Goal: Transaction & Acquisition: Download file/media

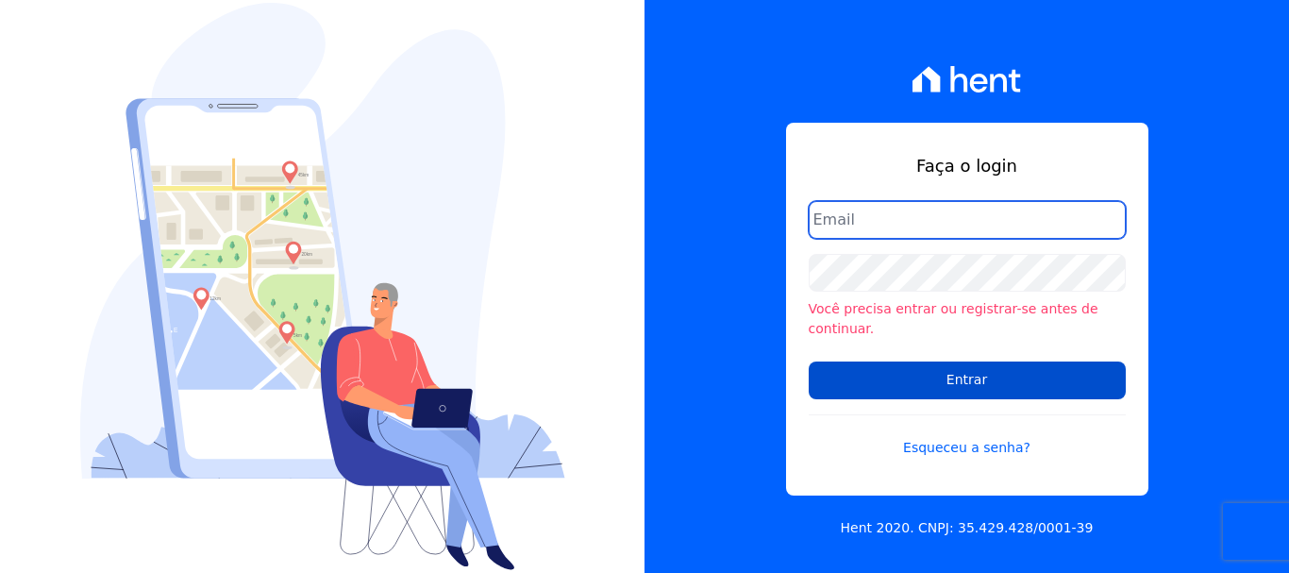
type input "renato.rodrigues@viasul.com"
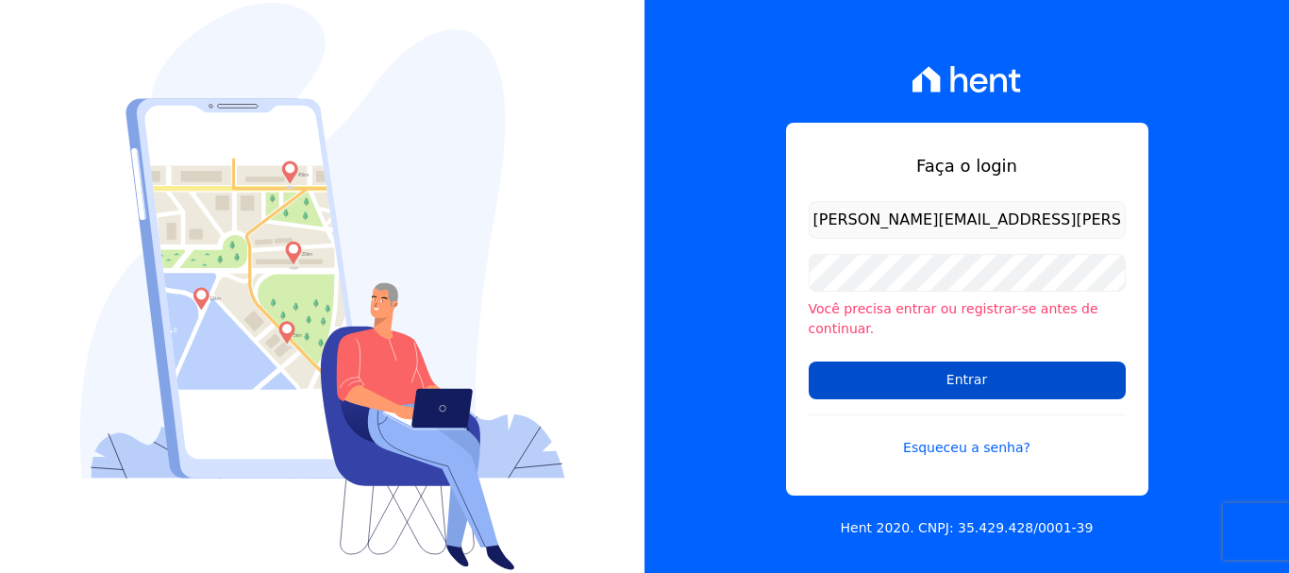
click at [887, 378] on input "Entrar" at bounding box center [966, 380] width 317 height 38
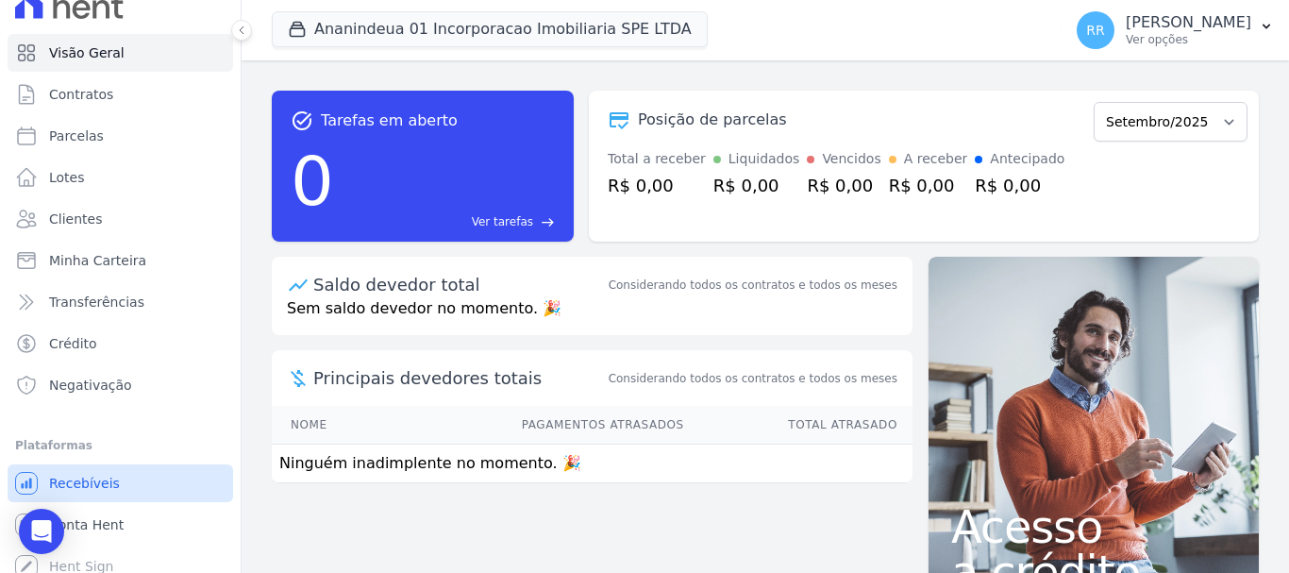
scroll to position [35, 0]
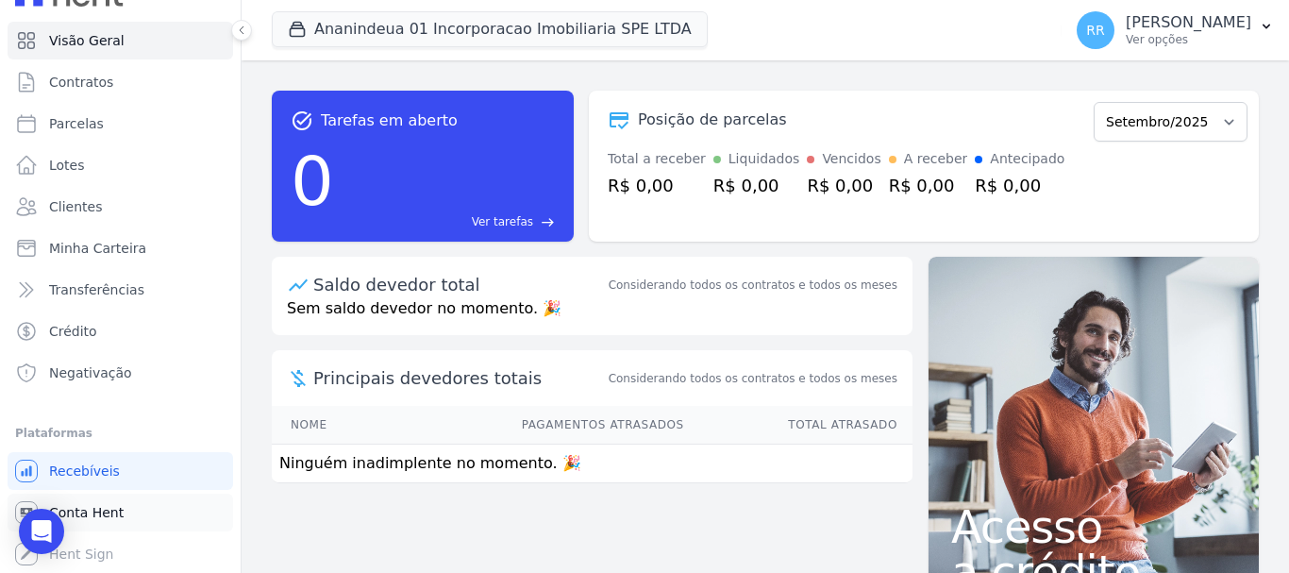
click at [112, 510] on span "Conta Hent" at bounding box center [86, 512] width 75 height 19
click at [92, 508] on span "Conta Hent" at bounding box center [86, 512] width 75 height 19
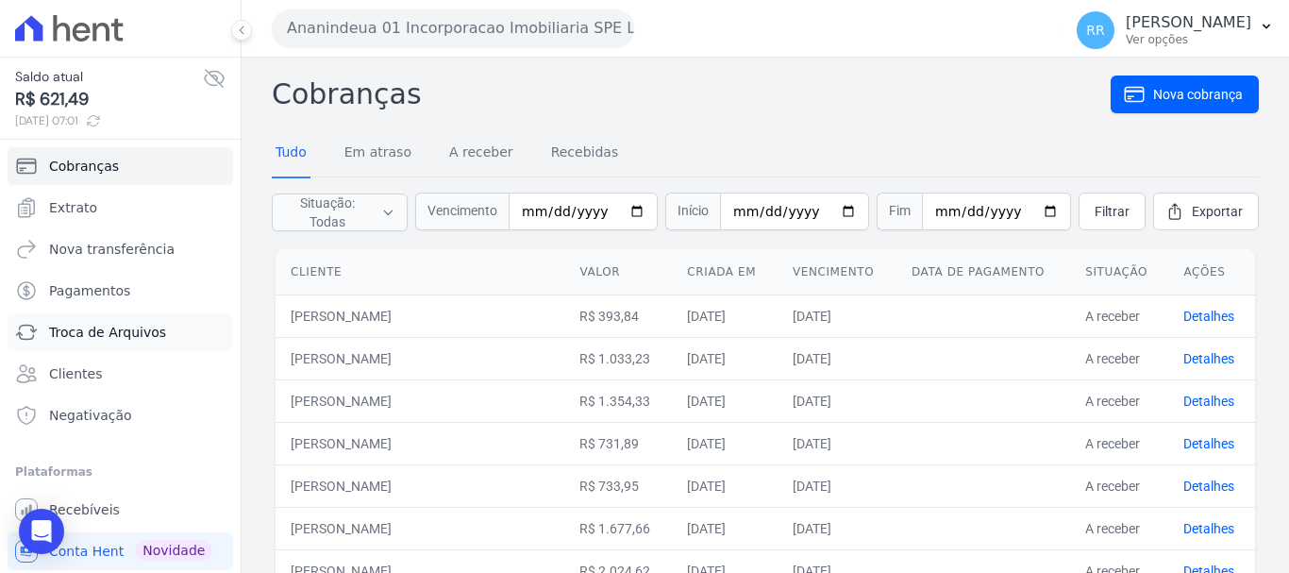
click at [101, 333] on span "Troca de Arquivos" at bounding box center [107, 332] width 117 height 19
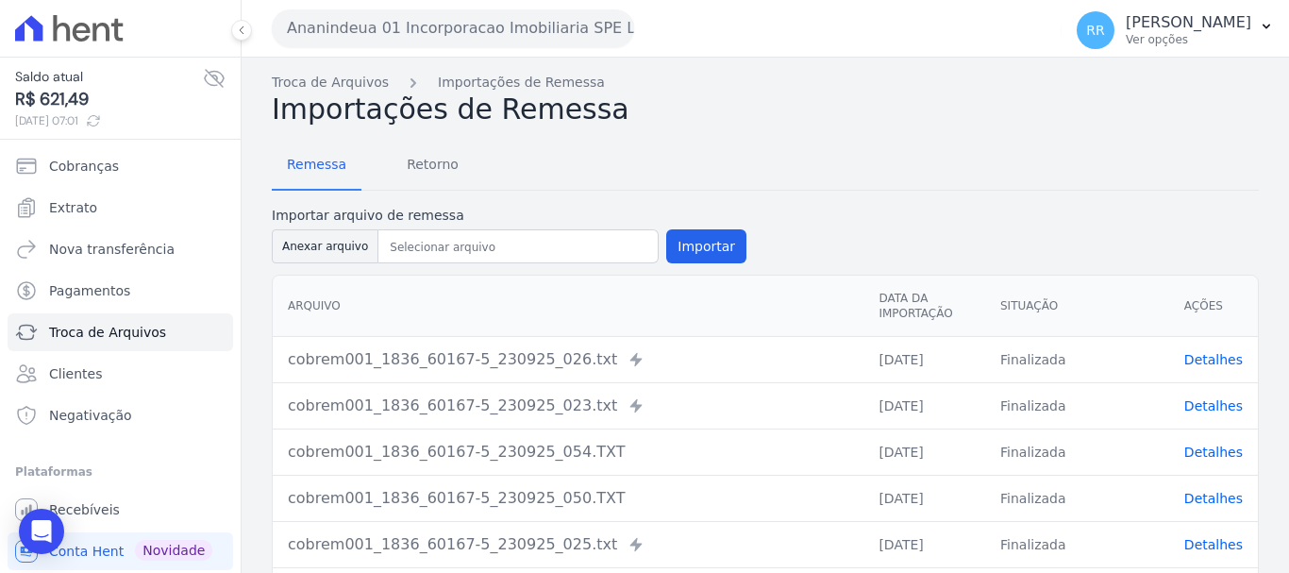
click at [494, 28] on button "Ananindeua 01 Incorporacao Imobiliaria SPE LTDA" at bounding box center [453, 28] width 362 height 38
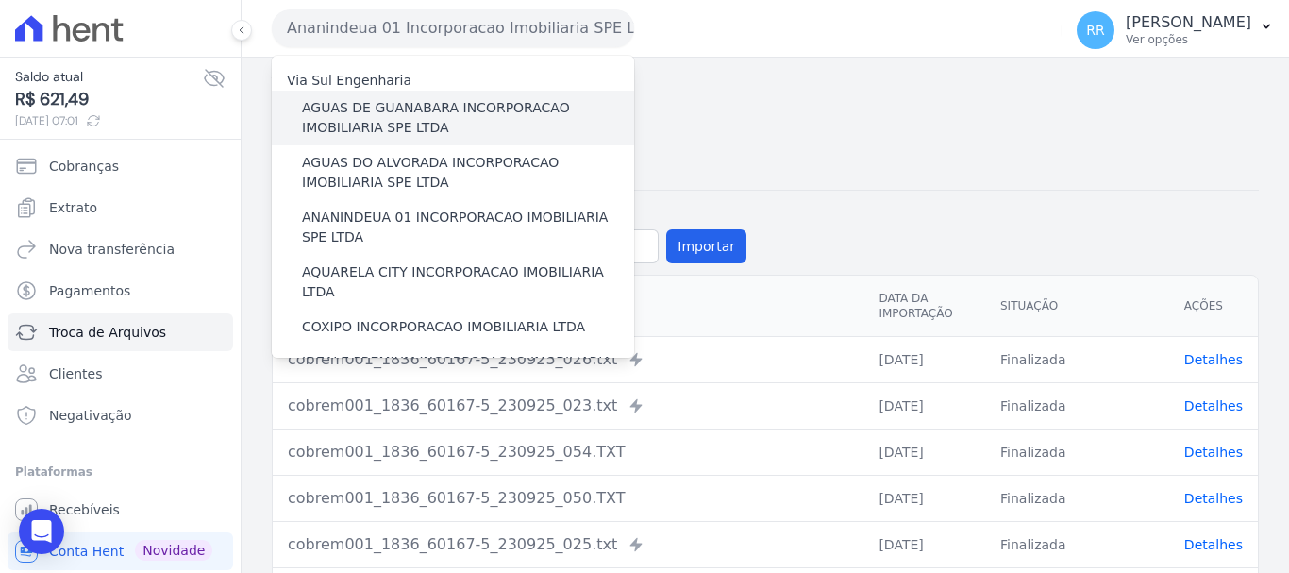
click at [474, 113] on label "AGUAS DE GUANABARA INCORPORACAO IMOBILIARIA SPE LTDA" at bounding box center [468, 118] width 332 height 40
click at [0, 0] on input "AGUAS DE GUANABARA INCORPORACAO IMOBILIARIA SPE LTDA" at bounding box center [0, 0] width 0 height 0
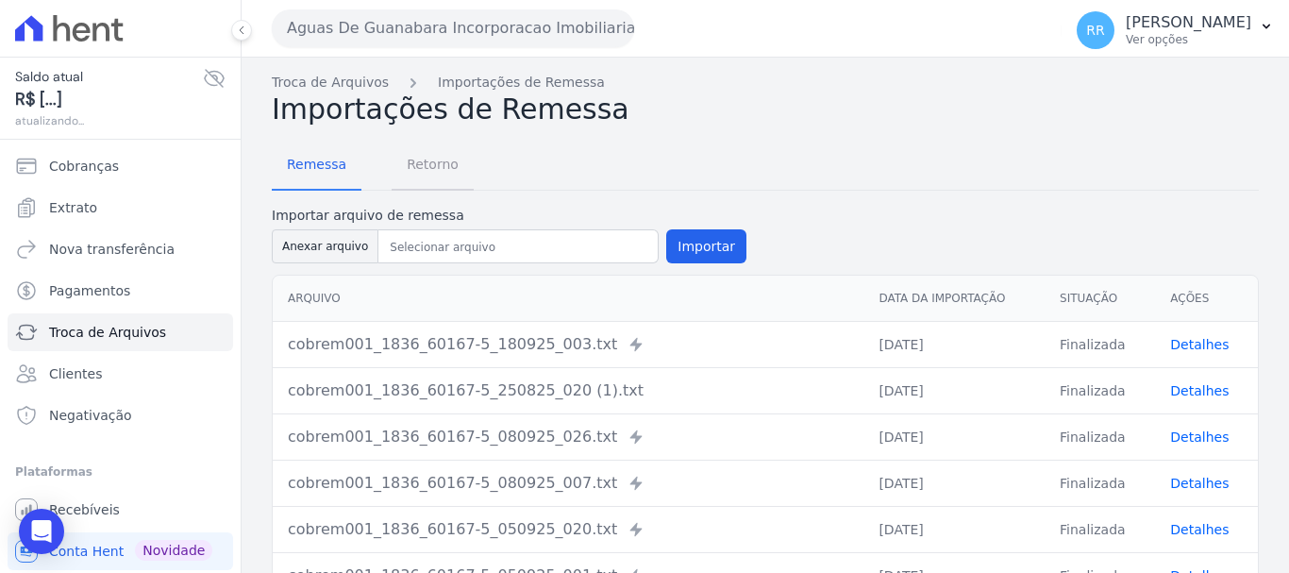
click at [422, 162] on span "Retorno" at bounding box center [432, 164] width 75 height 38
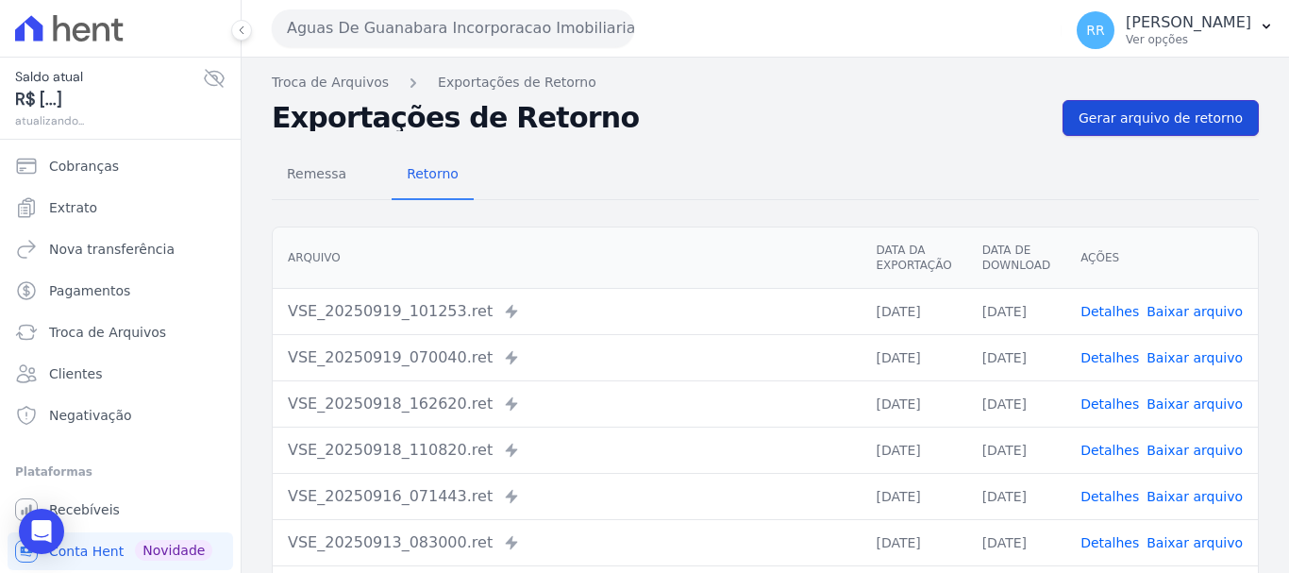
click at [1173, 122] on span "Gerar arquivo de retorno" at bounding box center [1160, 117] width 164 height 19
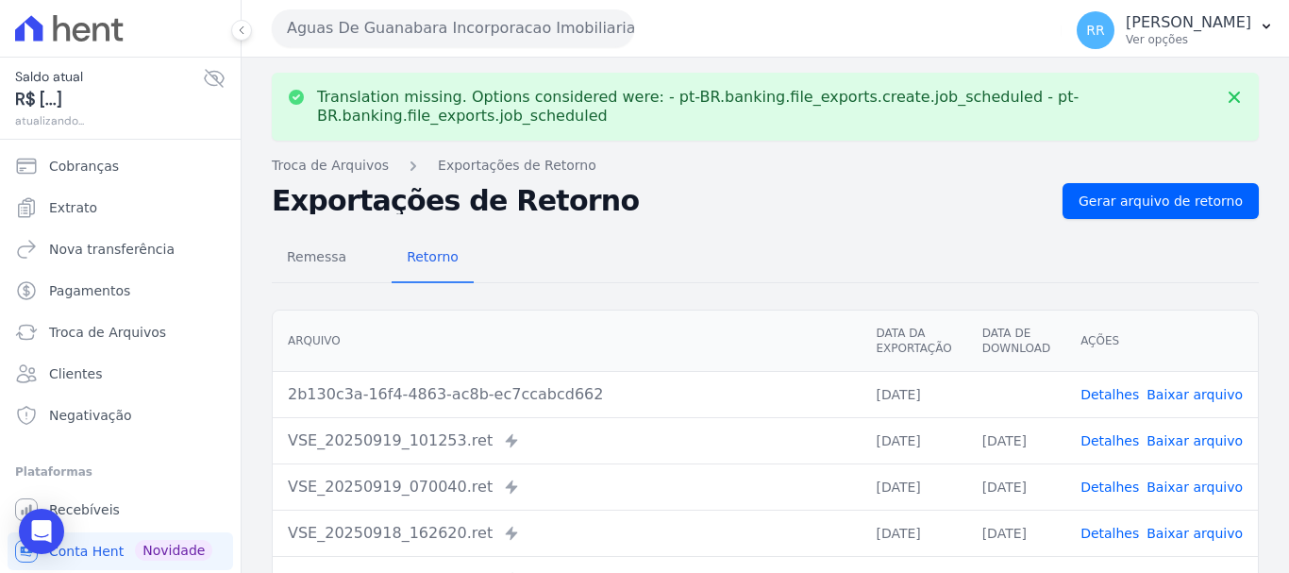
click at [1159, 398] on link "Baixar arquivo" at bounding box center [1194, 394] width 96 height 15
click at [373, 25] on button "Aguas De Guanabara Incorporacao Imobiliaria SPE LTDA" at bounding box center [453, 28] width 362 height 38
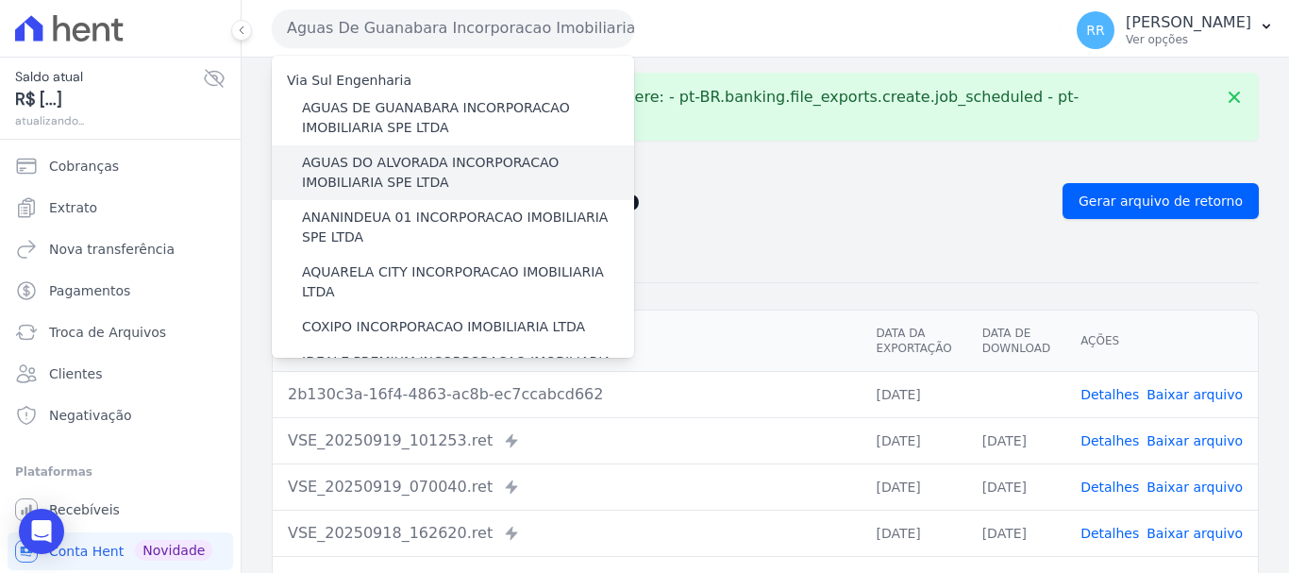
click at [370, 180] on label "AGUAS DO ALVORADA INCORPORACAO IMOBILIARIA SPE LTDA" at bounding box center [468, 173] width 332 height 40
click at [0, 0] on input "AGUAS DO ALVORADA INCORPORACAO IMOBILIARIA SPE LTDA" at bounding box center [0, 0] width 0 height 0
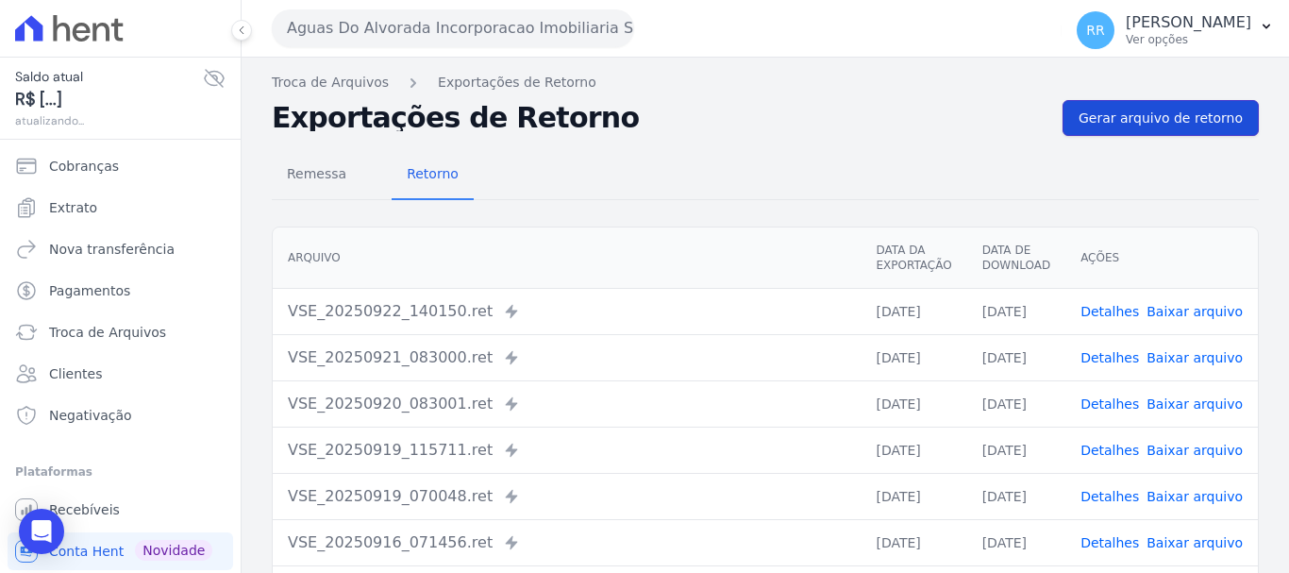
click at [1191, 125] on span "Gerar arquivo de retorno" at bounding box center [1160, 117] width 164 height 19
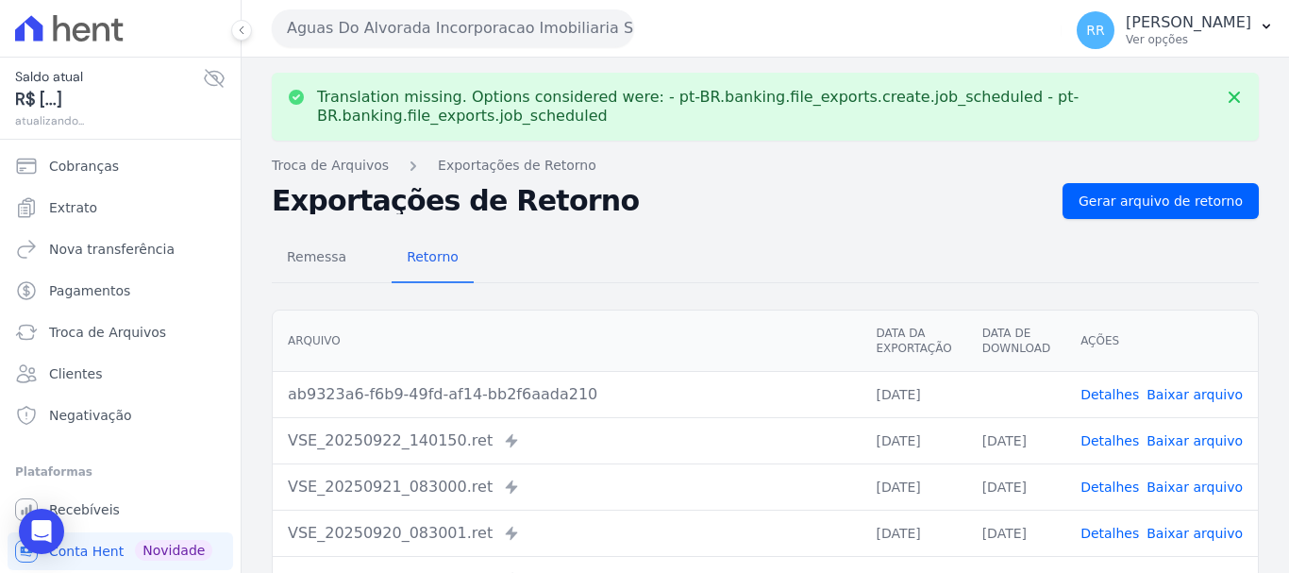
click at [1189, 393] on link "Baixar arquivo" at bounding box center [1194, 394] width 96 height 15
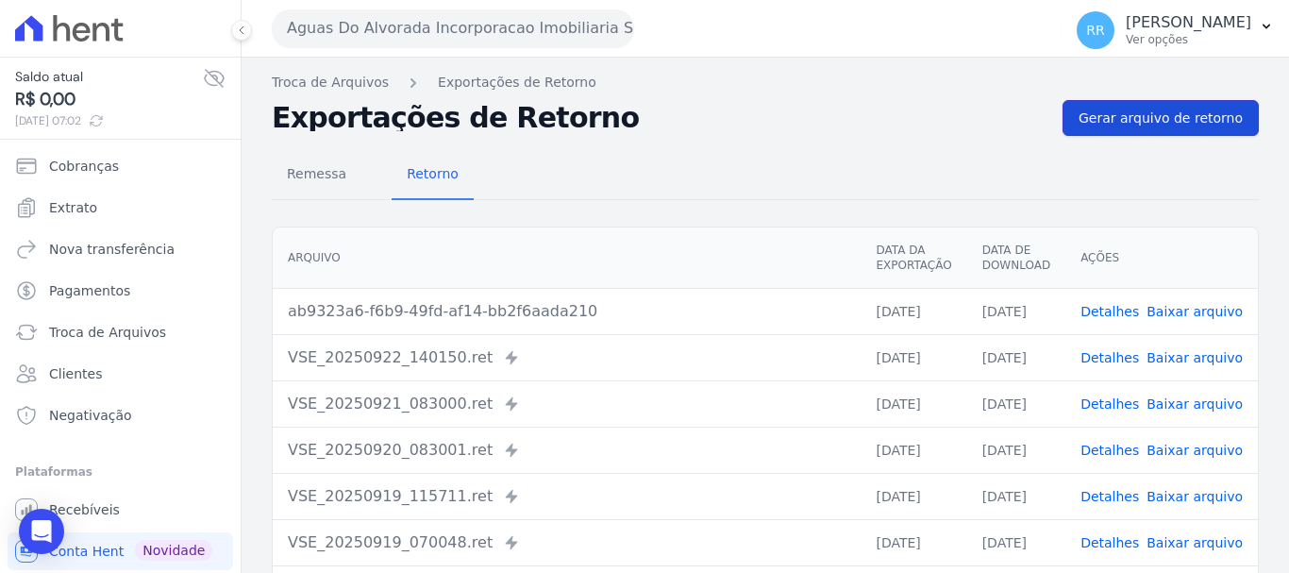
click at [1107, 109] on span "Gerar arquivo de retorno" at bounding box center [1160, 117] width 164 height 19
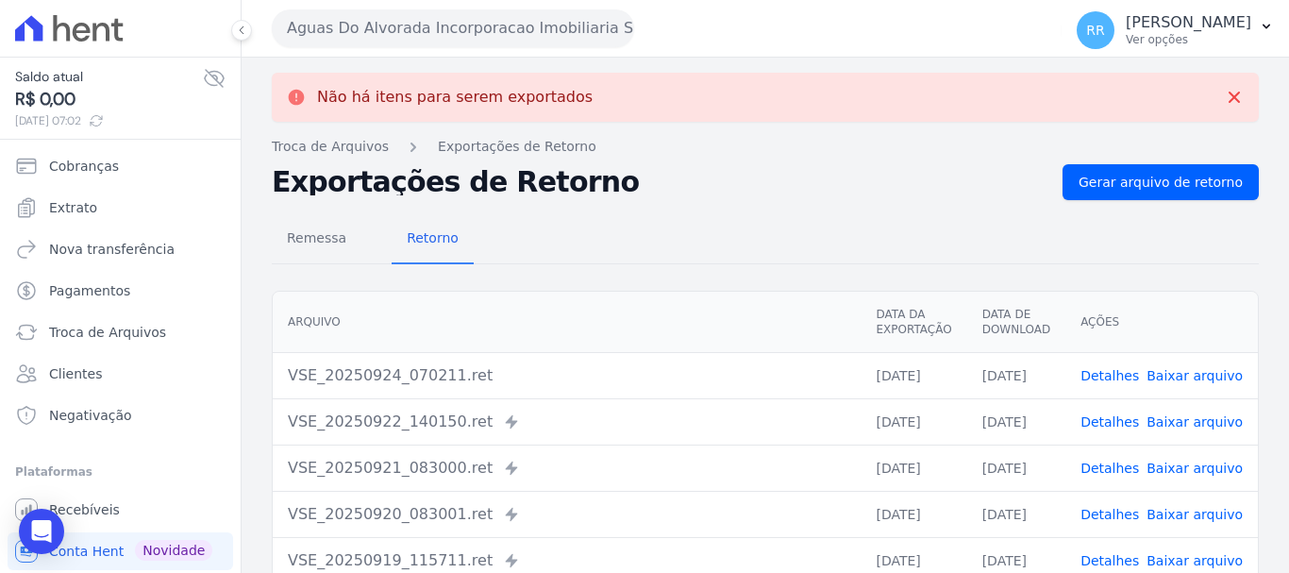
click at [1199, 375] on link "Baixar arquivo" at bounding box center [1194, 375] width 96 height 15
click at [454, 37] on button "Aguas Do Alvorada Incorporacao Imobiliaria SPE LTDA" at bounding box center [453, 28] width 362 height 38
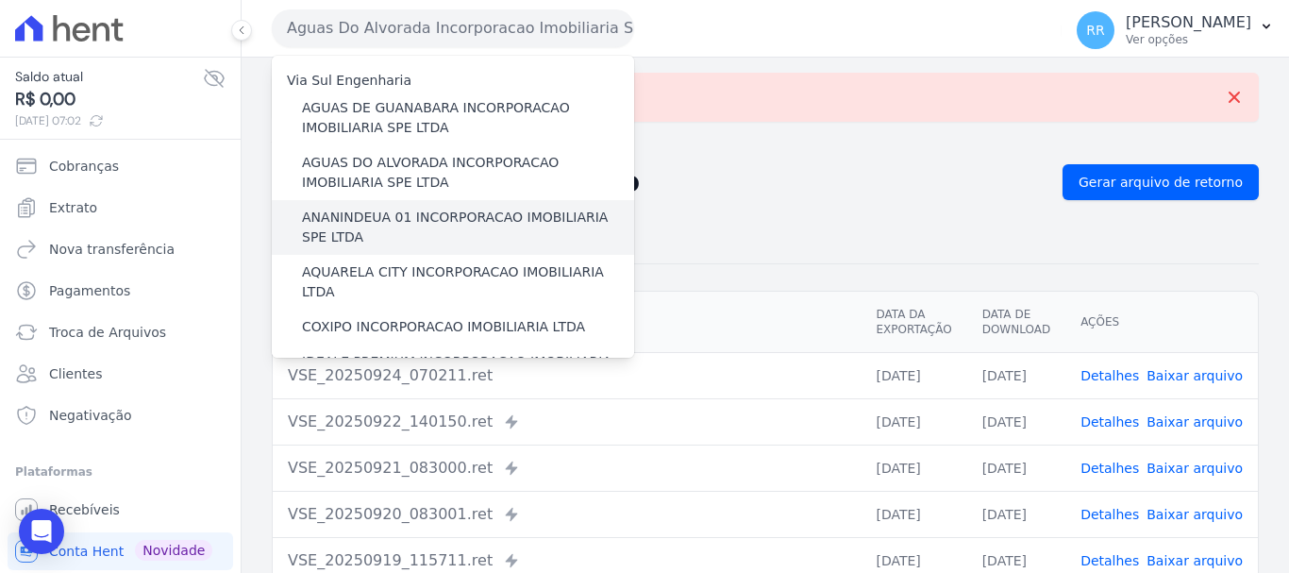
click at [457, 213] on label "ANANINDEUA 01 INCORPORACAO IMOBILIARIA SPE LTDA" at bounding box center [468, 228] width 332 height 40
click at [0, 0] on input "ANANINDEUA 01 INCORPORACAO IMOBILIARIA SPE LTDA" at bounding box center [0, 0] width 0 height 0
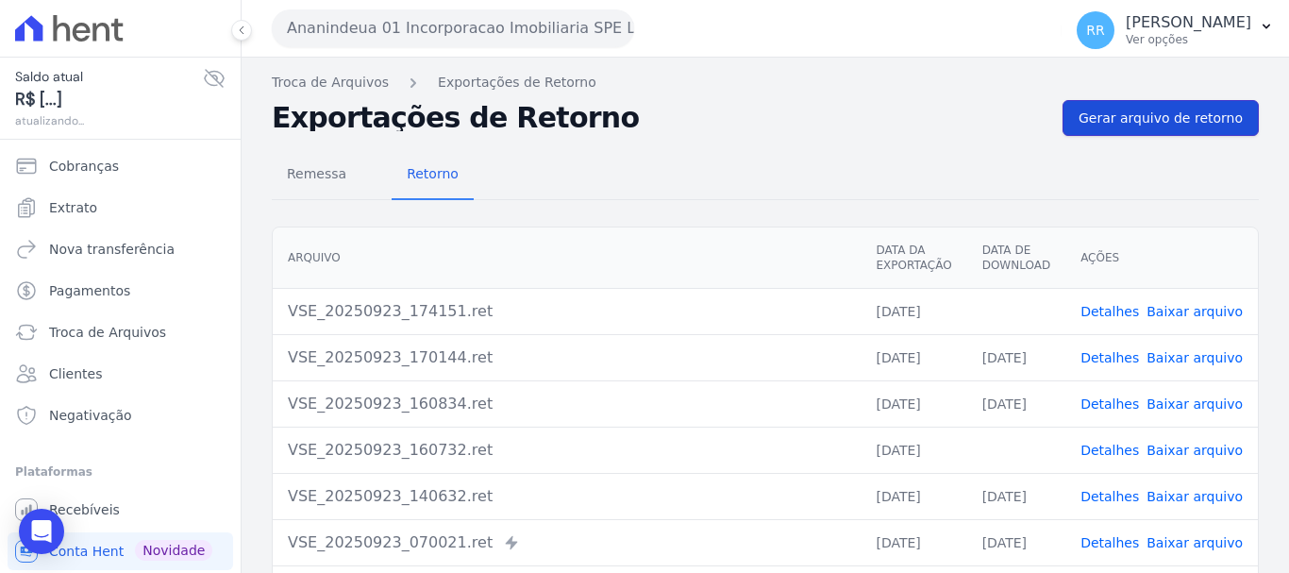
click at [1210, 117] on span "Gerar arquivo de retorno" at bounding box center [1160, 117] width 164 height 19
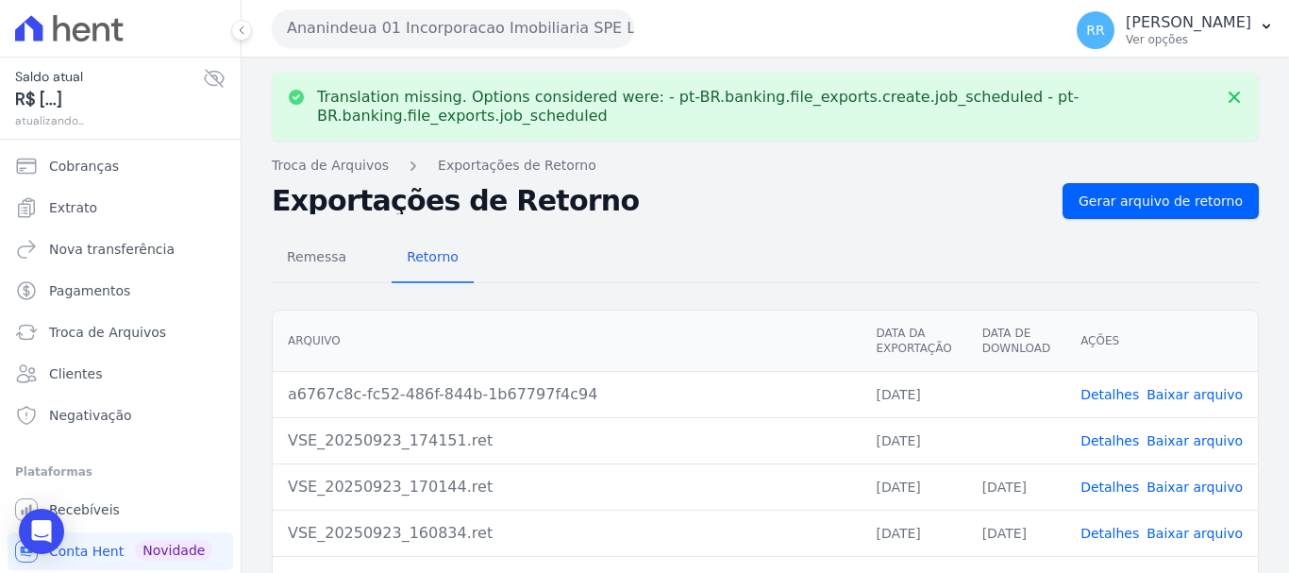
click at [1172, 439] on link "Baixar arquivo" at bounding box center [1194, 440] width 96 height 15
click at [1179, 393] on link "Baixar arquivo" at bounding box center [1194, 394] width 96 height 15
click at [477, 26] on button "Ananindeua 01 Incorporacao Imobiliaria SPE LTDA" at bounding box center [453, 28] width 362 height 38
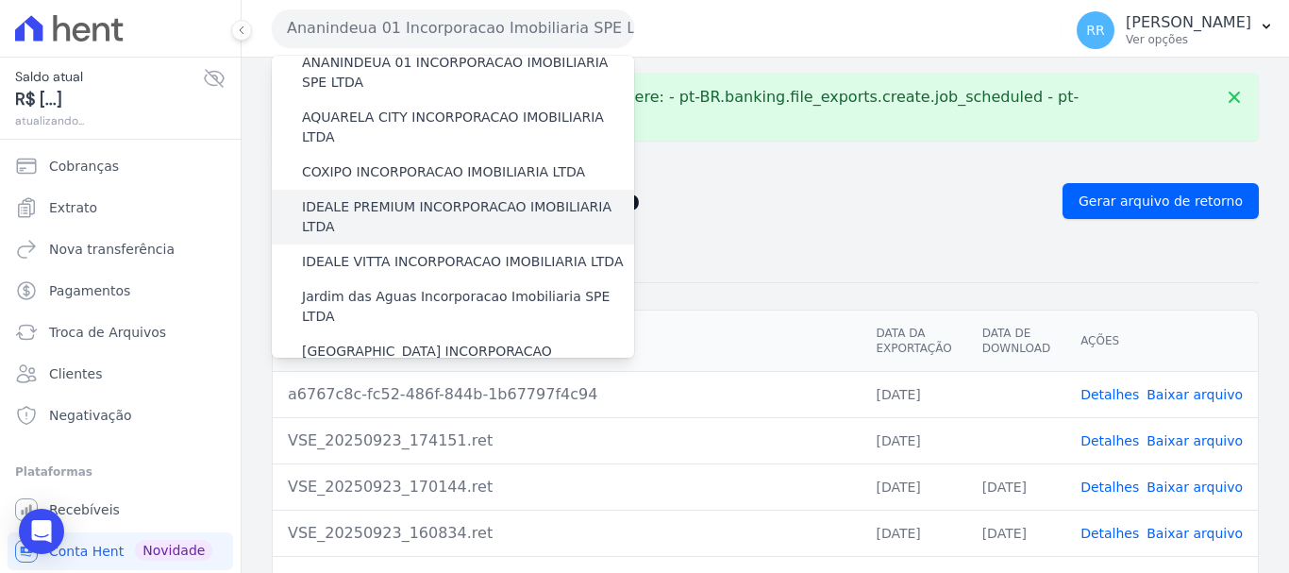
scroll to position [189, 0]
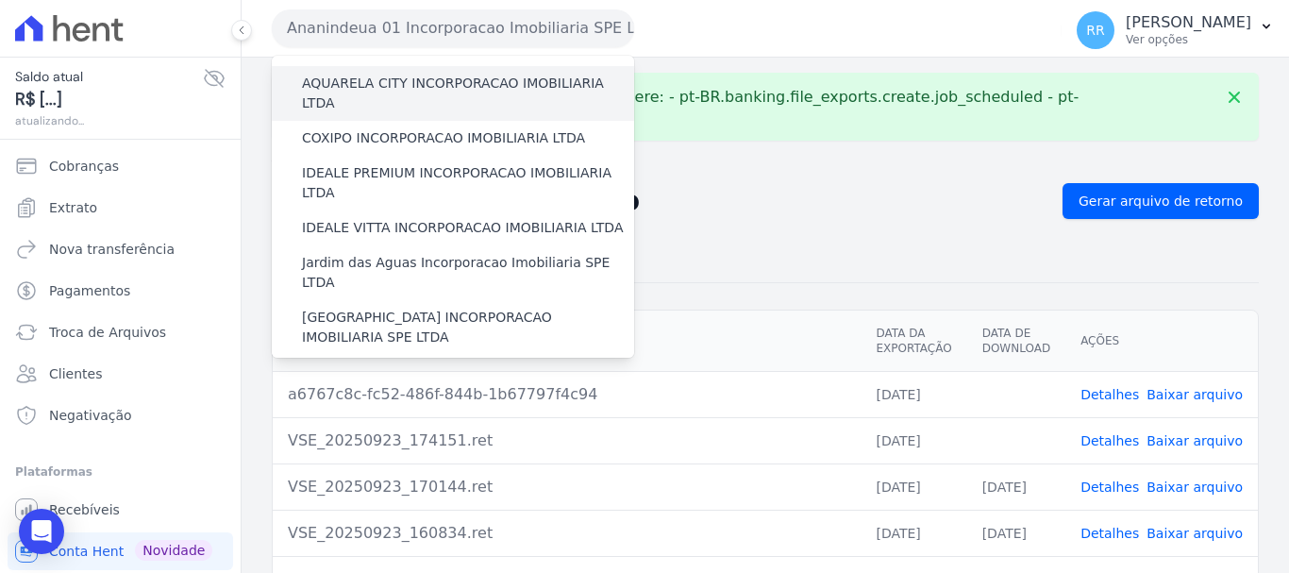
click at [453, 89] on label "AQUARELA CITY INCORPORACAO IMOBILIARIA LTDA" at bounding box center [468, 94] width 332 height 40
click at [0, 0] on input "AQUARELA CITY INCORPORACAO IMOBILIARIA LTDA" at bounding box center [0, 0] width 0 height 0
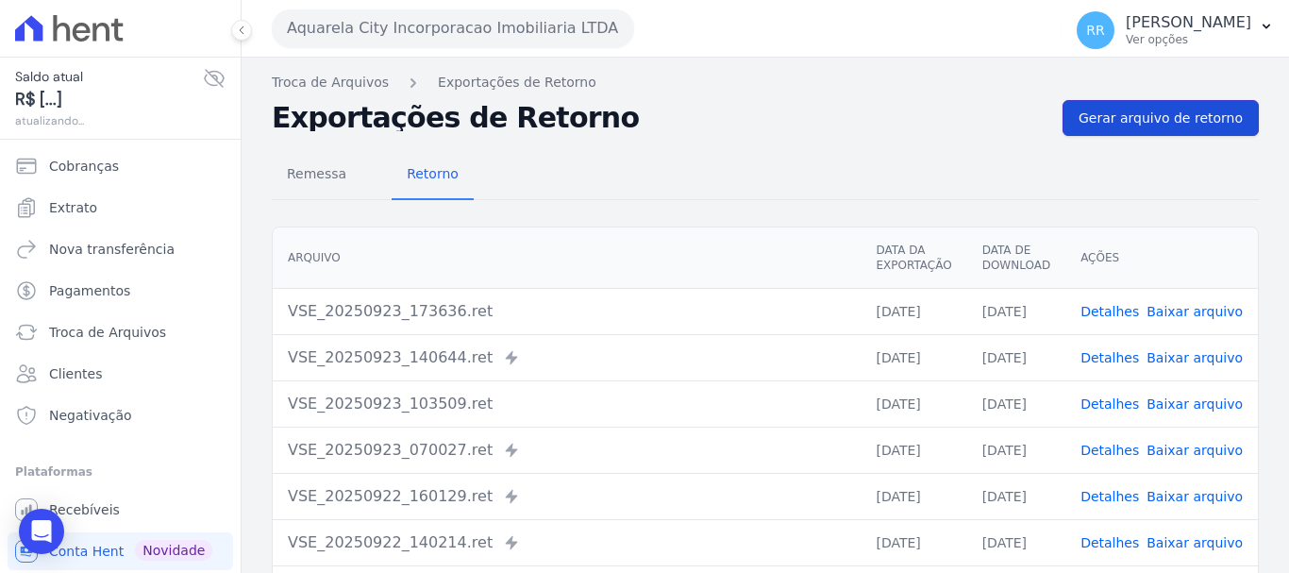
click at [1115, 121] on span "Gerar arquivo de retorno" at bounding box center [1160, 117] width 164 height 19
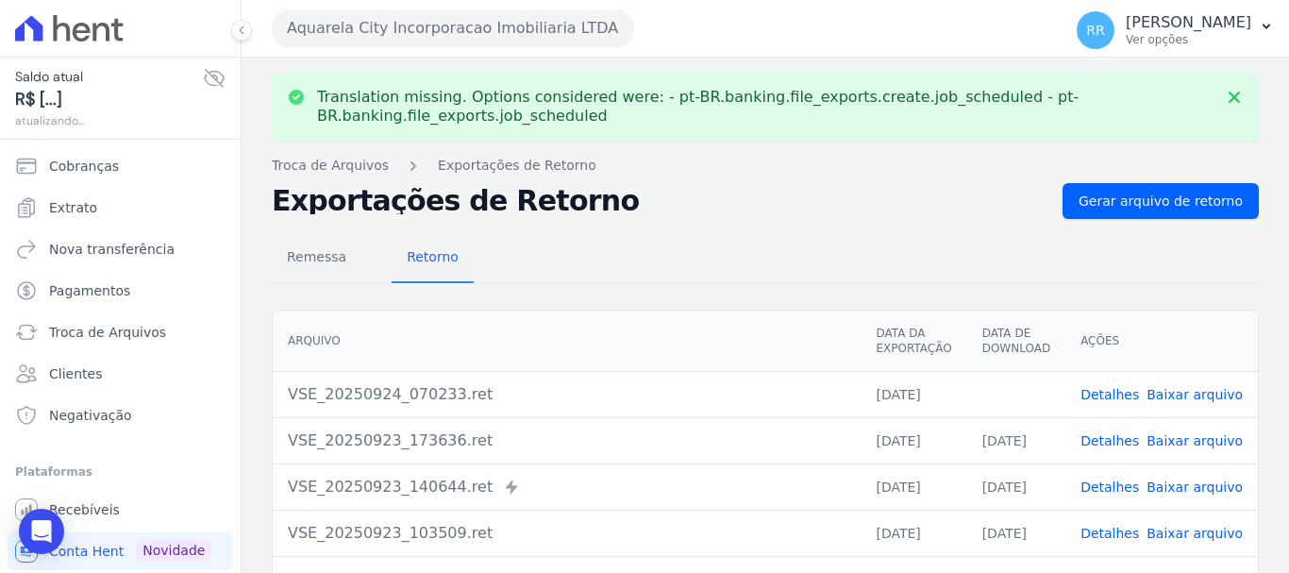
click at [1186, 393] on link "Baixar arquivo" at bounding box center [1194, 394] width 96 height 15
click at [469, 15] on button "Aquarela City Incorporacao Imobiliaria LTDA" at bounding box center [453, 28] width 362 height 38
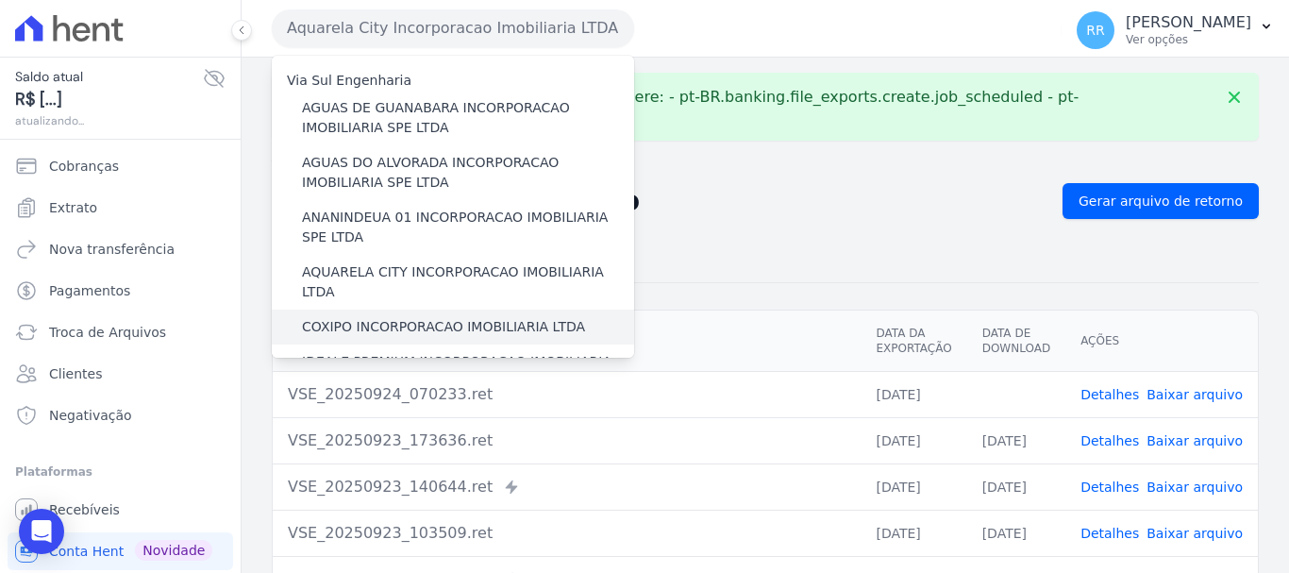
click at [443, 317] on label "COXIPO INCORPORACAO IMOBILIARIA LTDA" at bounding box center [443, 327] width 283 height 20
click at [0, 0] on input "COXIPO INCORPORACAO IMOBILIARIA LTDA" at bounding box center [0, 0] width 0 height 0
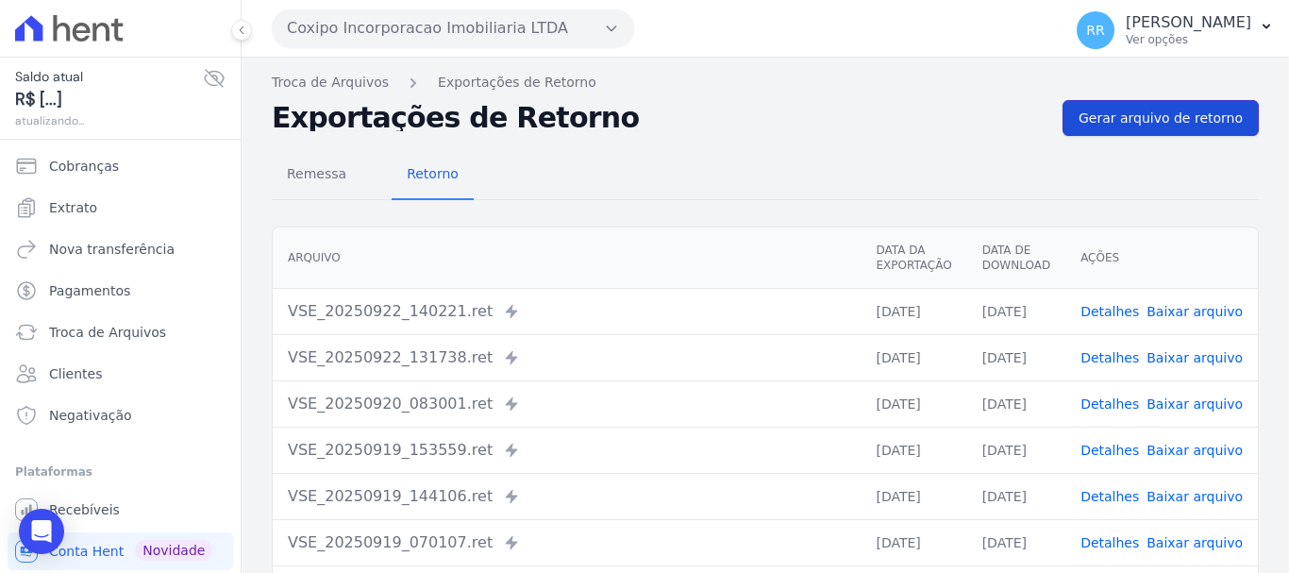
click at [1151, 107] on link "Gerar arquivo de retorno" at bounding box center [1160, 118] width 196 height 36
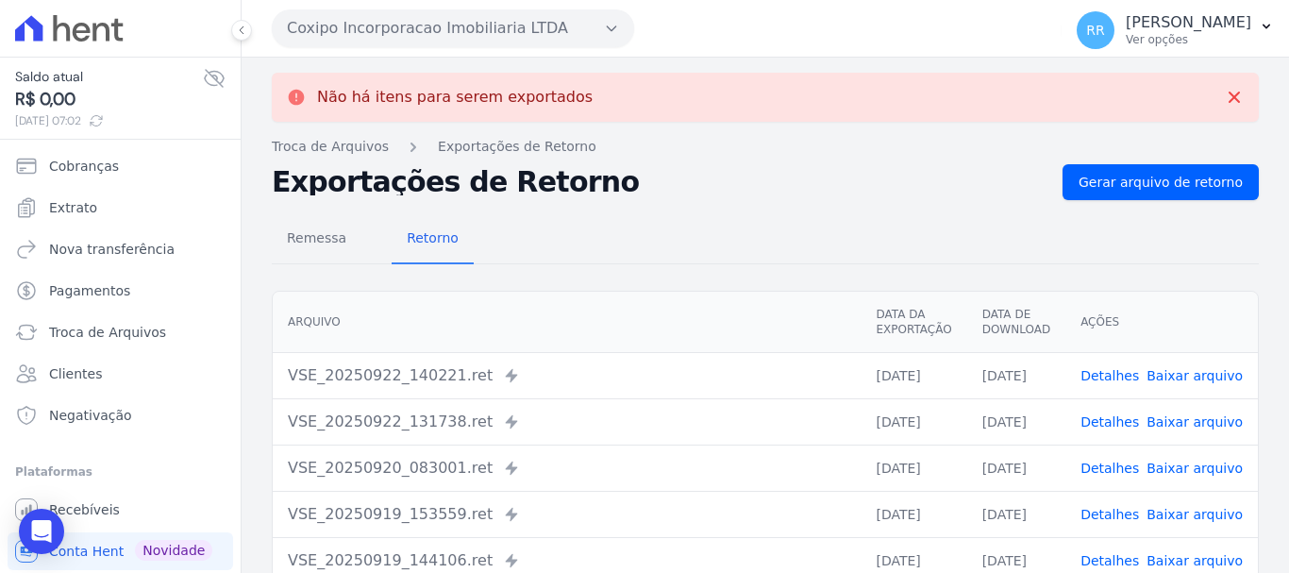
click at [517, 22] on button "Coxipo Incorporacao Imobiliaria LTDA" at bounding box center [453, 28] width 362 height 38
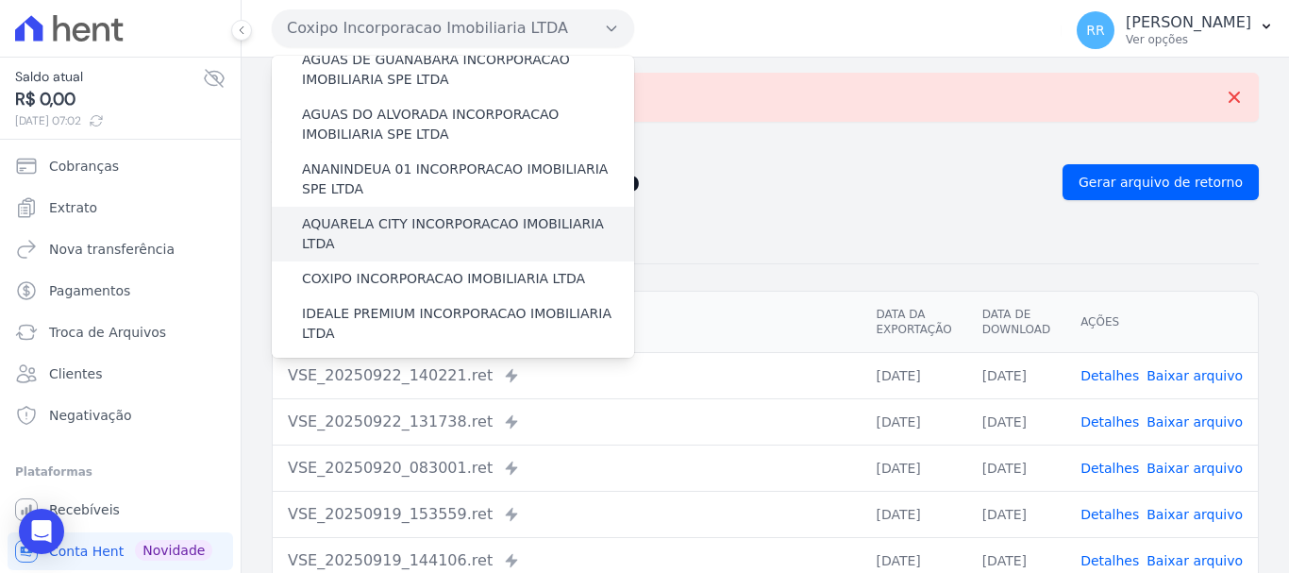
scroll to position [94, 0]
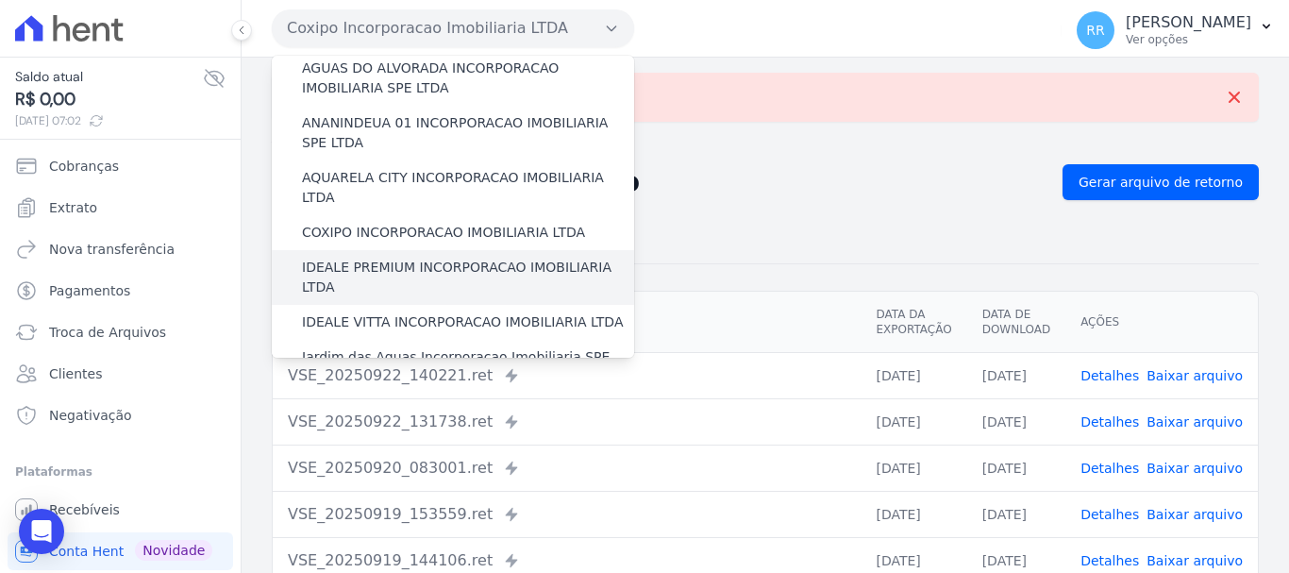
click at [385, 258] on label "IDEALE PREMIUM INCORPORACAO IMOBILIARIA LTDA" at bounding box center [468, 278] width 332 height 40
click at [0, 0] on input "IDEALE PREMIUM INCORPORACAO IMOBILIARIA LTDA" at bounding box center [0, 0] width 0 height 0
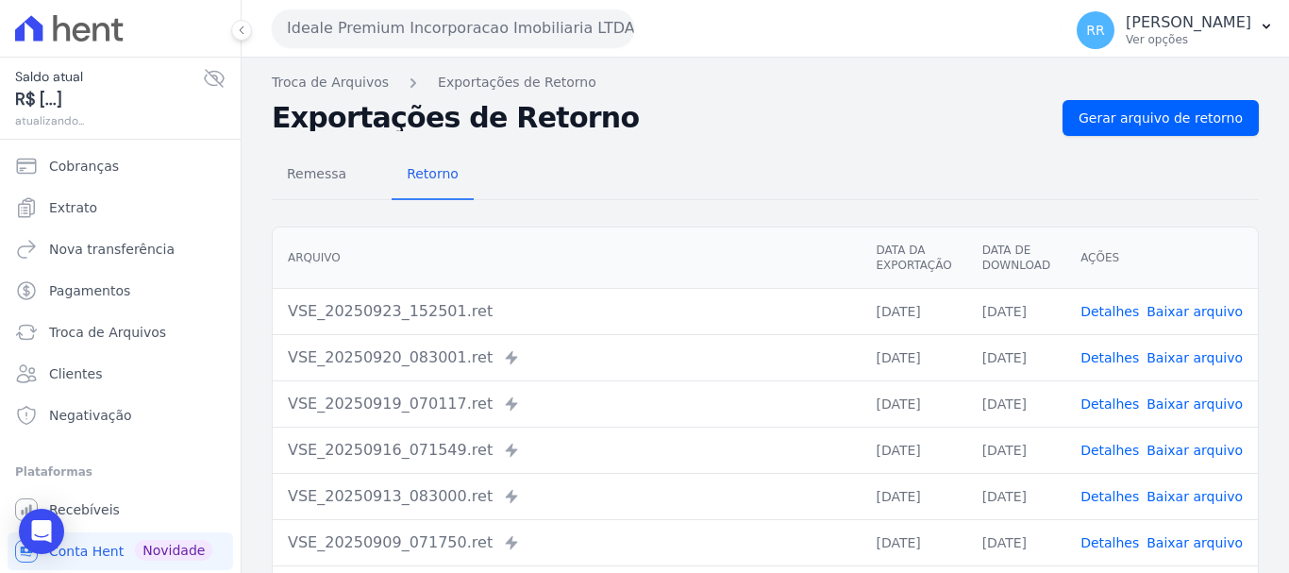
click at [1170, 137] on div "Remessa Retorno Arquivo Data da Exportação Data de Download Ações VSE_20250923_…" at bounding box center [765, 477] width 987 height 682
click at [1170, 123] on span "Gerar arquivo de retorno" at bounding box center [1160, 117] width 164 height 19
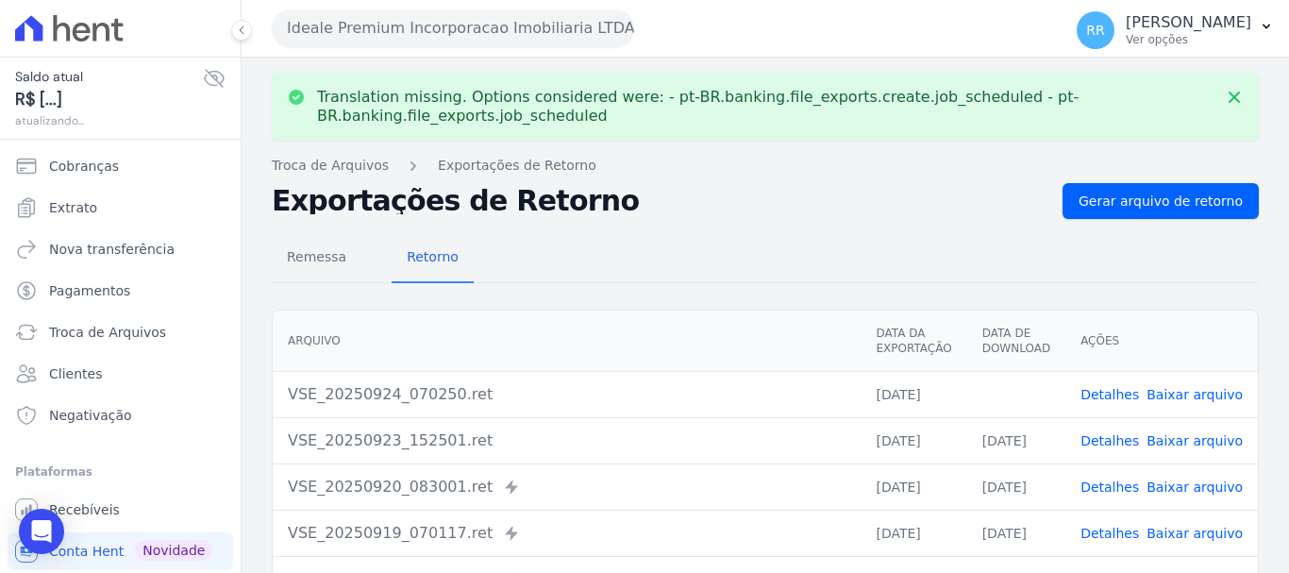
click at [449, 32] on button "Ideale Premium Incorporacao Imobiliaria LTDA" at bounding box center [453, 28] width 362 height 38
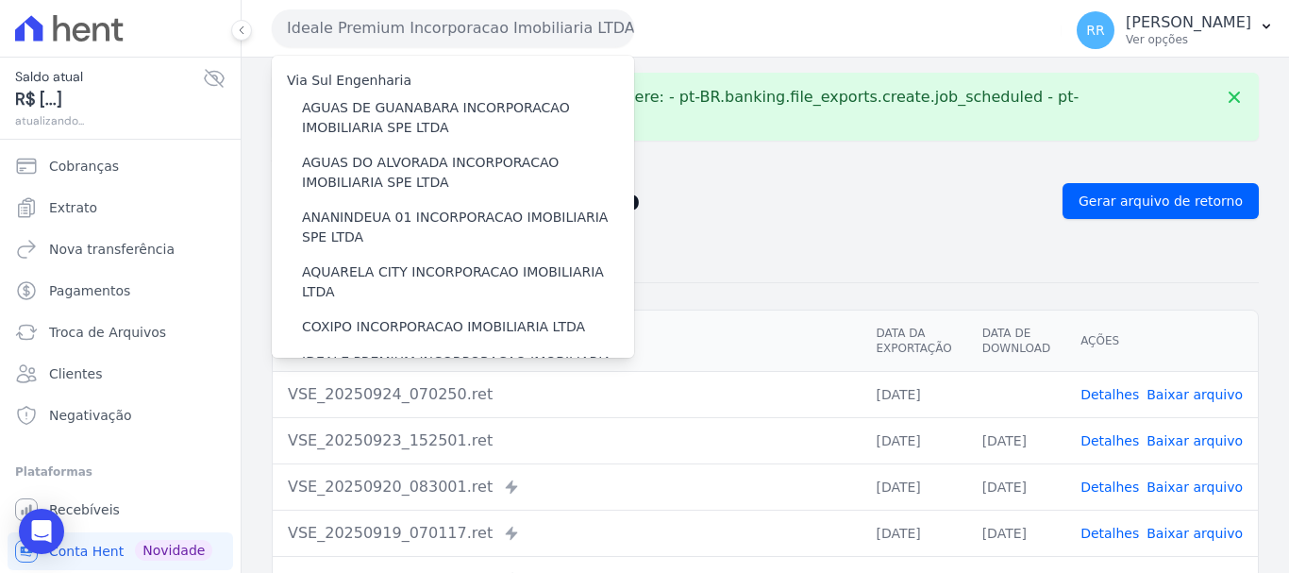
click at [1185, 396] on link "Baixar arquivo" at bounding box center [1194, 394] width 96 height 15
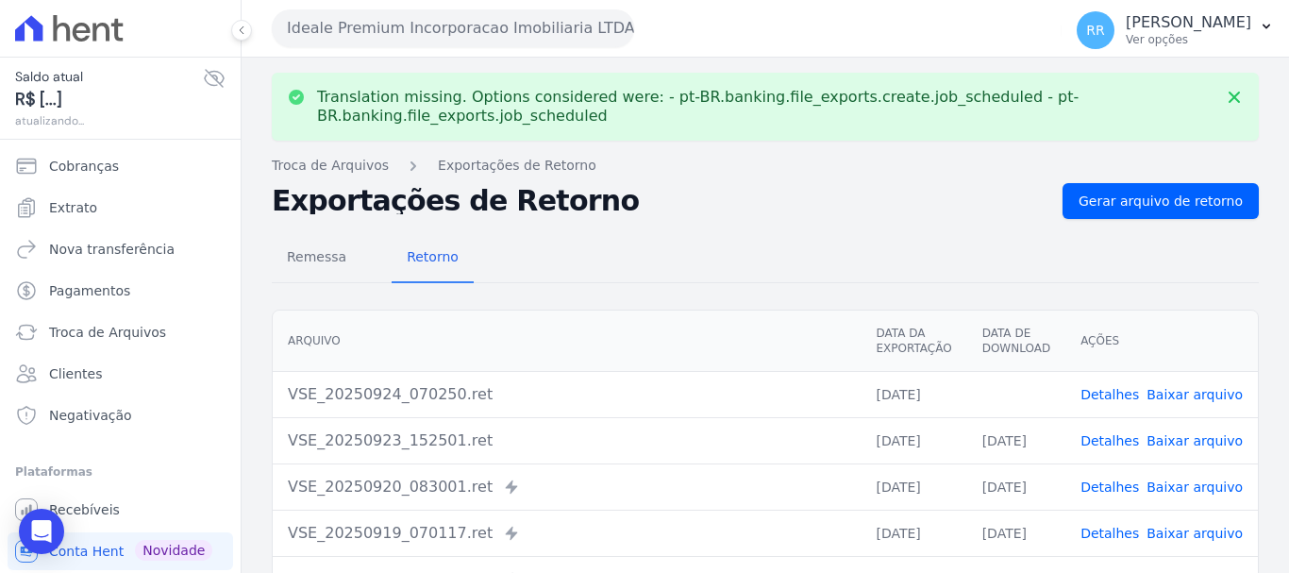
click at [426, 24] on button "Ideale Premium Incorporacao Imobiliaria LTDA" at bounding box center [453, 28] width 362 height 38
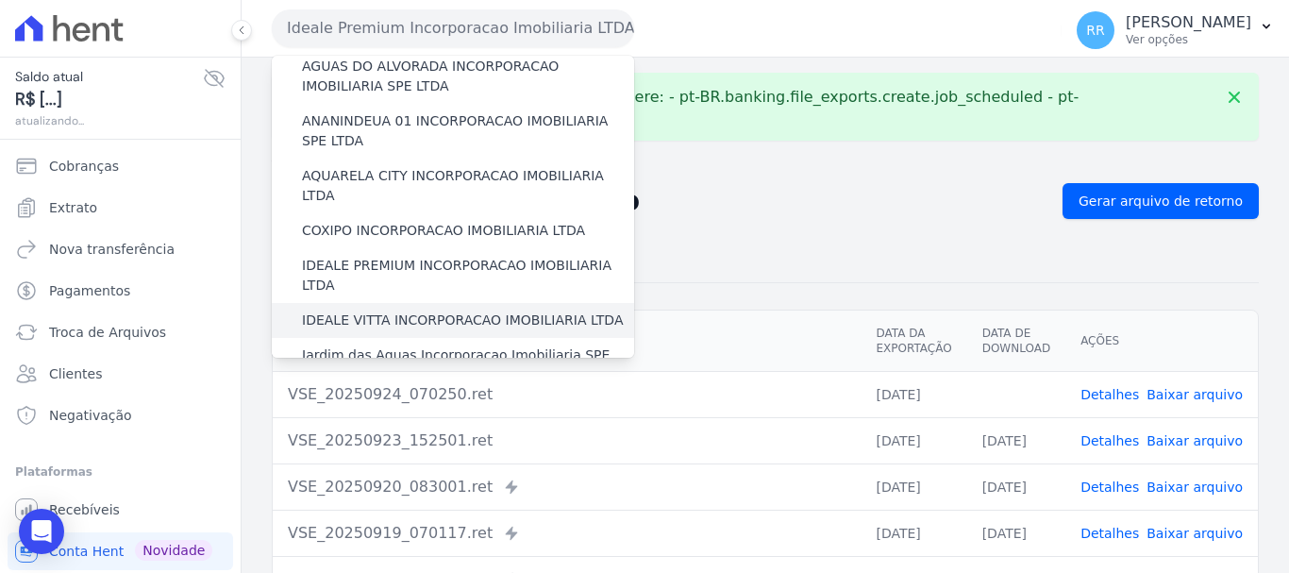
scroll to position [189, 0]
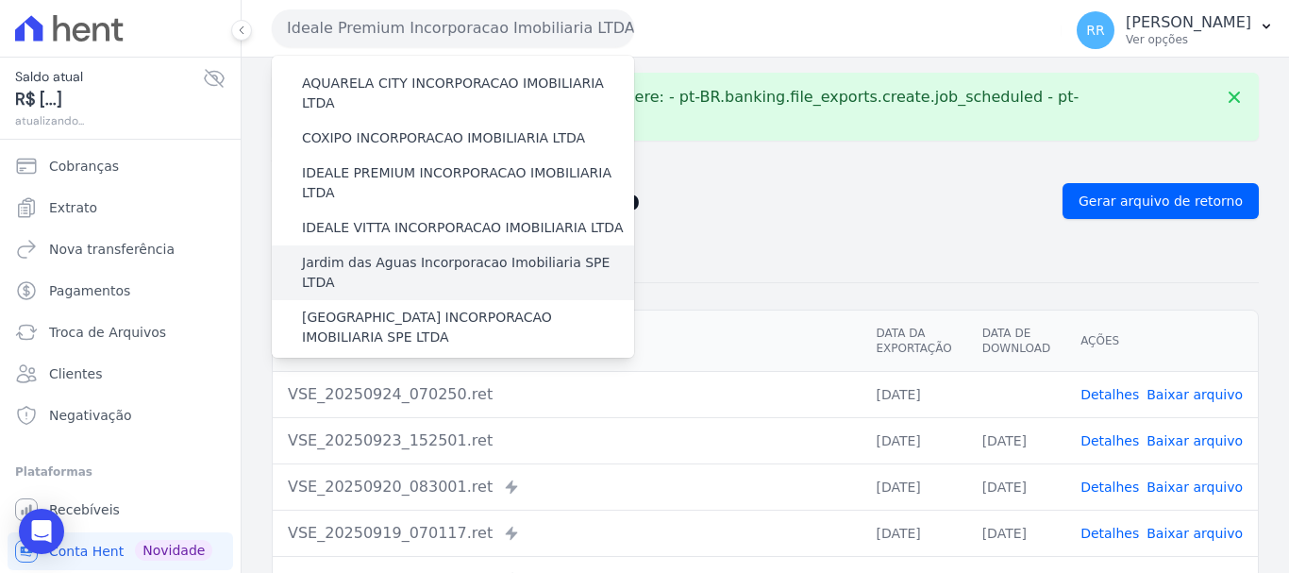
click at [407, 253] on label "Jardim das Aguas Incorporacao Imobiliaria SPE LTDA" at bounding box center [468, 273] width 332 height 40
click at [0, 0] on input "Jardim das Aguas Incorporacao Imobiliaria SPE LTDA" at bounding box center [0, 0] width 0 height 0
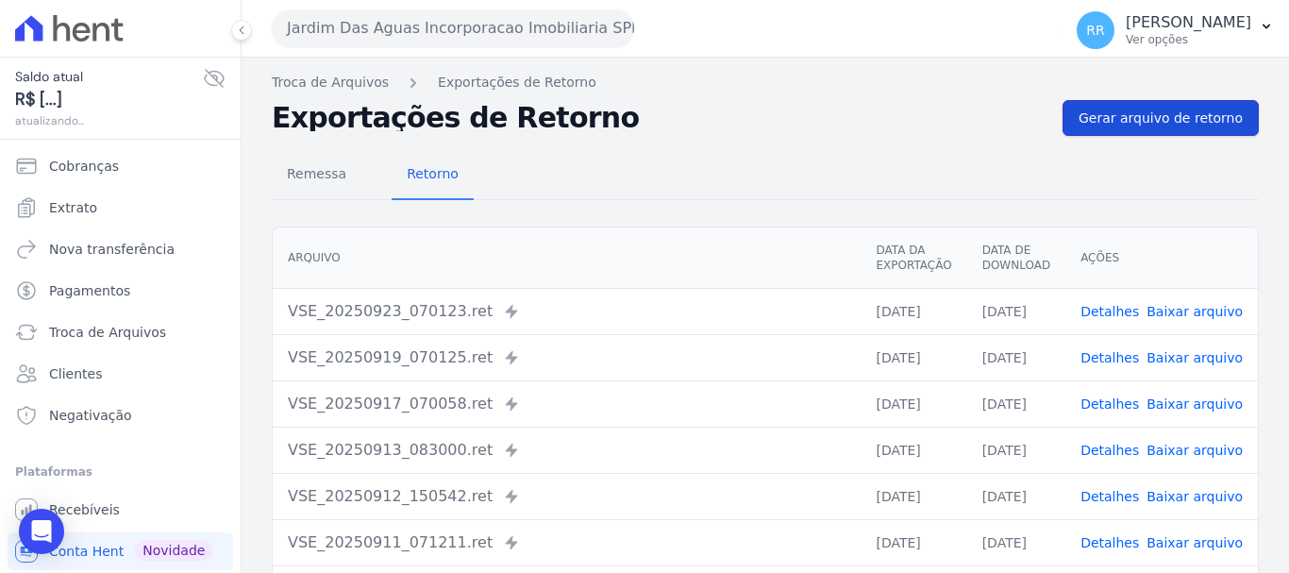
click at [1108, 125] on span "Gerar arquivo de retorno" at bounding box center [1160, 117] width 164 height 19
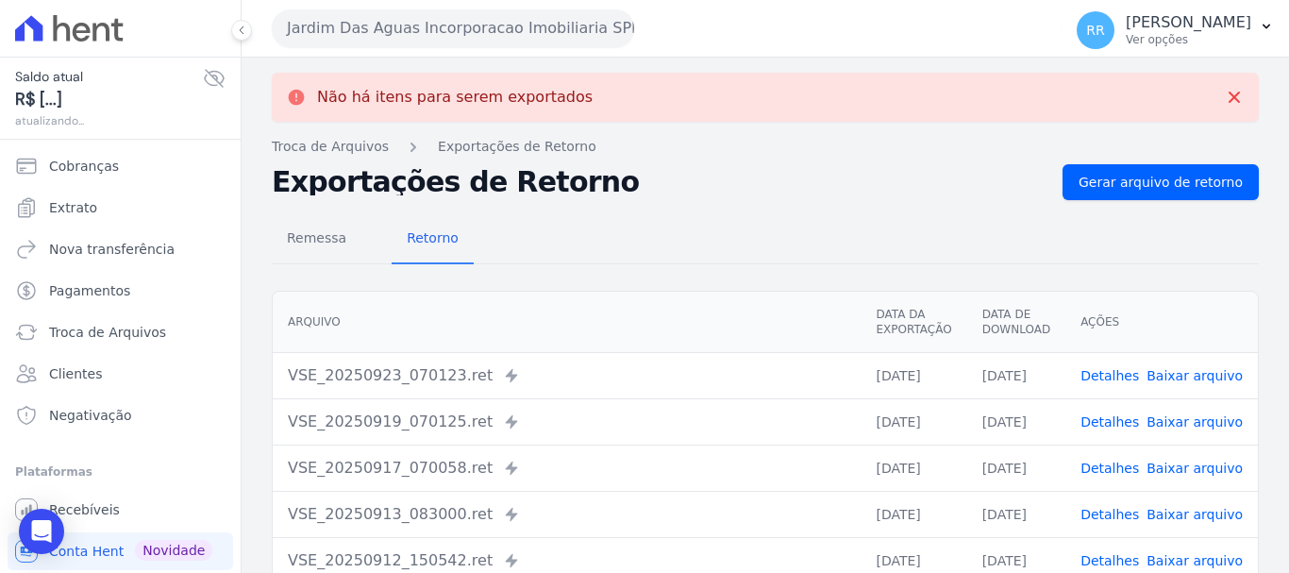
click at [392, 31] on button "Jardim Das Aguas Incorporacao Imobiliaria SPE LTDA" at bounding box center [453, 28] width 362 height 38
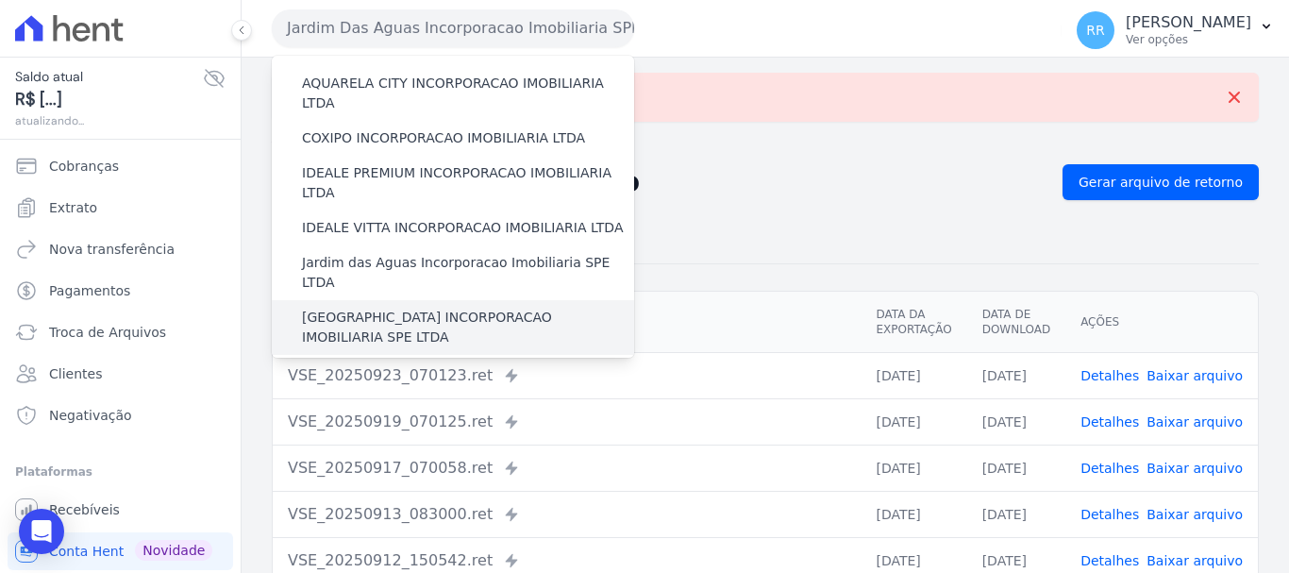
click at [398, 308] on label "[GEOGRAPHIC_DATA] INCORPORACAO IMOBILIARIA SPE LTDA" at bounding box center [468, 328] width 332 height 40
click at [0, 0] on input "[GEOGRAPHIC_DATA] INCORPORACAO IMOBILIARIA SPE LTDA" at bounding box center [0, 0] width 0 height 0
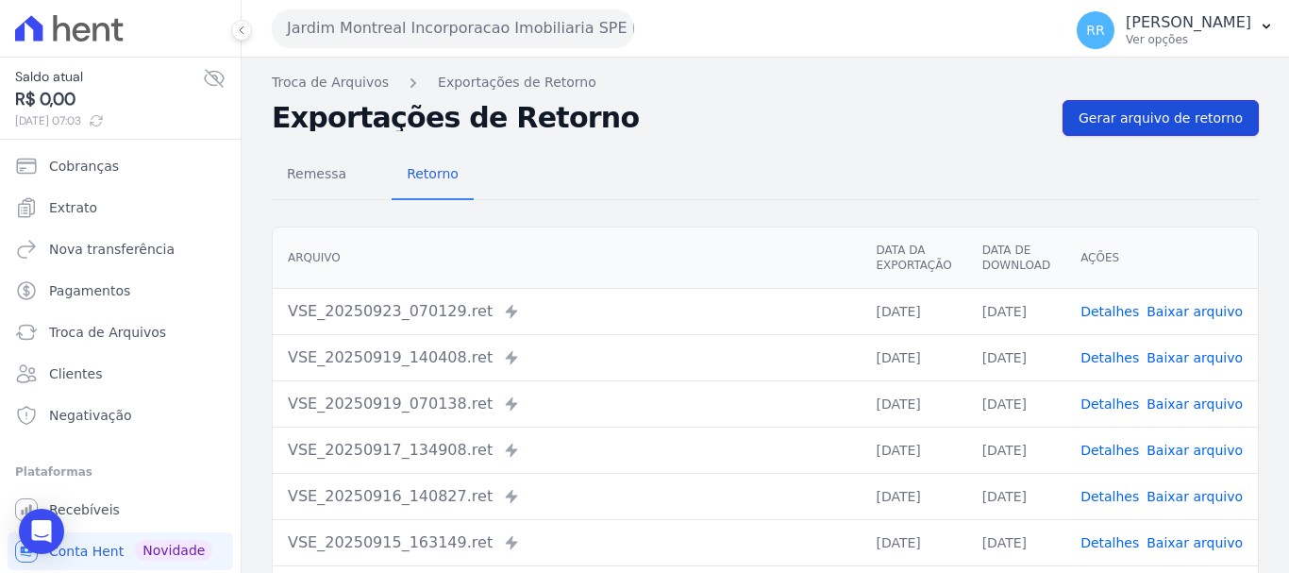
click at [1183, 115] on span "Gerar arquivo de retorno" at bounding box center [1160, 117] width 164 height 19
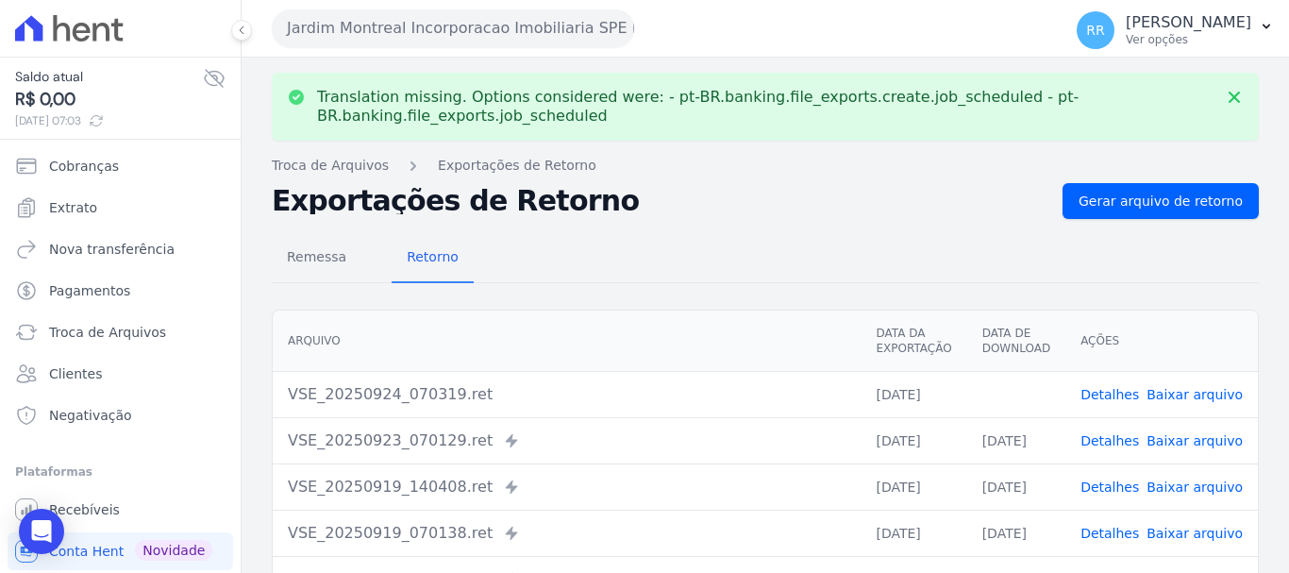
click at [1199, 393] on link "Baixar arquivo" at bounding box center [1194, 394] width 96 height 15
drag, startPoint x: 413, startPoint y: 25, endPoint x: 424, endPoint y: 92, distance: 67.9
click at [415, 25] on button "Jardim Montreal Incorporacao Imobiliaria SPE LTDA" at bounding box center [453, 28] width 362 height 38
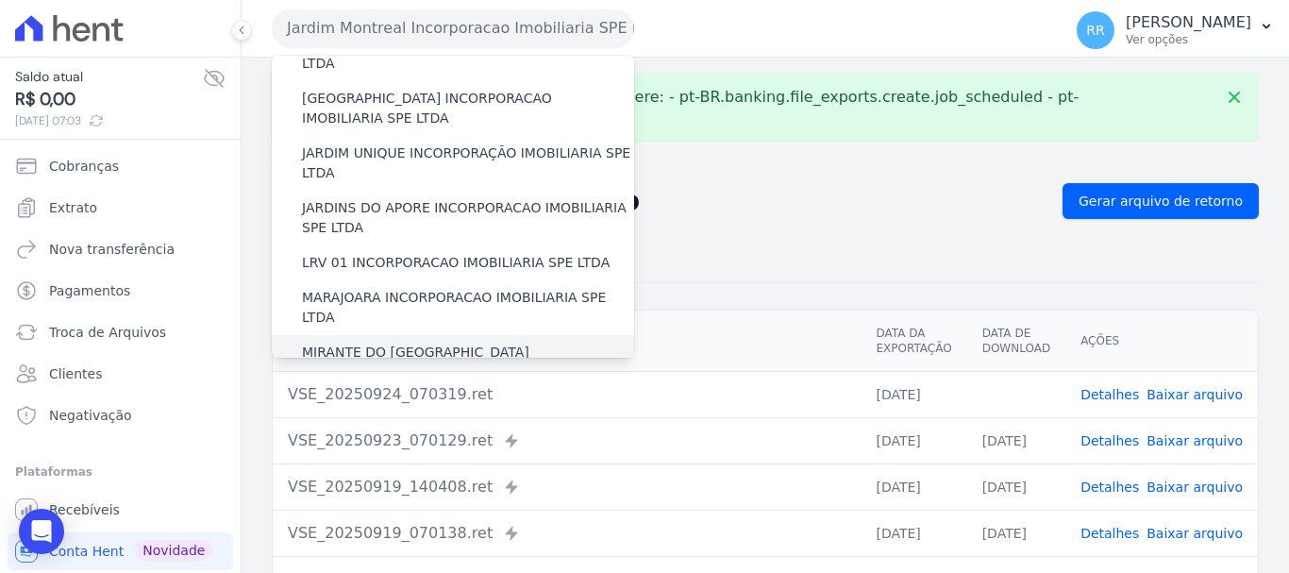
scroll to position [377, 0]
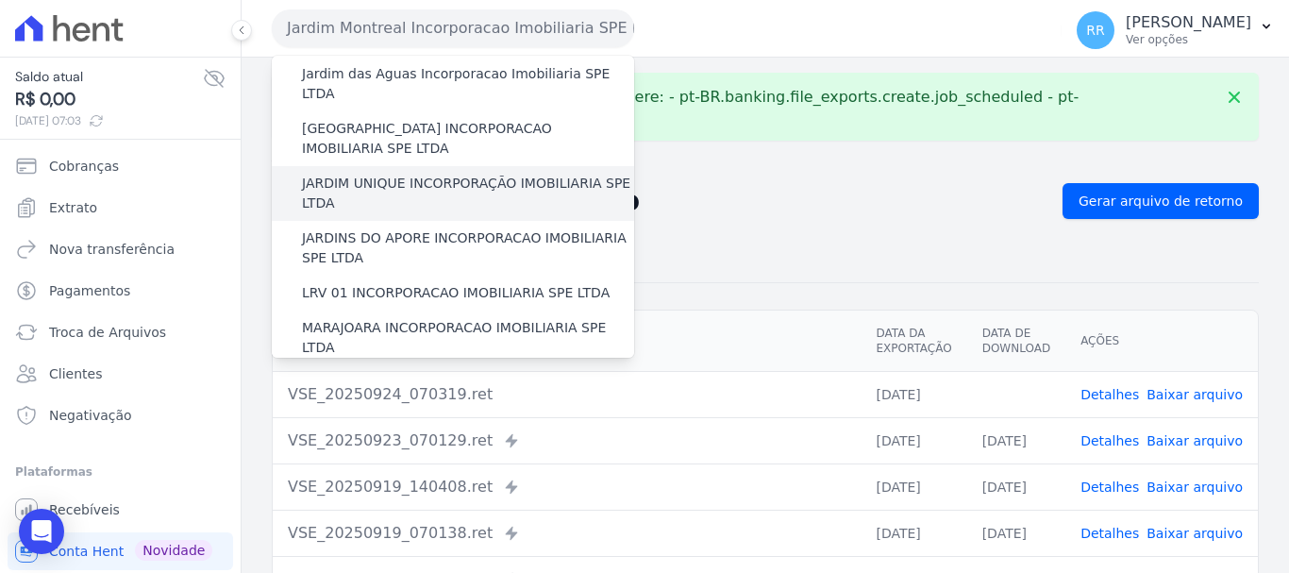
click at [423, 174] on label "JARDIM UNIQUE INCORPORAÇÃO IMOBILIARIA SPE LTDA" at bounding box center [468, 194] width 332 height 40
click at [0, 0] on input "JARDIM UNIQUE INCORPORAÇÃO IMOBILIARIA SPE LTDA" at bounding box center [0, 0] width 0 height 0
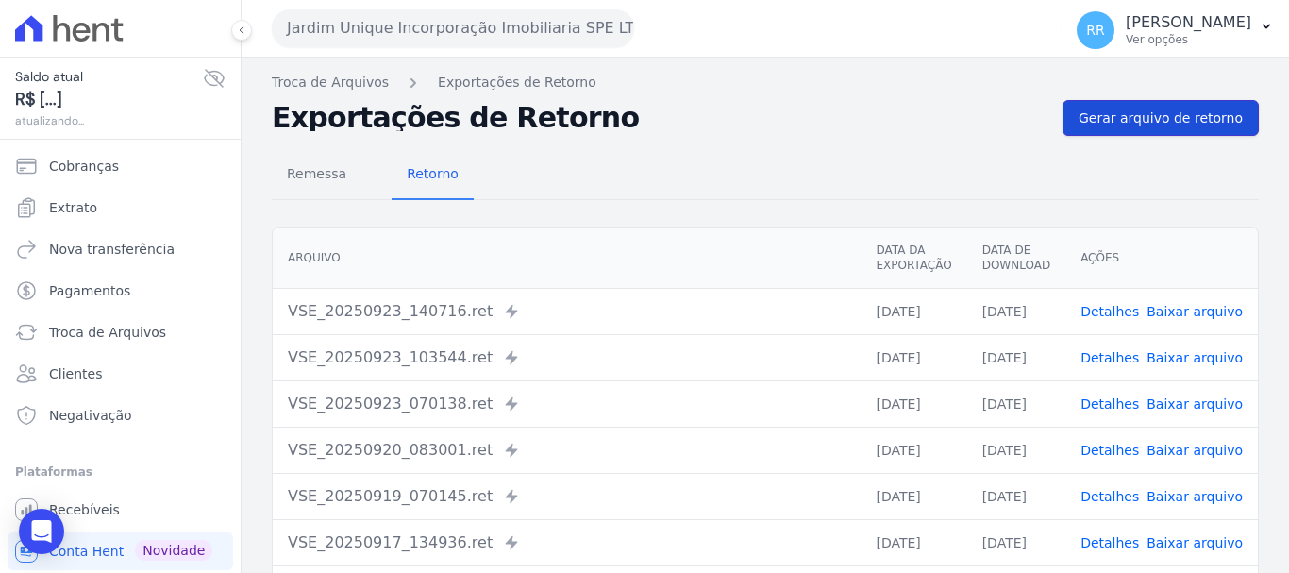
click at [1234, 122] on link "Gerar arquivo de retorno" at bounding box center [1160, 118] width 196 height 36
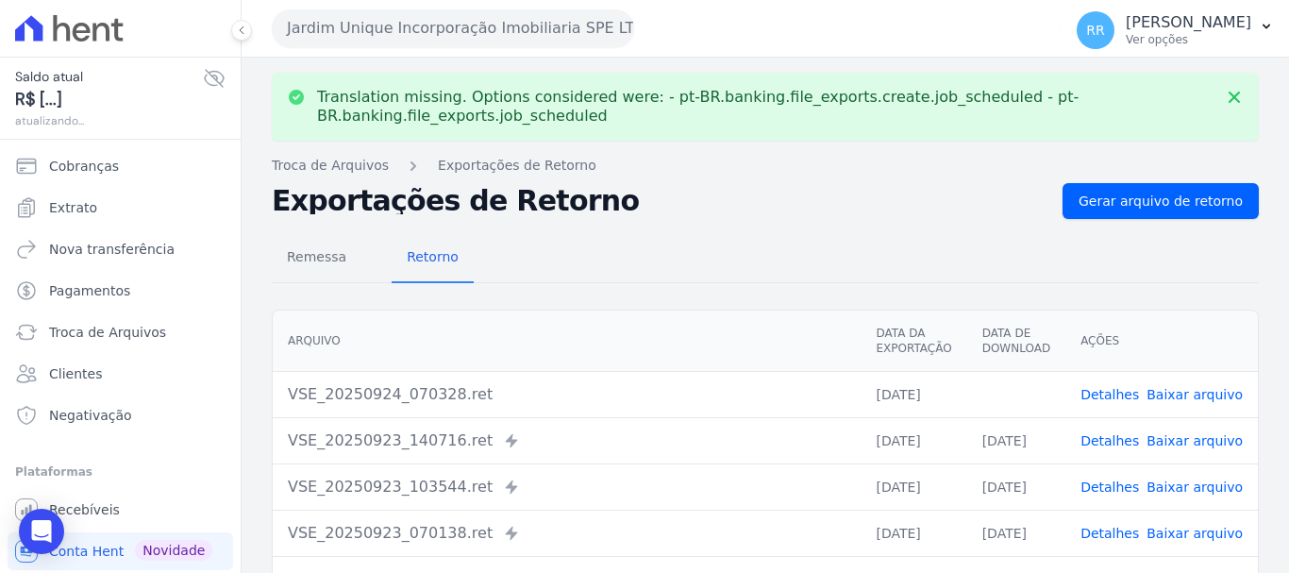
click at [1174, 387] on link "Baixar arquivo" at bounding box center [1194, 394] width 96 height 15
click at [498, 40] on button "Jardim Unique Incorporação Imobiliaria SPE LTDA" at bounding box center [453, 28] width 362 height 38
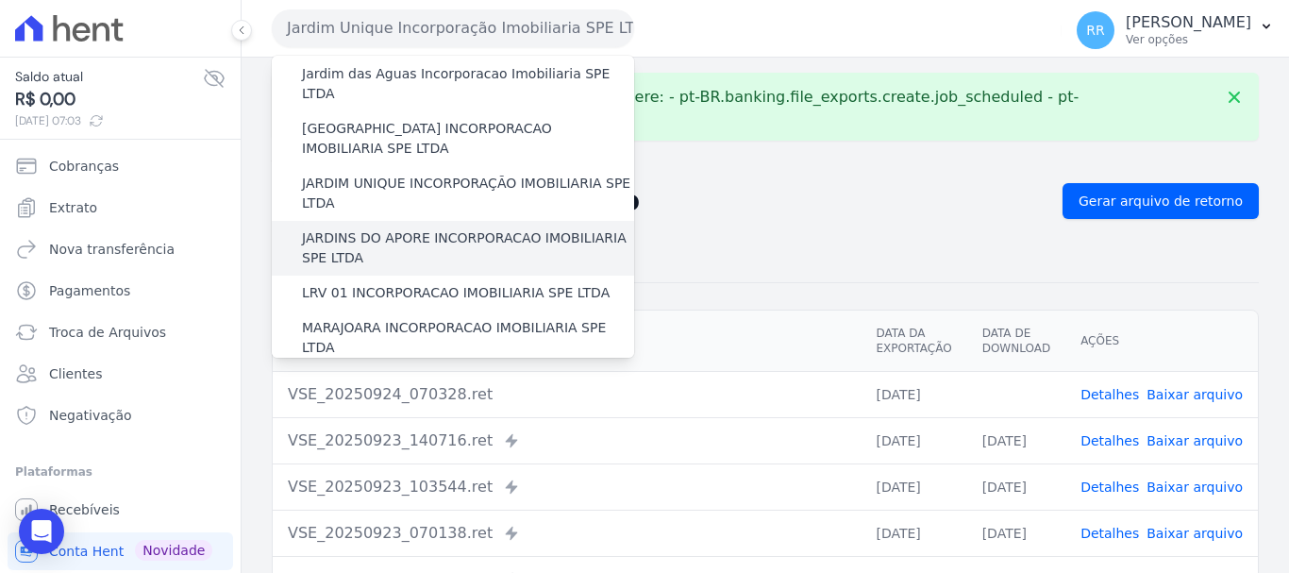
click at [457, 228] on label "JARDINS DO APORE INCORPORACAO IMOBILIARIA SPE LTDA" at bounding box center [468, 248] width 332 height 40
click at [0, 0] on input "JARDINS DO APORE INCORPORACAO IMOBILIARIA SPE LTDA" at bounding box center [0, 0] width 0 height 0
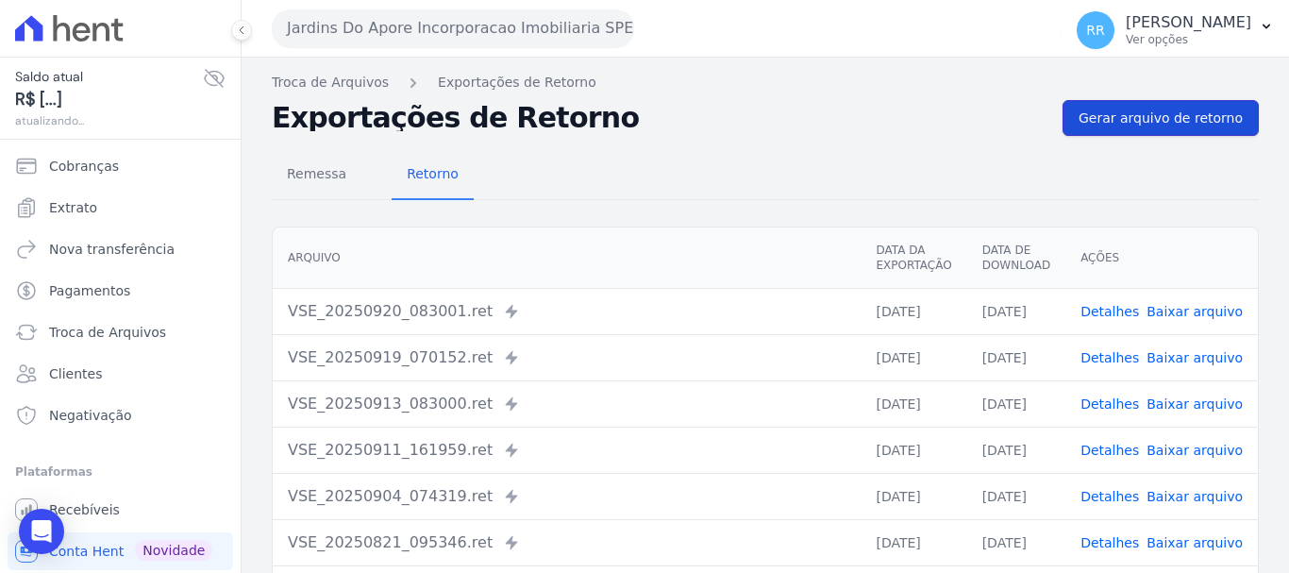
click at [1173, 127] on link "Gerar arquivo de retorno" at bounding box center [1160, 118] width 196 height 36
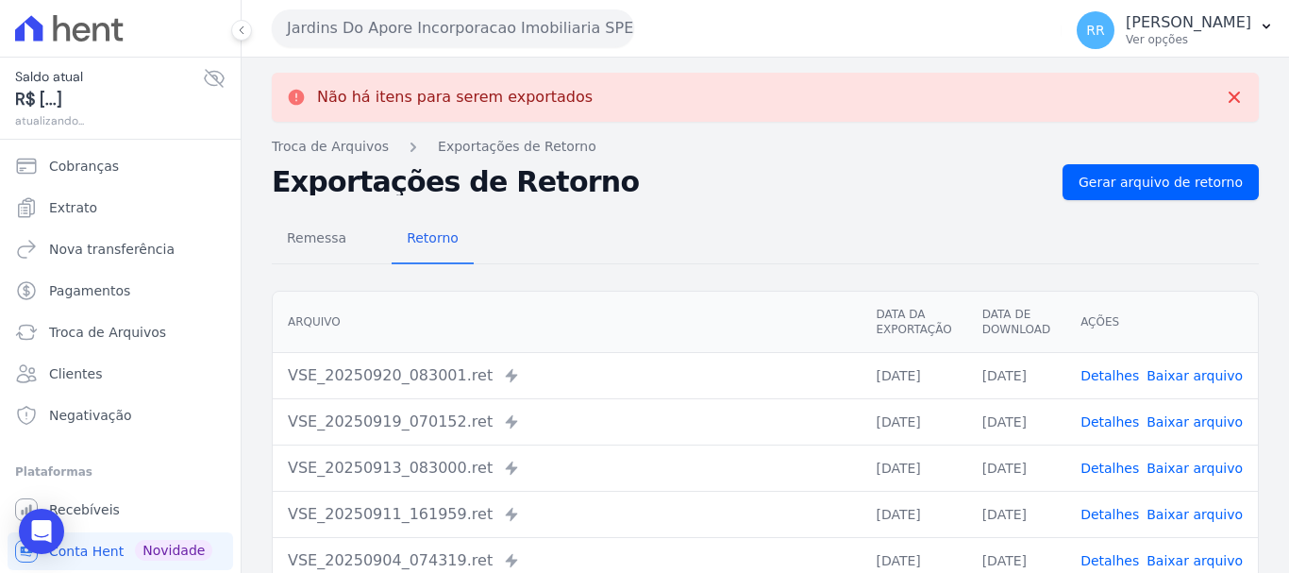
click at [539, 26] on button "Jardins Do Apore Incorporacao Imobiliaria SPE LTDA" at bounding box center [453, 28] width 362 height 38
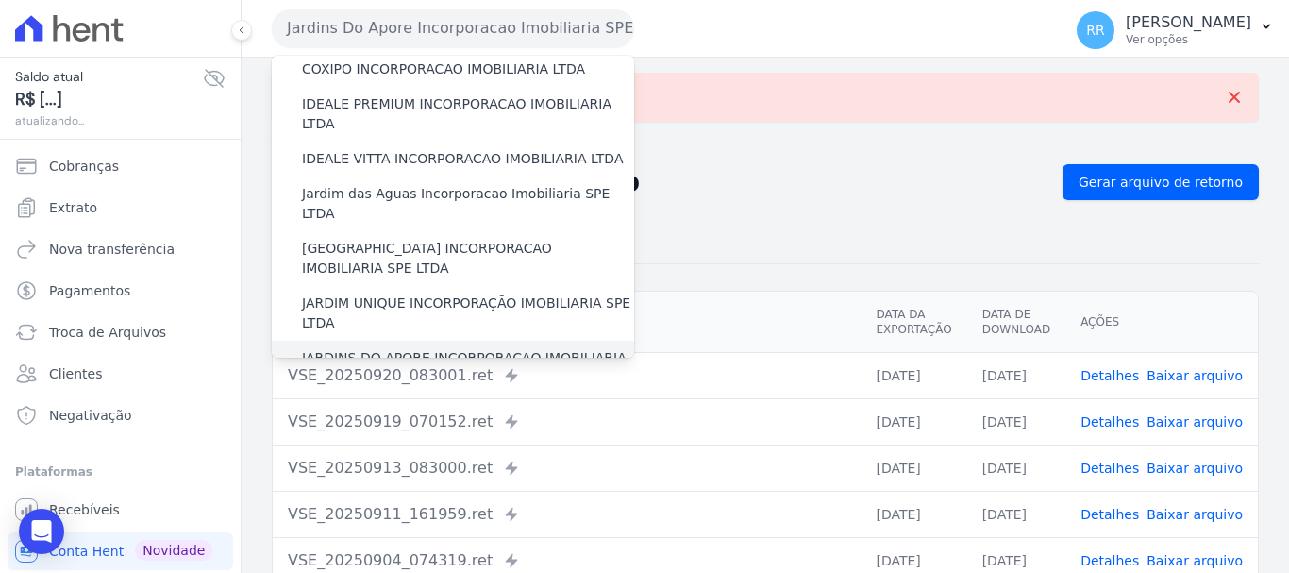
scroll to position [283, 0]
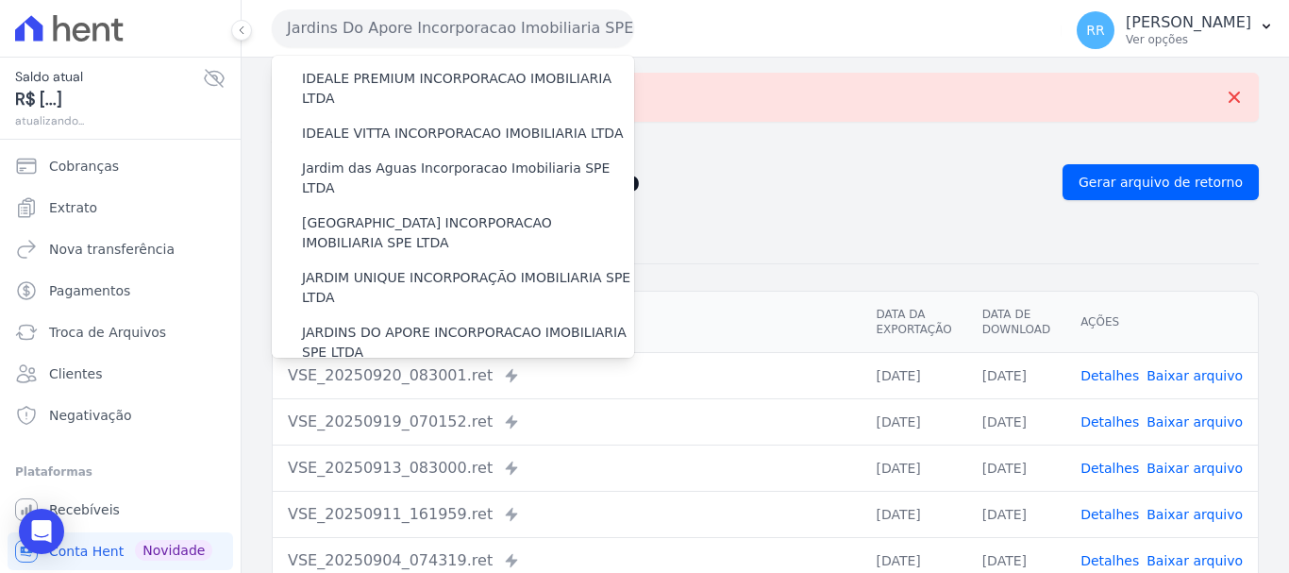
click at [424, 377] on label "LRV 01 INCORPORACAO IMOBILIARIA SPE LTDA" at bounding box center [456, 387] width 308 height 20
click at [0, 0] on input "LRV 01 INCORPORACAO IMOBILIARIA SPE LTDA" at bounding box center [0, 0] width 0 height 0
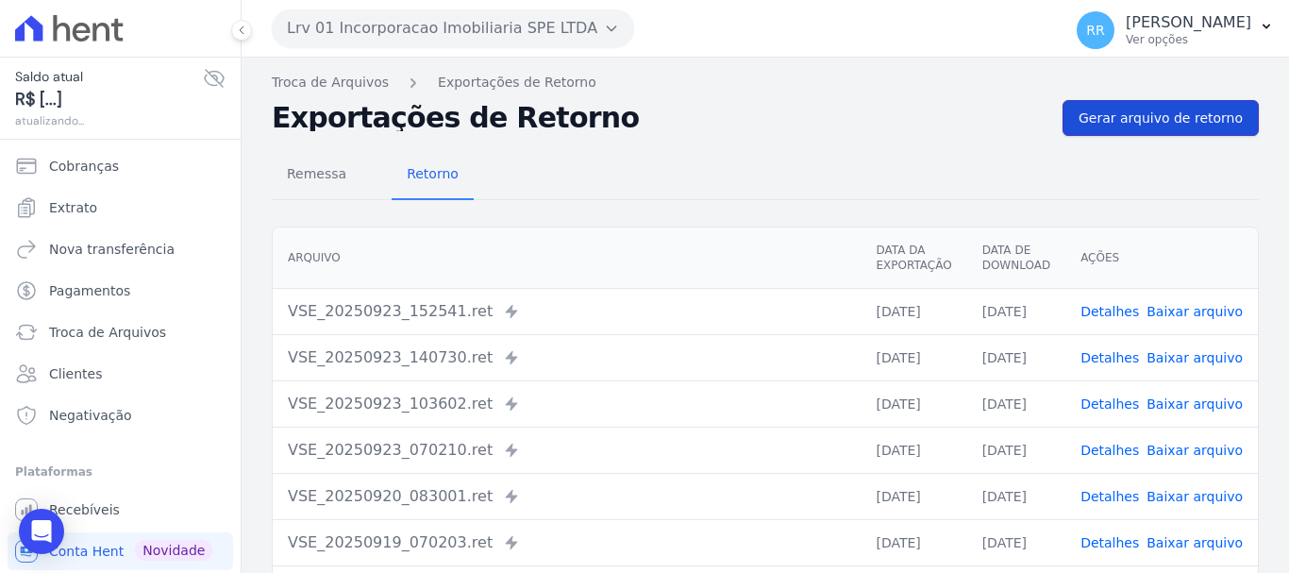
click at [1110, 128] on link "Gerar arquivo de retorno" at bounding box center [1160, 118] width 196 height 36
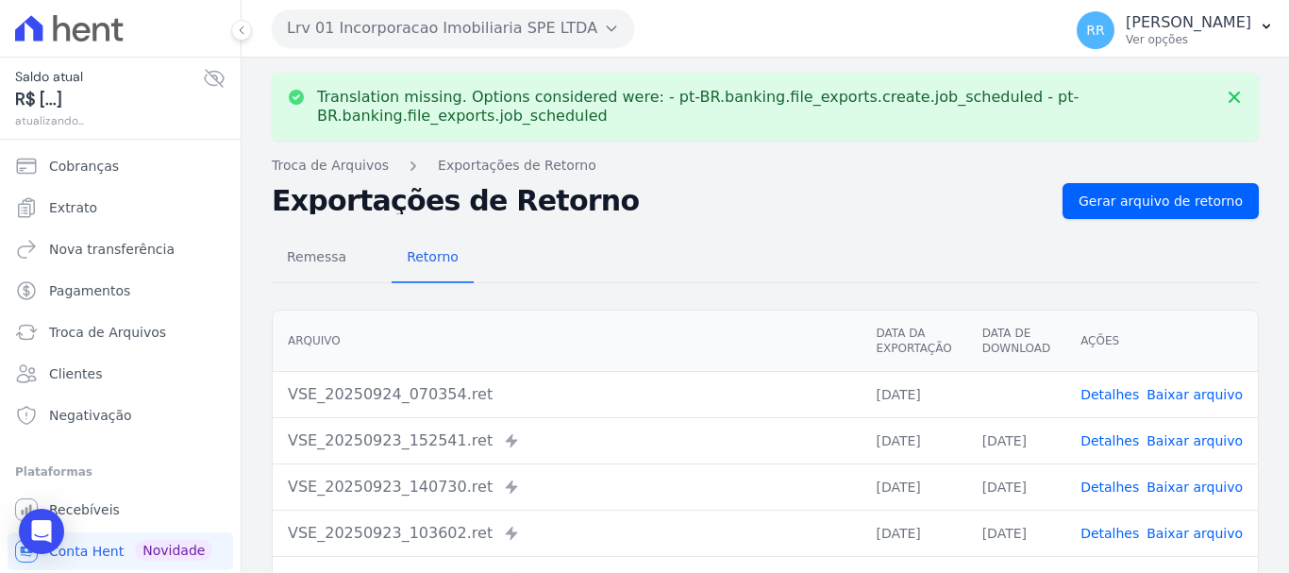
click at [1189, 389] on link "Baixar arquivo" at bounding box center [1194, 394] width 96 height 15
click at [472, 33] on button "Lrv 01 Incorporacao Imobiliaria SPE LTDA" at bounding box center [453, 28] width 362 height 38
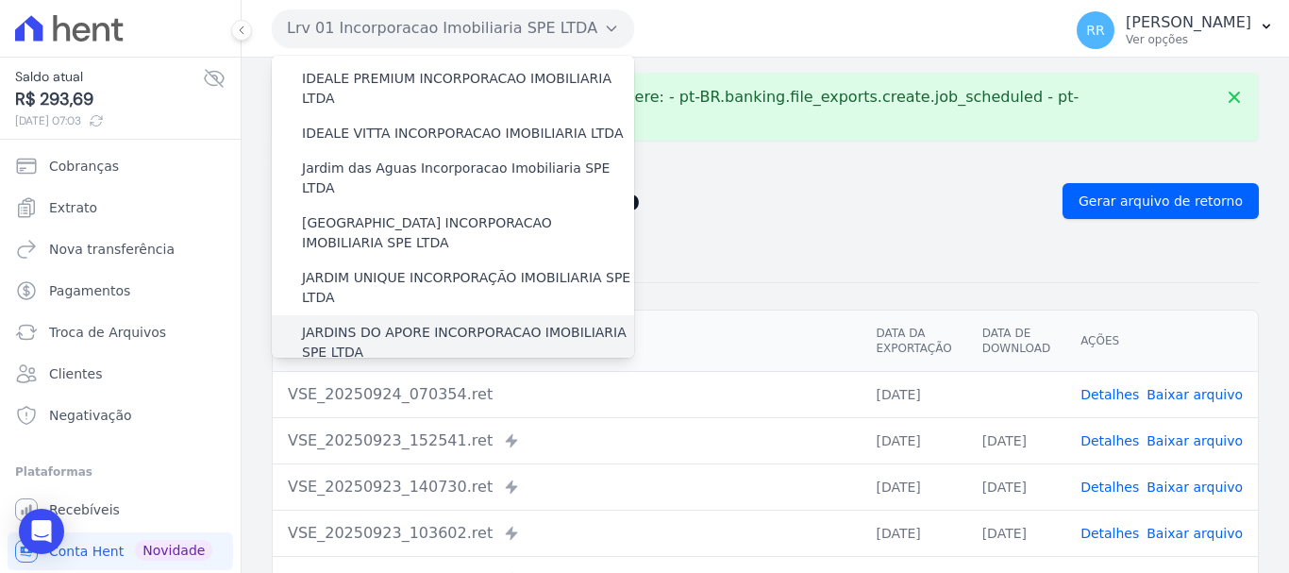
scroll to position [472, 0]
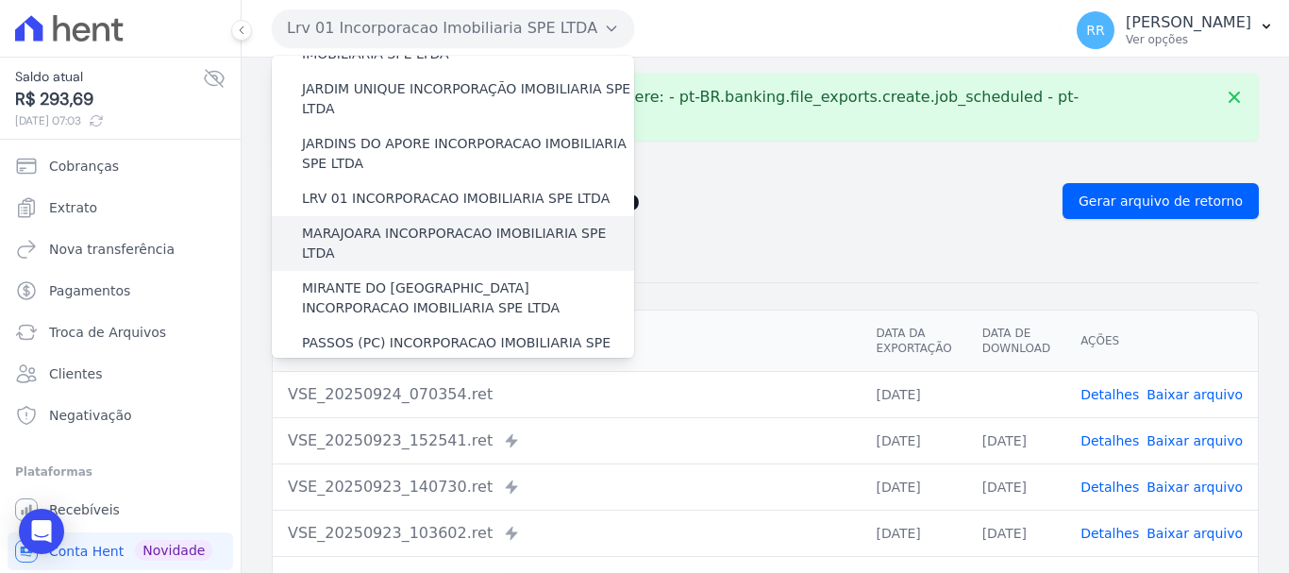
click at [391, 224] on label "MARAJOARA INCORPORACAO IMOBILIARIA SPE LTDA" at bounding box center [468, 244] width 332 height 40
click at [0, 0] on input "MARAJOARA INCORPORACAO IMOBILIARIA SPE LTDA" at bounding box center [0, 0] width 0 height 0
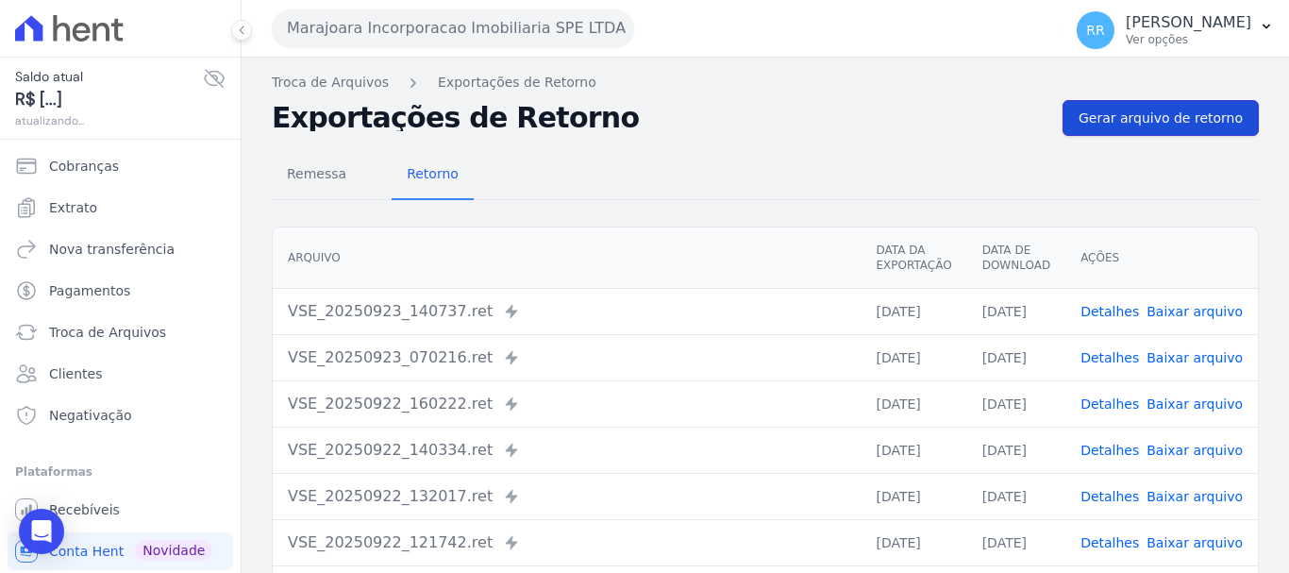
click at [1193, 128] on link "Gerar arquivo de retorno" at bounding box center [1160, 118] width 196 height 36
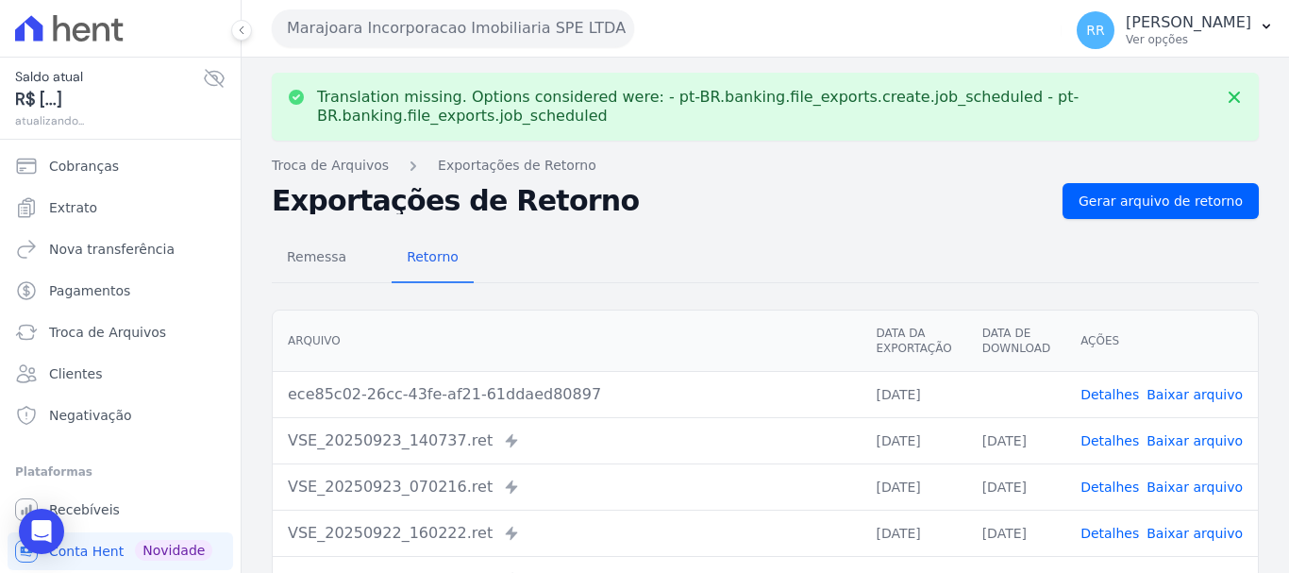
click at [1186, 393] on link "Baixar arquivo" at bounding box center [1194, 394] width 96 height 15
drag, startPoint x: 507, startPoint y: 34, endPoint x: 504, endPoint y: 58, distance: 24.8
click at [507, 34] on button "Marajoara Incorporacao Imobiliaria SPE LTDA" at bounding box center [453, 28] width 362 height 38
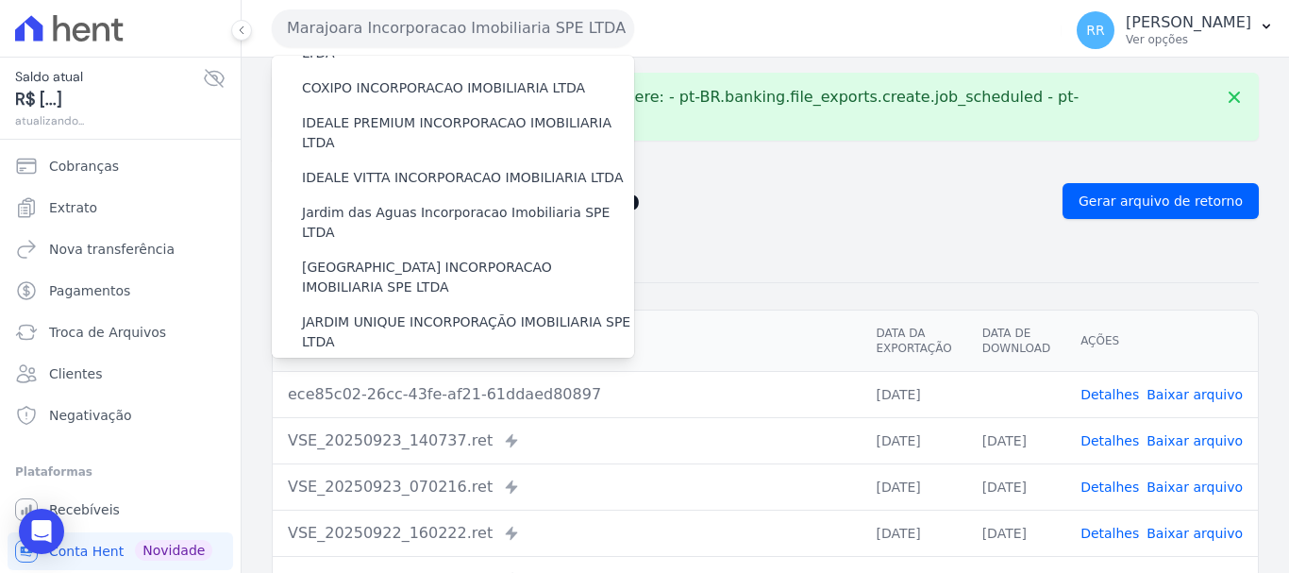
scroll to position [377, 0]
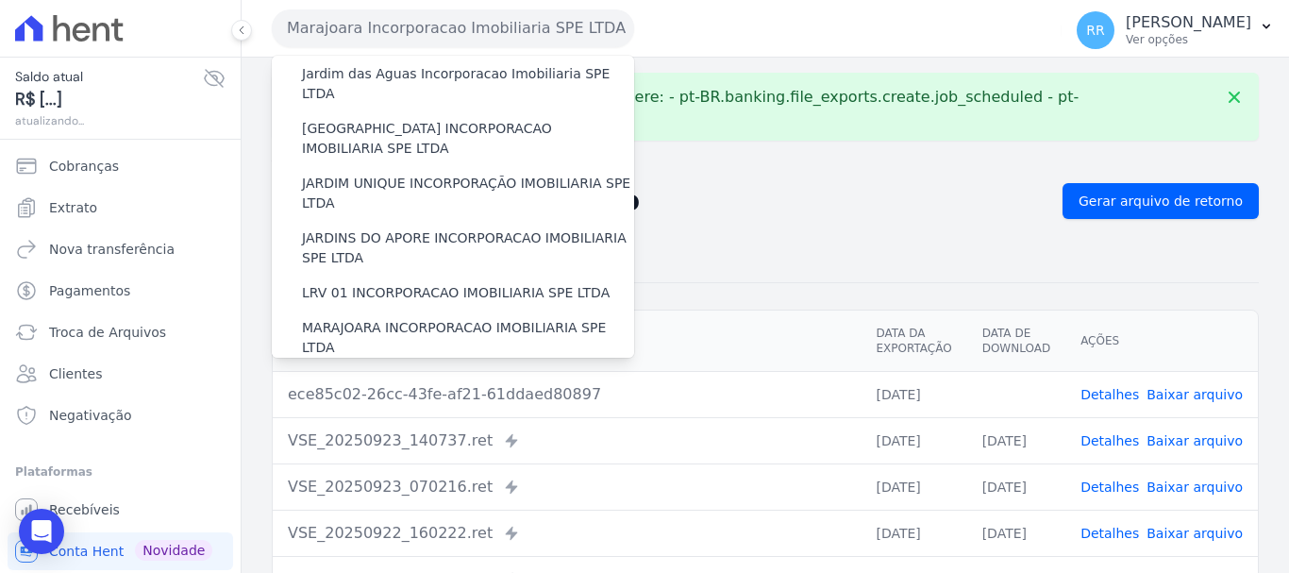
click at [467, 373] on label "MIRANTE DO [GEOGRAPHIC_DATA] INCORPORACAO IMOBILIARIA SPE LTDA" at bounding box center [468, 393] width 332 height 40
click at [0, 0] on input "MIRANTE DO [GEOGRAPHIC_DATA] INCORPORACAO IMOBILIARIA SPE LTDA" at bounding box center [0, 0] width 0 height 0
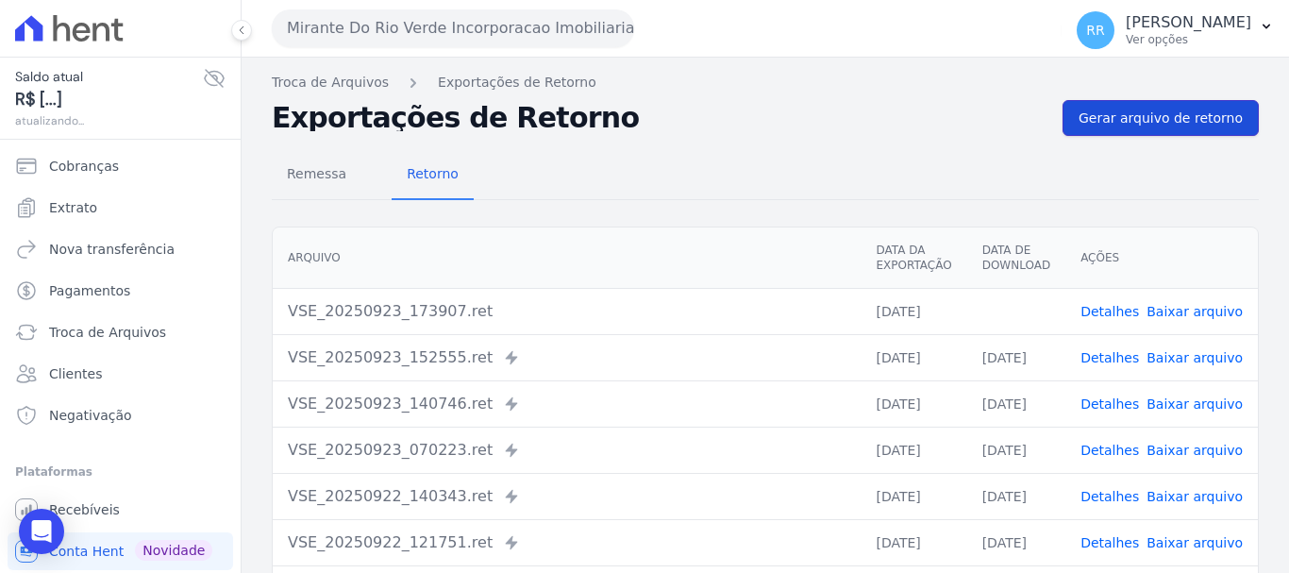
click at [1169, 109] on span "Gerar arquivo de retorno" at bounding box center [1160, 117] width 164 height 19
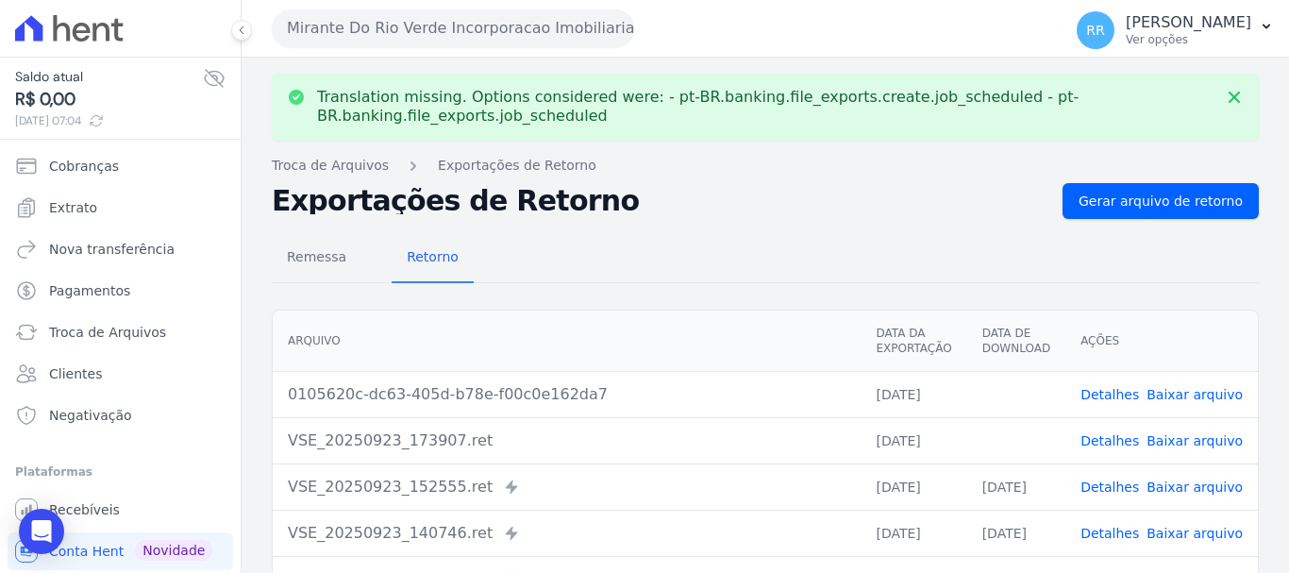
click at [1173, 448] on link "Baixar arquivo" at bounding box center [1194, 440] width 96 height 15
click at [1223, 398] on link "Baixar arquivo" at bounding box center [1194, 394] width 96 height 15
click at [477, 31] on button "Mirante Do Rio Verde Incorporacao Imobiliaria SPE LTDA" at bounding box center [453, 28] width 362 height 38
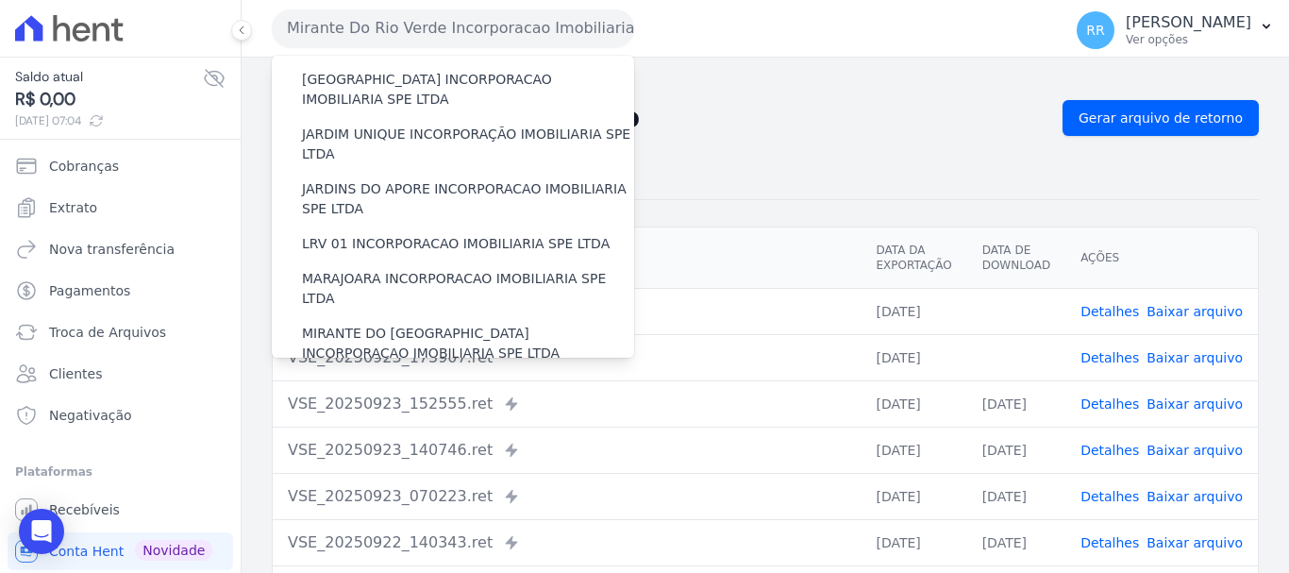
scroll to position [472, 0]
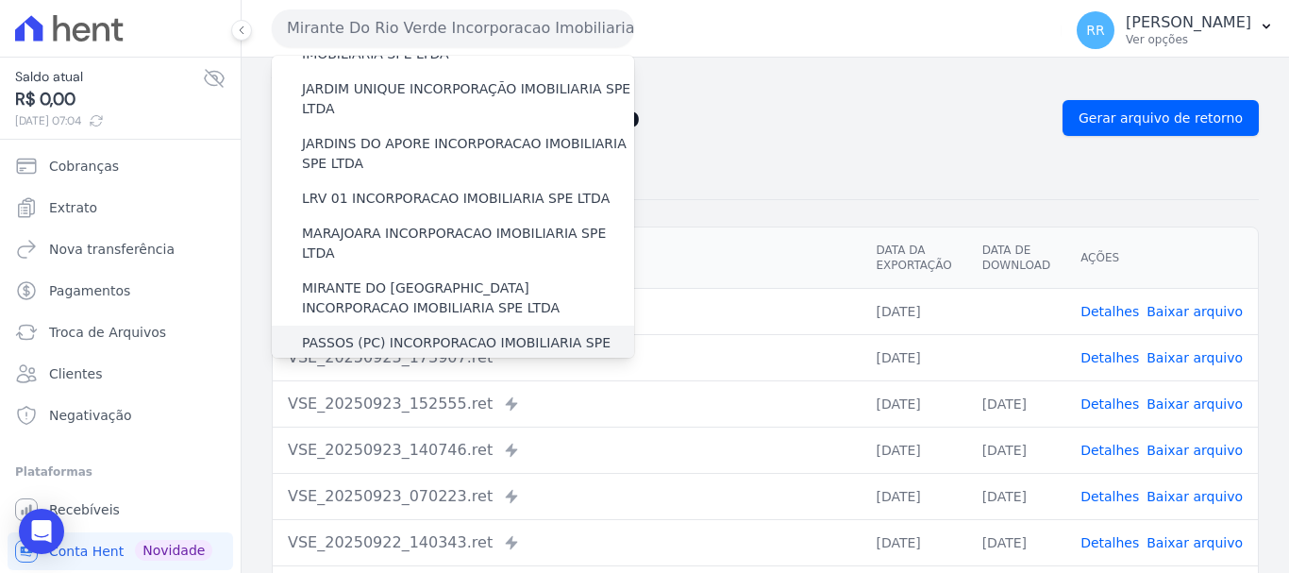
click at [405, 325] on div "PASSOS (PC) INCORPORACAO IMOBILIARIA SPE LTDA" at bounding box center [453, 352] width 362 height 55
click at [422, 333] on label "PASSOS (PC) INCORPORACAO IMOBILIARIA SPE LTDA" at bounding box center [468, 353] width 332 height 40
click at [0, 0] on input "PASSOS (PC) INCORPORACAO IMOBILIARIA SPE LTDA" at bounding box center [0, 0] width 0 height 0
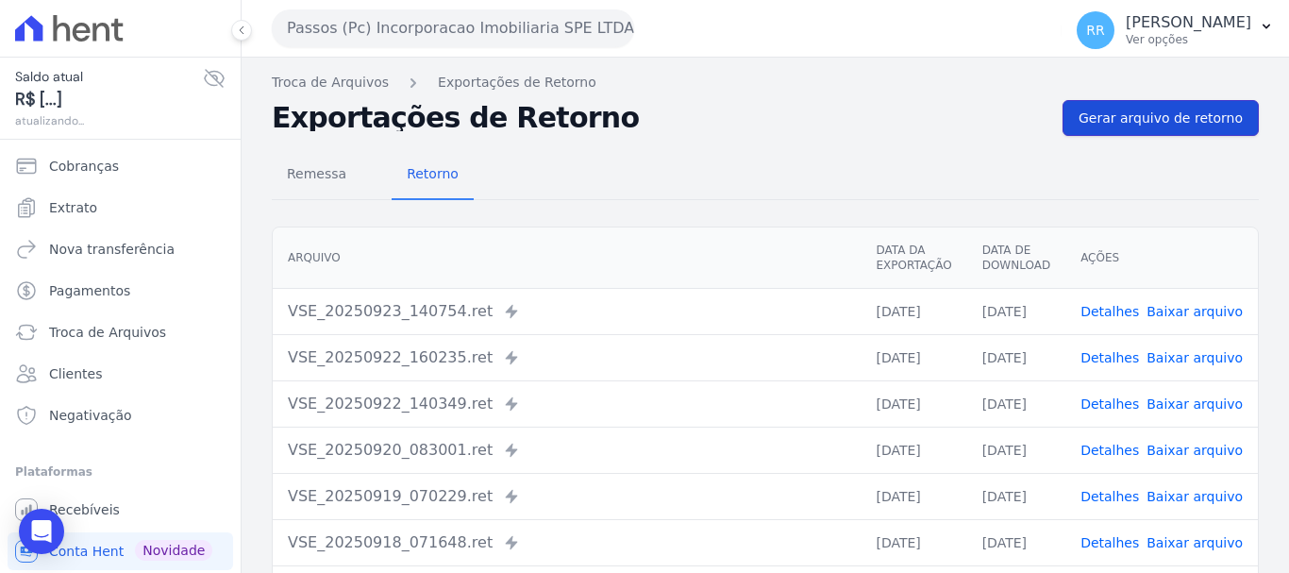
click at [1149, 113] on span "Gerar arquivo de retorno" at bounding box center [1160, 117] width 164 height 19
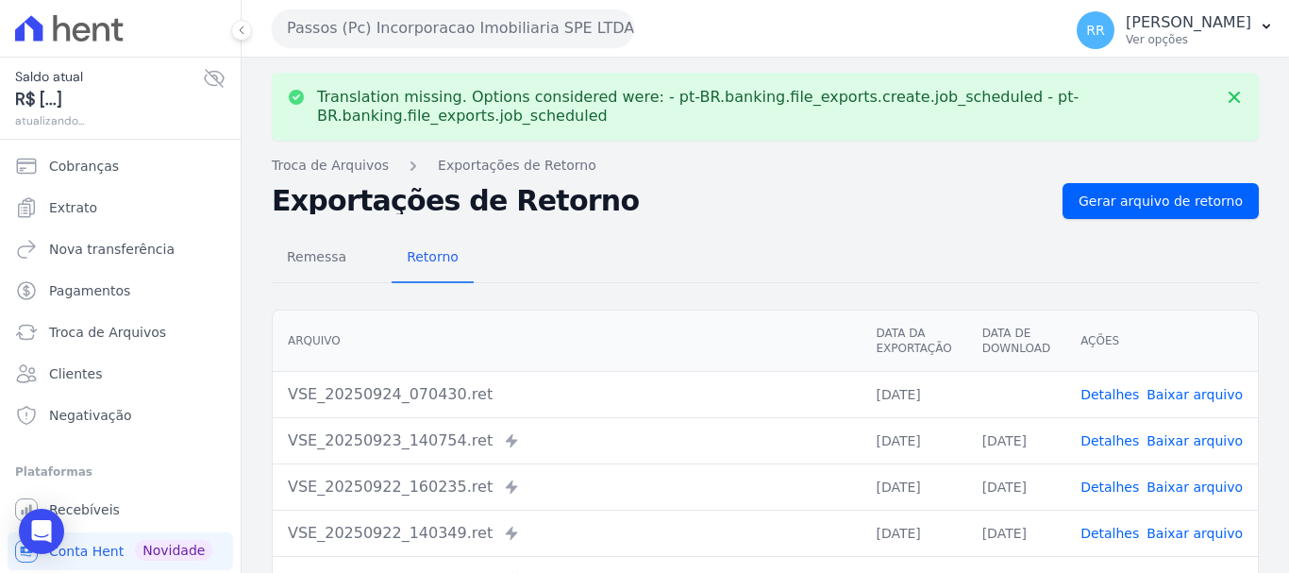
drag, startPoint x: 1166, startPoint y: 391, endPoint x: 922, endPoint y: 290, distance: 264.7
click at [1163, 392] on link "Baixar arquivo" at bounding box center [1194, 394] width 96 height 15
click at [392, 44] on button "Passos (Pc) Incorporacao Imobiliaria SPE LTDA" at bounding box center [453, 28] width 362 height 38
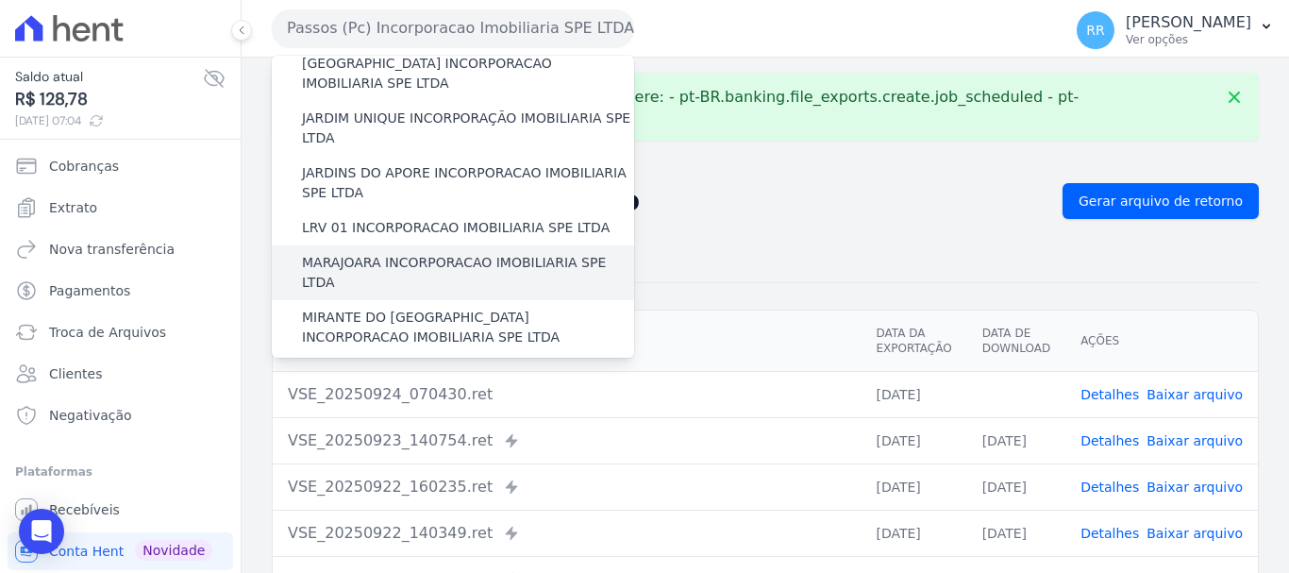
scroll to position [566, 0]
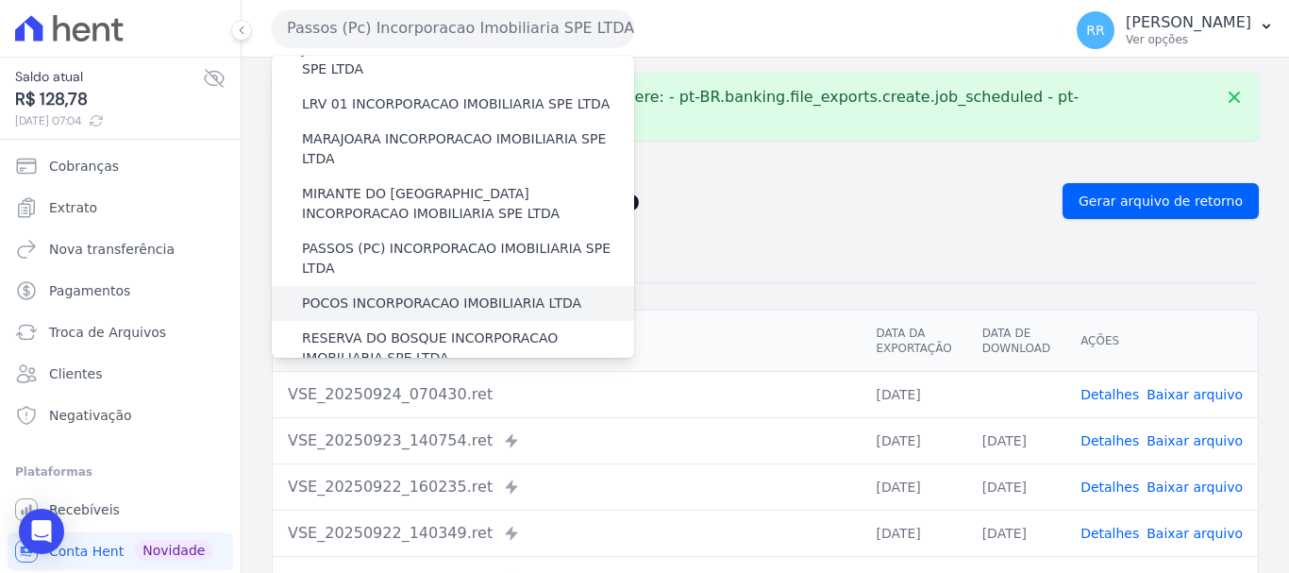
click at [423, 293] on label "POCOS INCORPORACAO IMOBILIARIA LTDA" at bounding box center [441, 303] width 279 height 20
click at [0, 0] on input "POCOS INCORPORACAO IMOBILIARIA LTDA" at bounding box center [0, 0] width 0 height 0
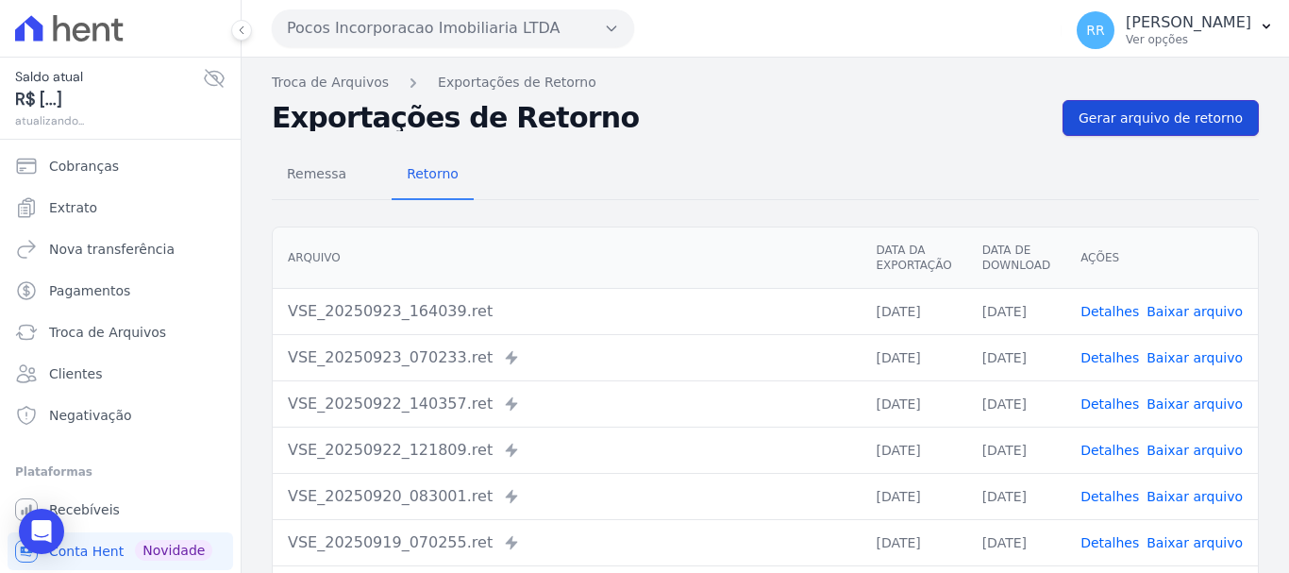
drag, startPoint x: 1181, startPoint y: 122, endPoint x: 1163, endPoint y: 123, distance: 17.9
click at [1181, 121] on span "Gerar arquivo de retorno" at bounding box center [1160, 117] width 164 height 19
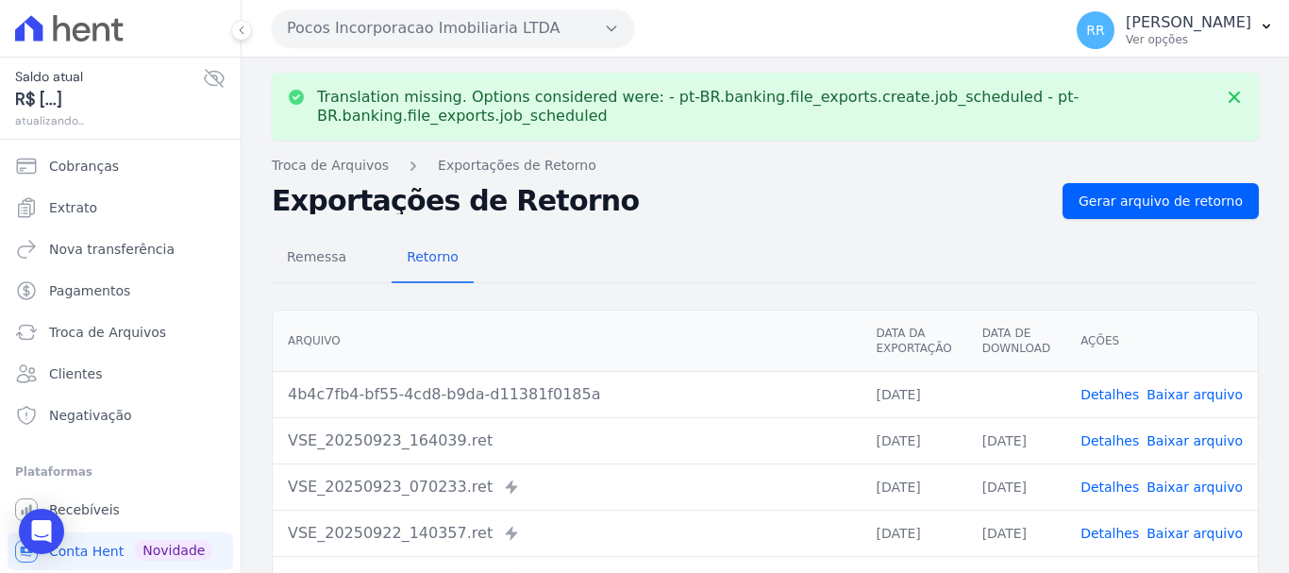
click at [1191, 382] on td "Detalhes Baixar arquivo" at bounding box center [1161, 394] width 192 height 46
click at [1189, 391] on link "Baixar arquivo" at bounding box center [1194, 394] width 96 height 15
click at [481, 39] on button "Pocos Incorporacao Imobiliaria LTDA" at bounding box center [453, 28] width 362 height 38
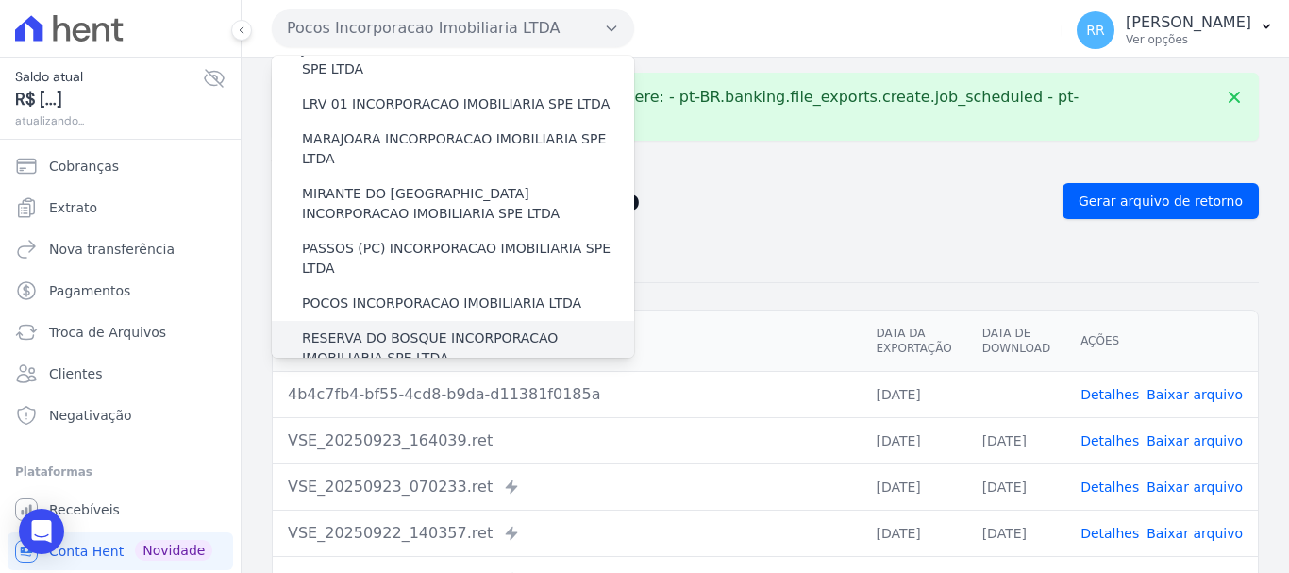
click at [425, 328] on label "RESERVA DO BOSQUE INCORPORACAO IMOBILIARIA SPE LTDA" at bounding box center [468, 348] width 332 height 40
click at [0, 0] on input "RESERVA DO BOSQUE INCORPORACAO IMOBILIARIA SPE LTDA" at bounding box center [0, 0] width 0 height 0
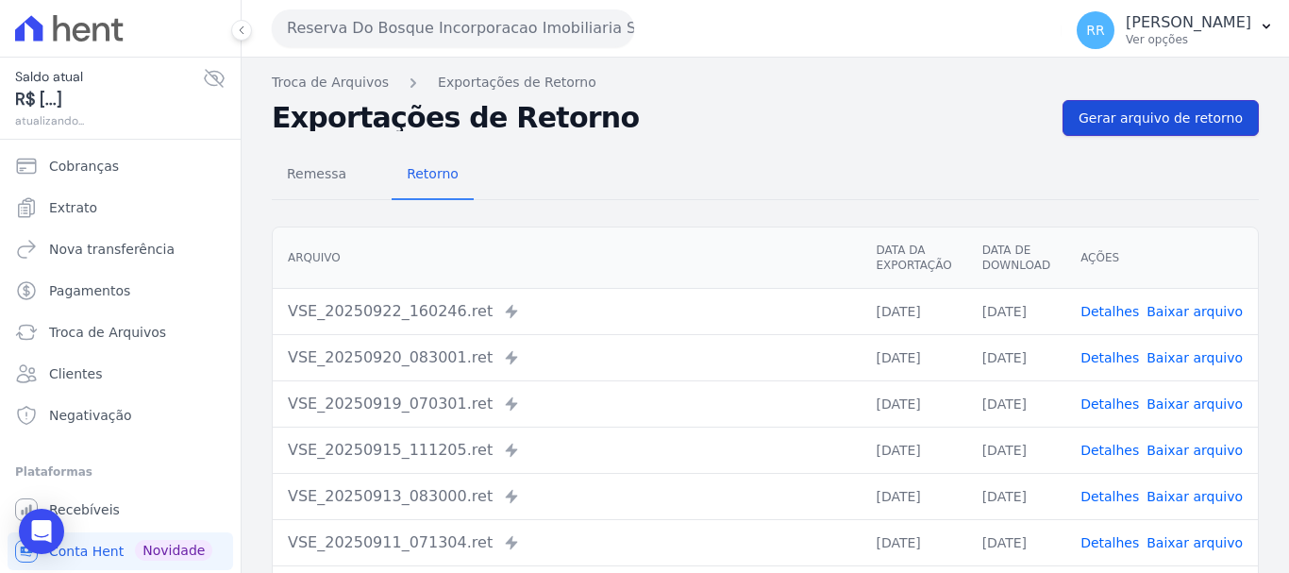
click at [1127, 100] on link "Gerar arquivo de retorno" at bounding box center [1160, 118] width 196 height 36
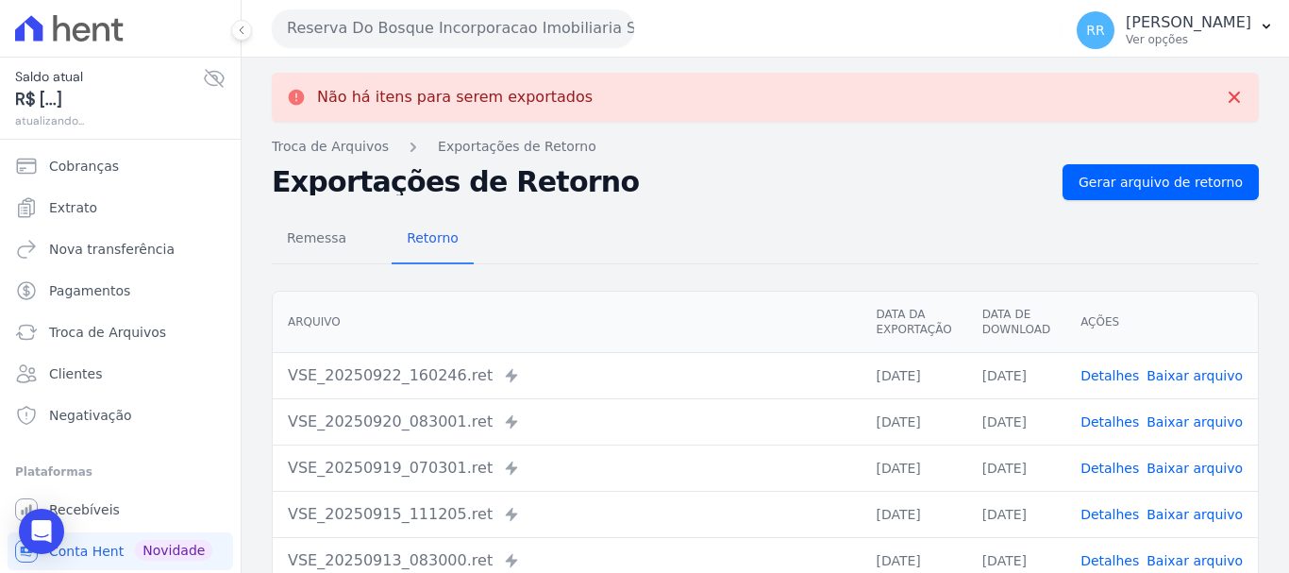
click at [509, 16] on button "Reserva Do Bosque Incorporacao Imobiliaria SPE LTDA" at bounding box center [453, 28] width 362 height 38
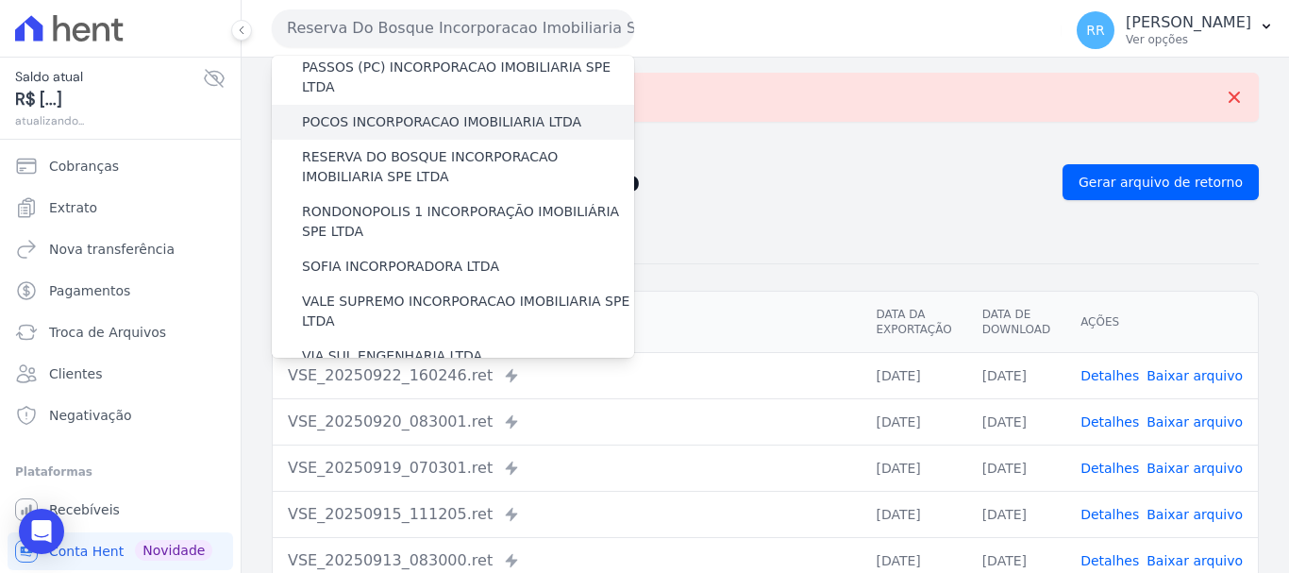
scroll to position [755, 0]
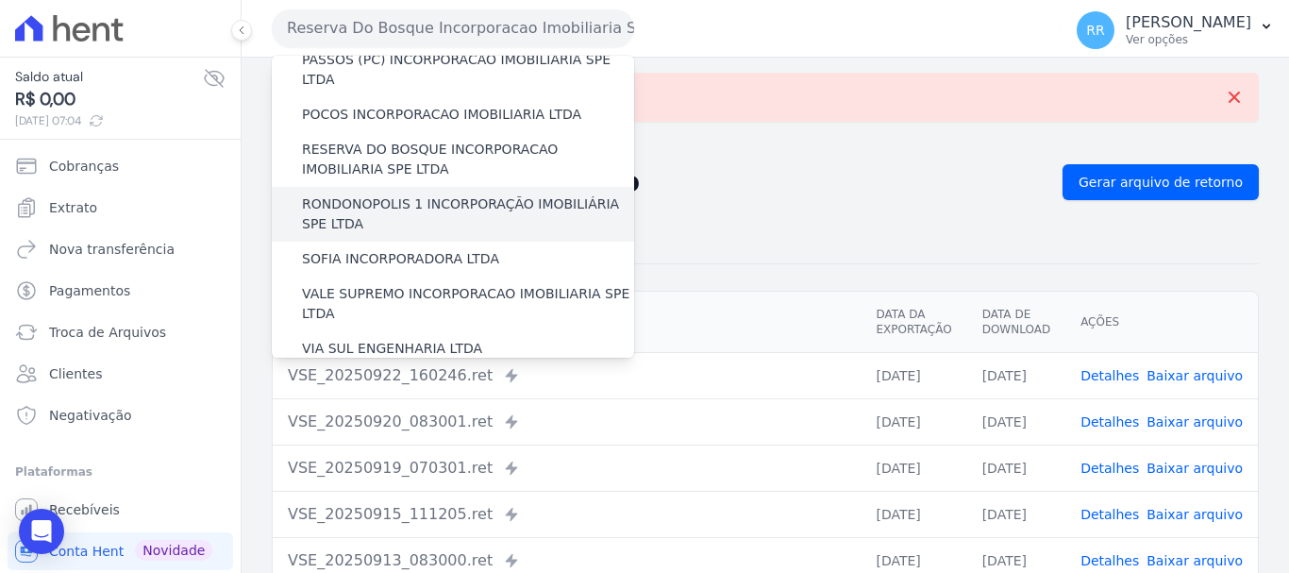
click at [468, 194] on label "RONDONOPOLIS 1 INCORPORAÇÃO IMOBILIÁRIA SPE LTDA" at bounding box center [468, 214] width 332 height 40
click at [0, 0] on input "RONDONOPOLIS 1 INCORPORAÇÃO IMOBILIÁRIA SPE LTDA" at bounding box center [0, 0] width 0 height 0
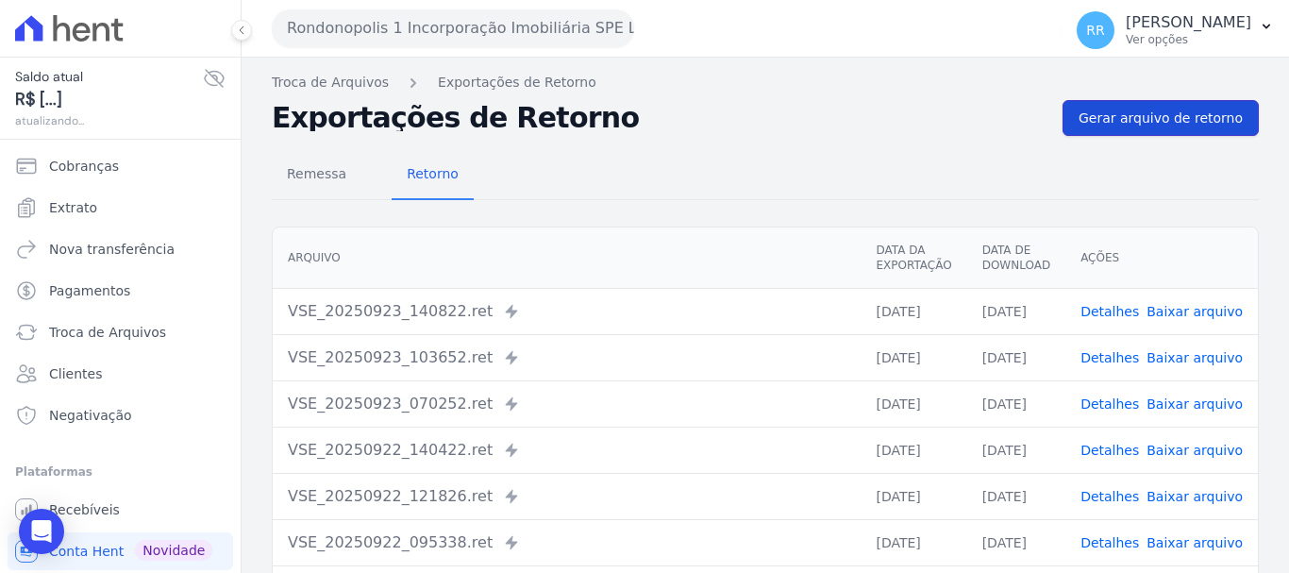
click at [1163, 120] on span "Gerar arquivo de retorno" at bounding box center [1160, 117] width 164 height 19
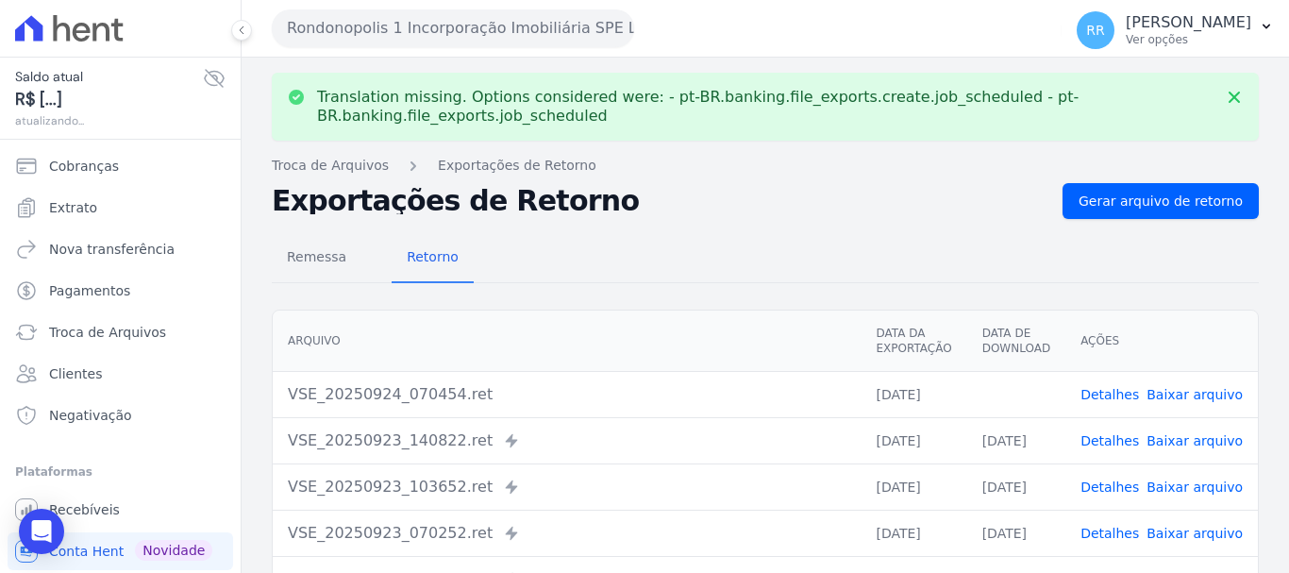
click at [1192, 398] on link "Baixar arquivo" at bounding box center [1194, 394] width 96 height 15
click at [366, 16] on button "Rondonopolis 1 Incorporação Imobiliária SPE LTDA" at bounding box center [453, 28] width 362 height 38
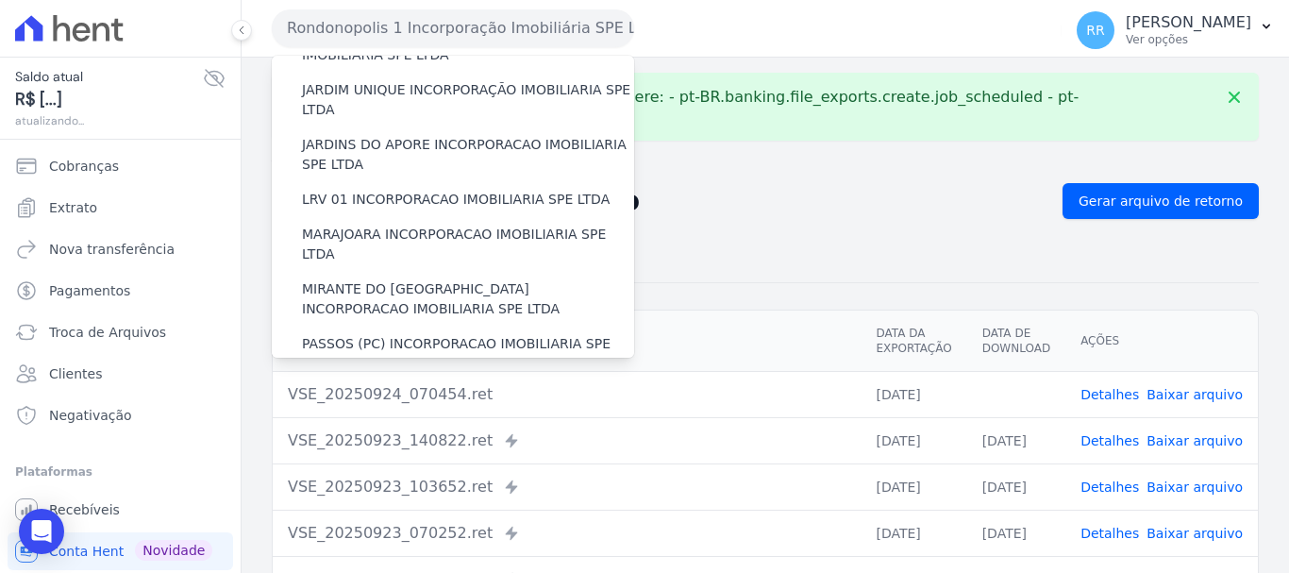
scroll to position [660, 0]
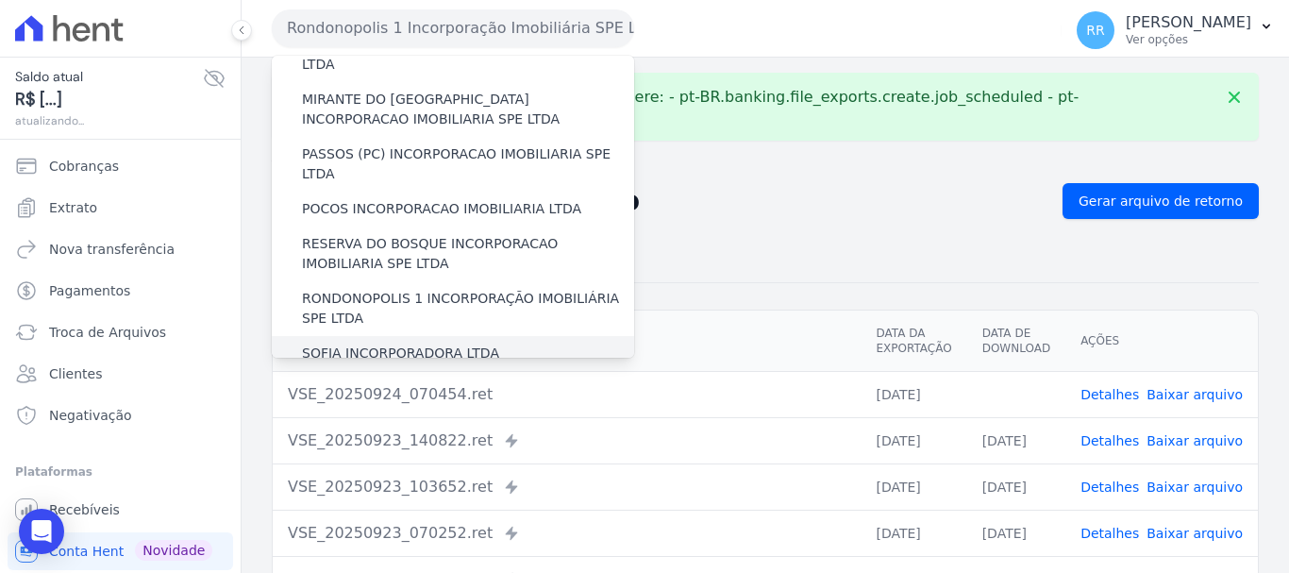
click at [428, 343] on label "SOFIA INCORPORADORA LTDA" at bounding box center [400, 353] width 197 height 20
click at [0, 0] on input "SOFIA INCORPORADORA LTDA" at bounding box center [0, 0] width 0 height 0
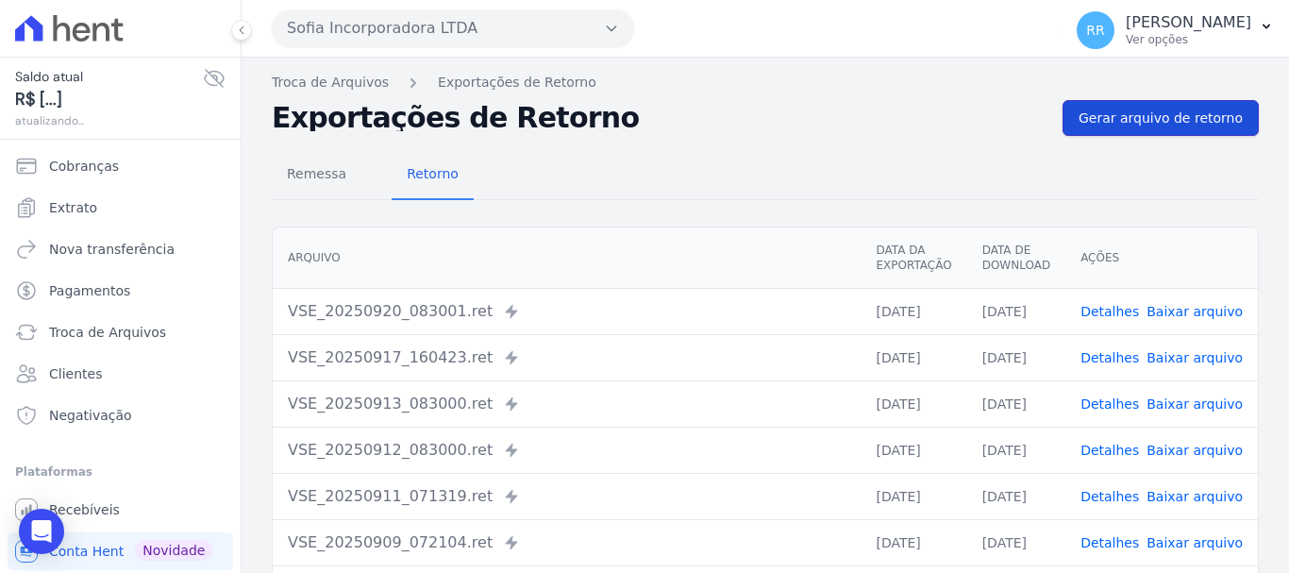
click at [1113, 119] on span "Gerar arquivo de retorno" at bounding box center [1160, 117] width 164 height 19
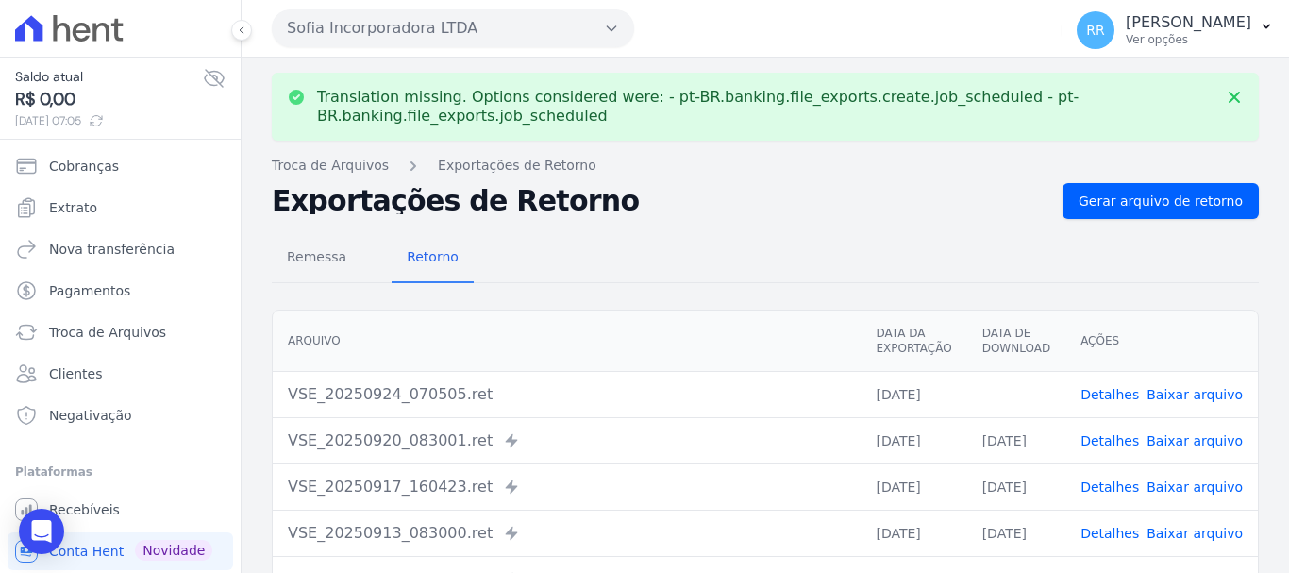
click at [1181, 390] on link "Baixar arquivo" at bounding box center [1194, 394] width 96 height 15
click at [394, 23] on button "Sofia Incorporadora LTDA" at bounding box center [453, 28] width 362 height 38
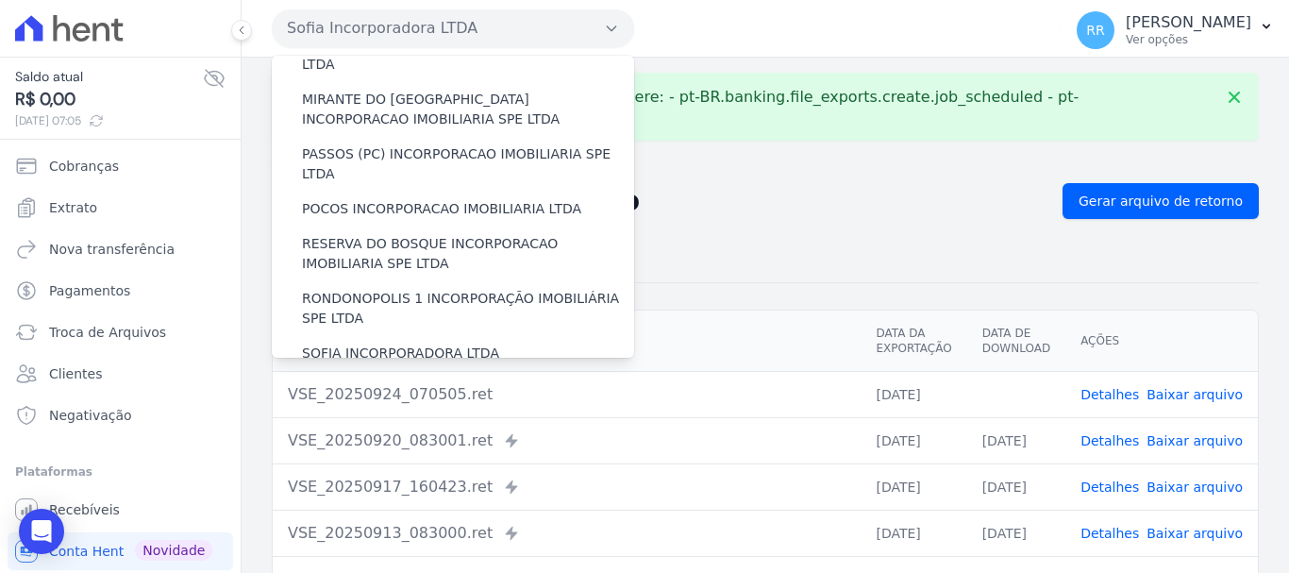
click at [403, 371] on div "VALE SUPREMO INCORPORACAO IMOBILIARIA SPE LTDA" at bounding box center [453, 398] width 362 height 55
click at [403, 378] on label "VALE SUPREMO INCORPORACAO IMOBILIARIA SPE LTDA" at bounding box center [468, 398] width 332 height 40
click at [0, 0] on input "VALE SUPREMO INCORPORACAO IMOBILIARIA SPE LTDA" at bounding box center [0, 0] width 0 height 0
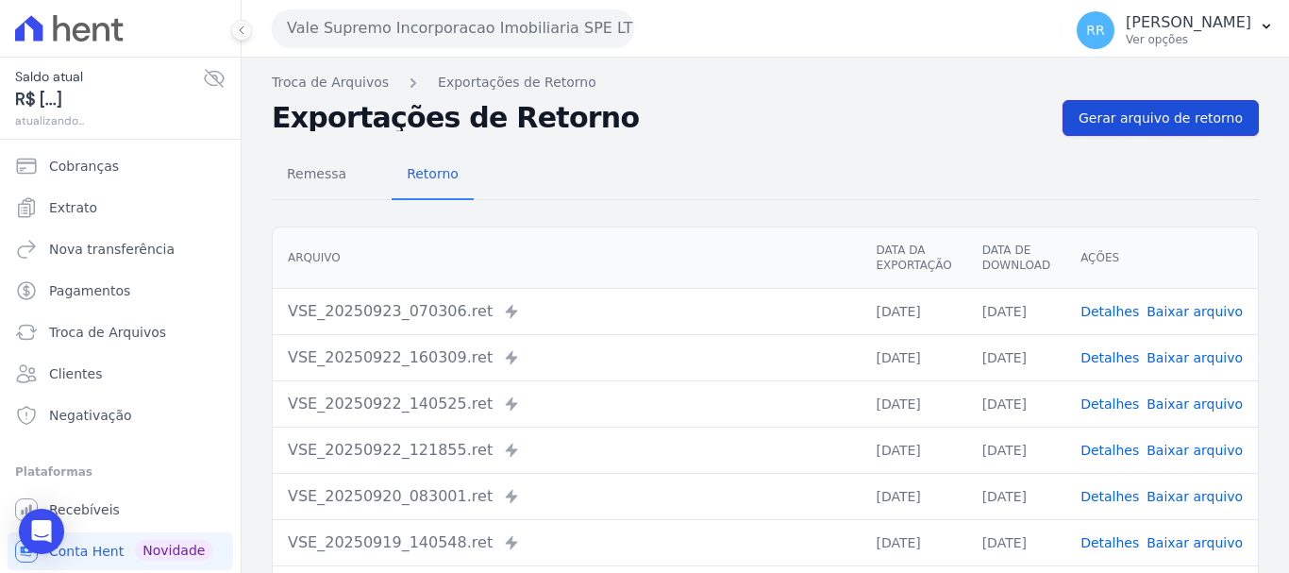
click at [1171, 125] on span "Gerar arquivo de retorno" at bounding box center [1160, 117] width 164 height 19
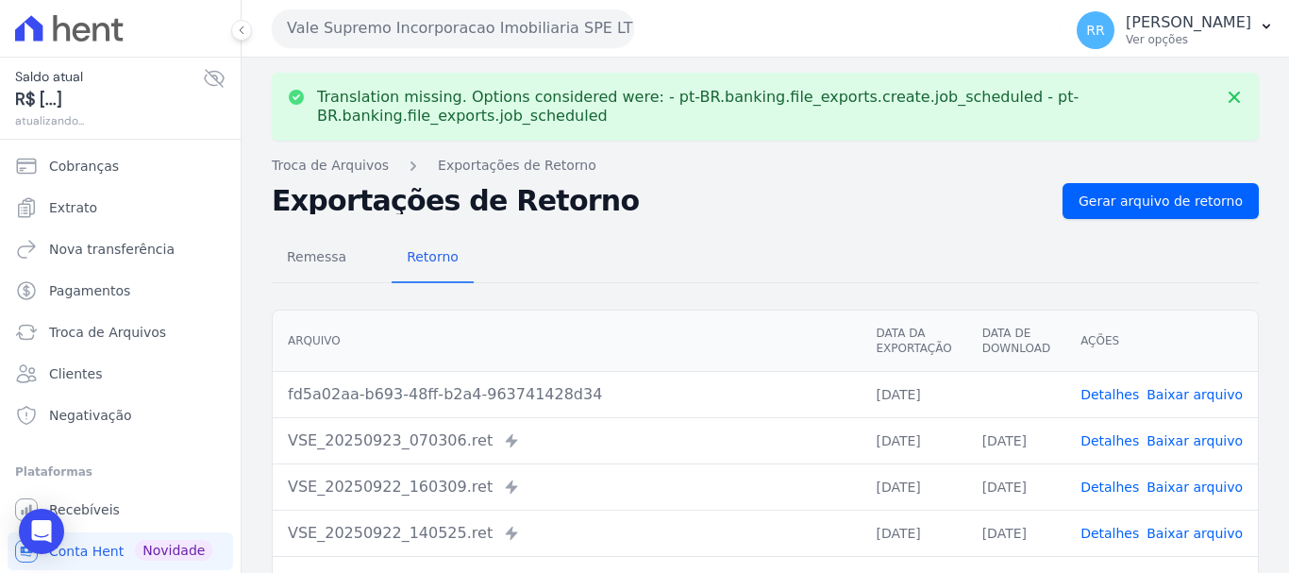
click at [1189, 391] on link "Baixar arquivo" at bounding box center [1194, 394] width 96 height 15
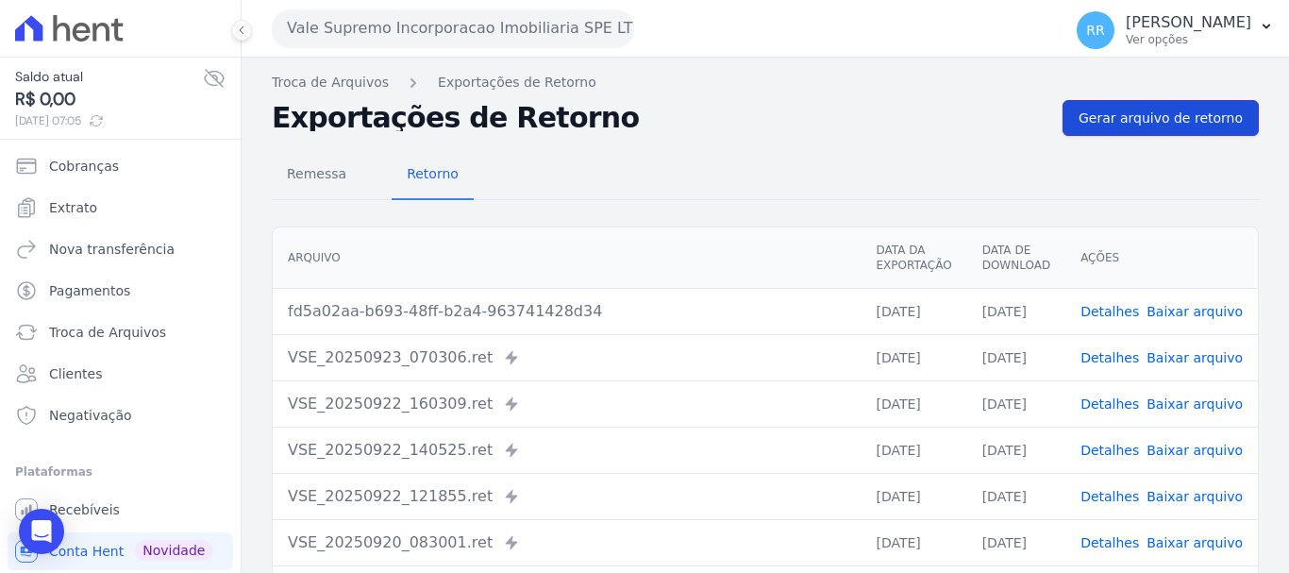
click at [1129, 124] on span "Gerar arquivo de retorno" at bounding box center [1160, 117] width 164 height 19
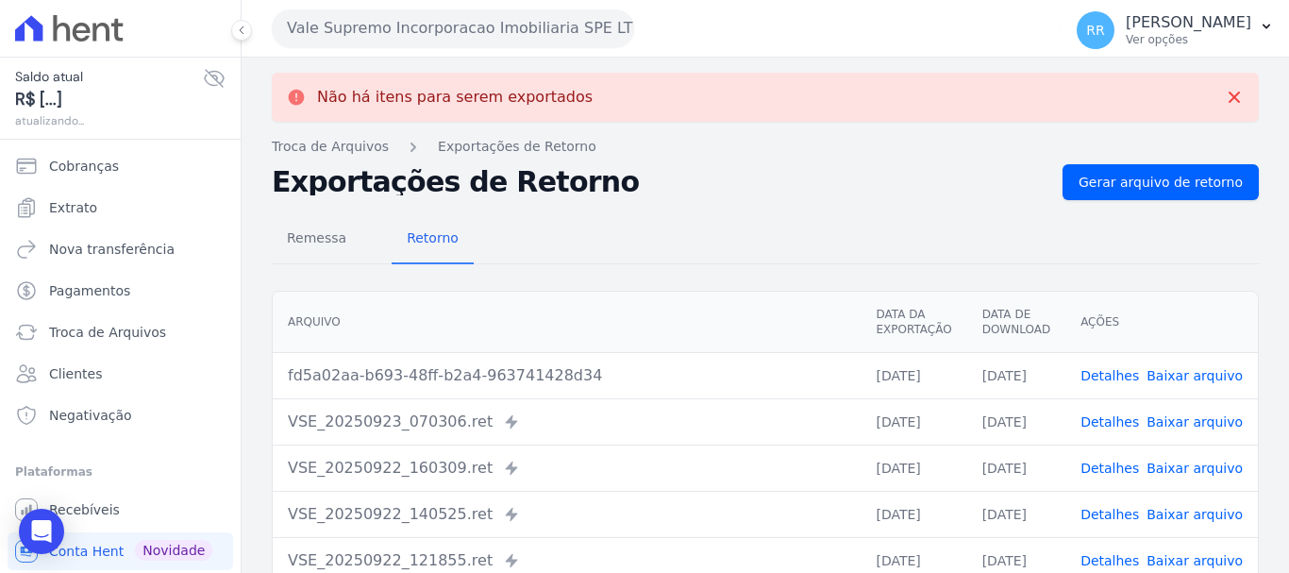
click at [1188, 373] on link "Baixar arquivo" at bounding box center [1194, 375] width 96 height 15
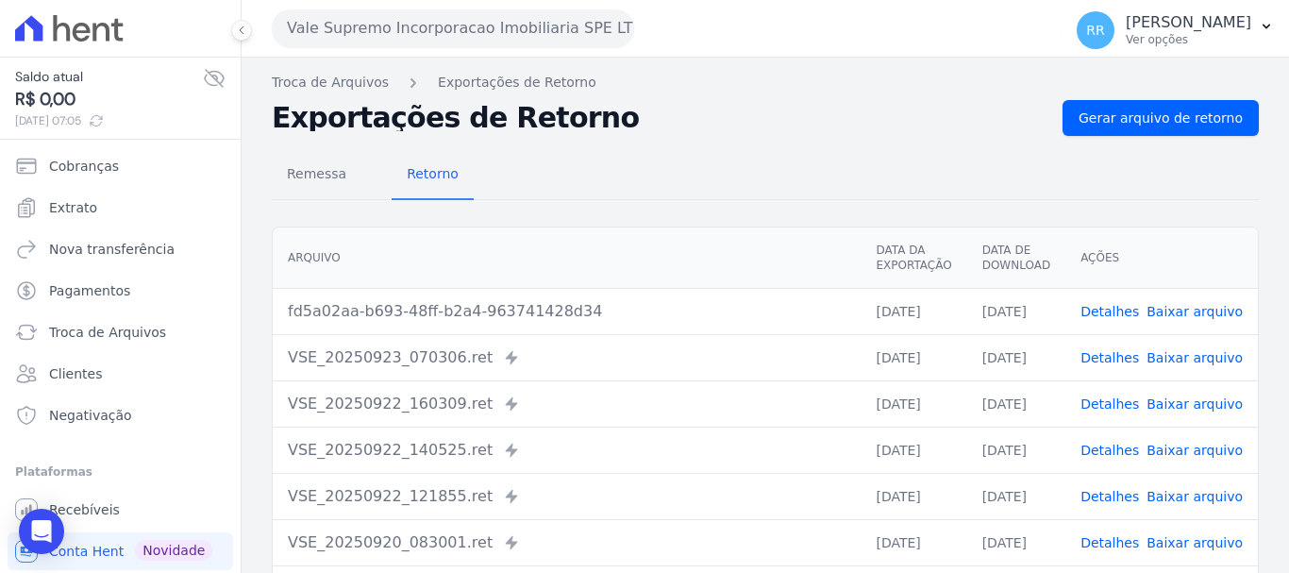
click at [426, 41] on button "Vale Supremo Incorporacao Imobiliaria SPE LTDA" at bounding box center [453, 28] width 362 height 38
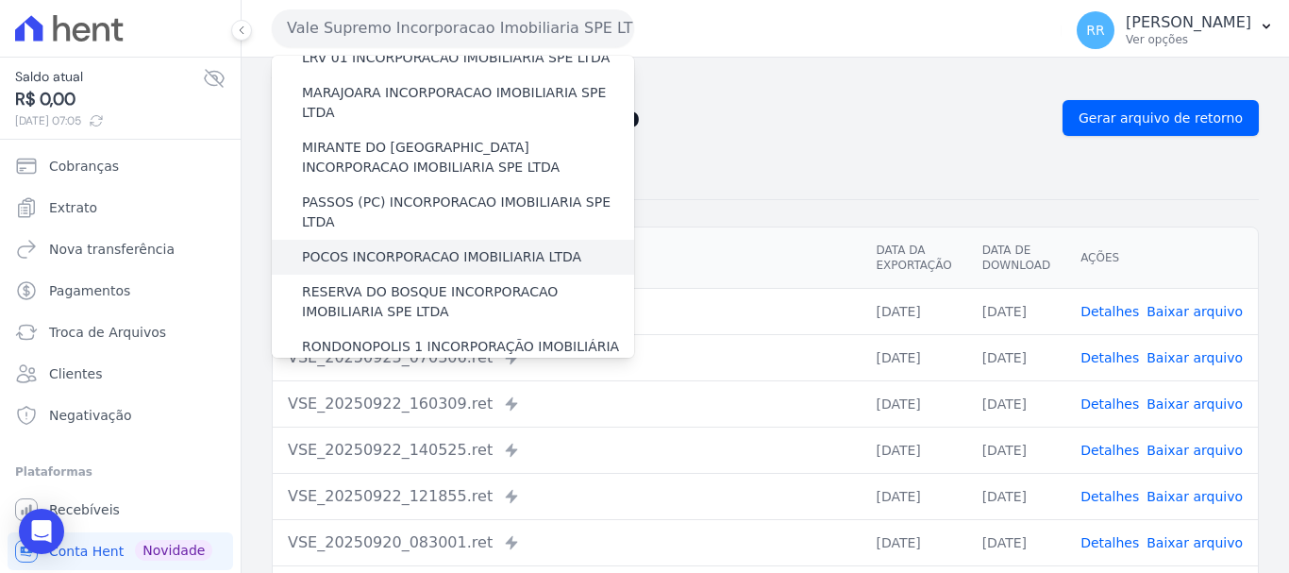
scroll to position [755, 0]
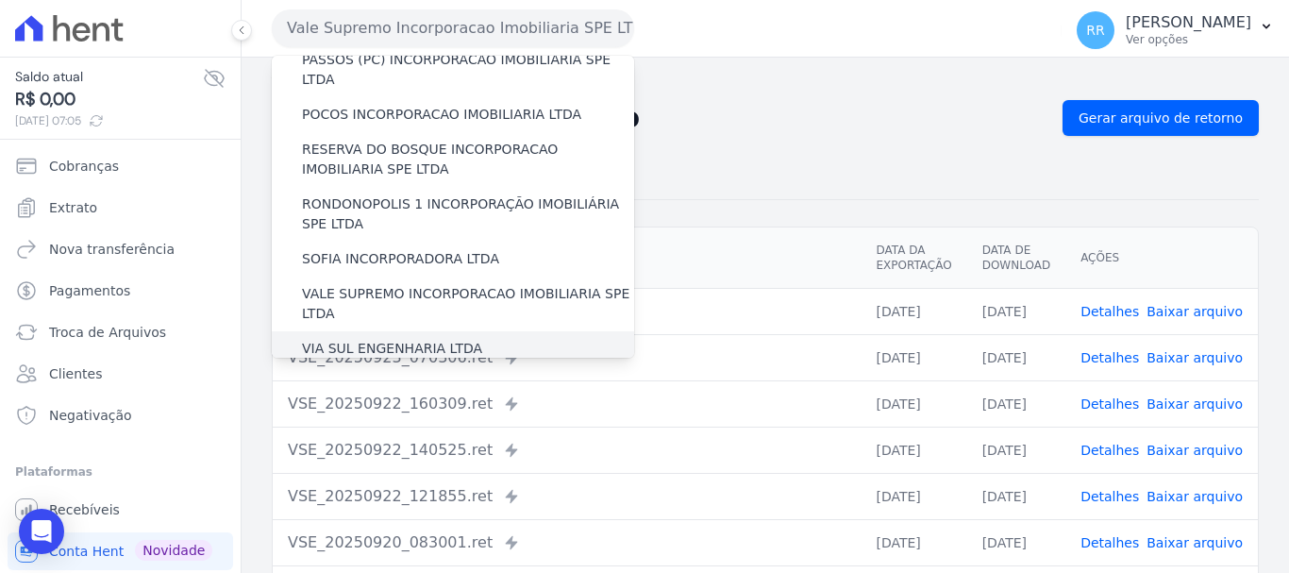
click at [432, 339] on label "VIA SUL ENGENHARIA LTDA" at bounding box center [392, 349] width 180 height 20
click at [0, 0] on input "VIA SUL ENGENHARIA LTDA" at bounding box center [0, 0] width 0 height 0
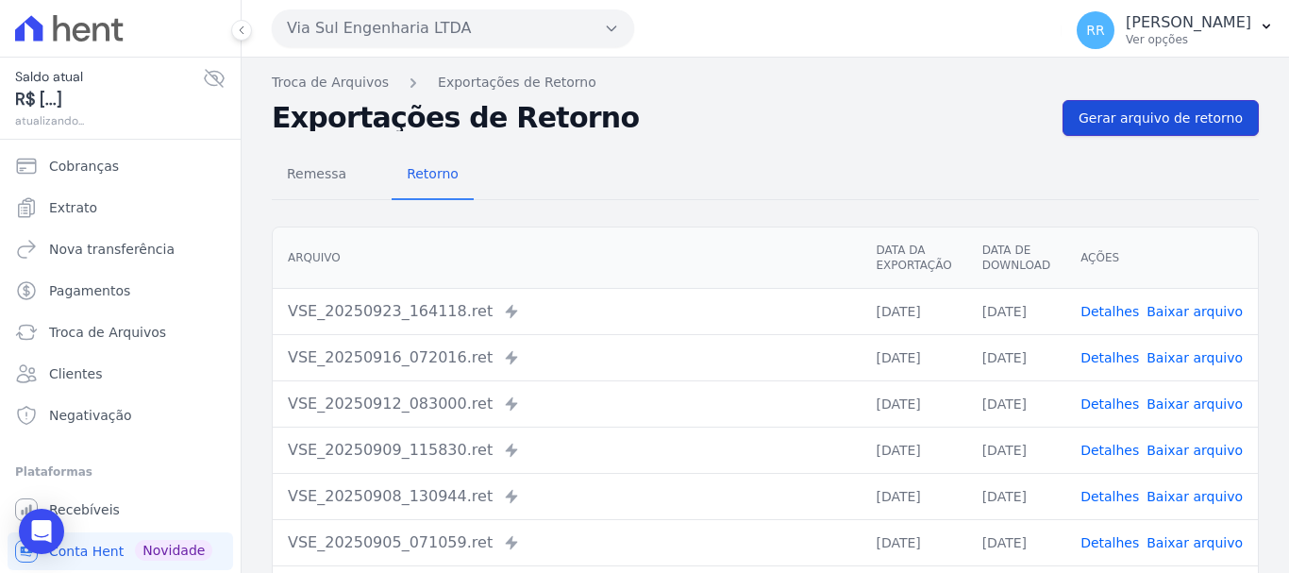
click at [1124, 120] on span "Gerar arquivo de retorno" at bounding box center [1160, 117] width 164 height 19
click at [1144, 102] on link "Gerar arquivo de retorno" at bounding box center [1160, 118] width 196 height 36
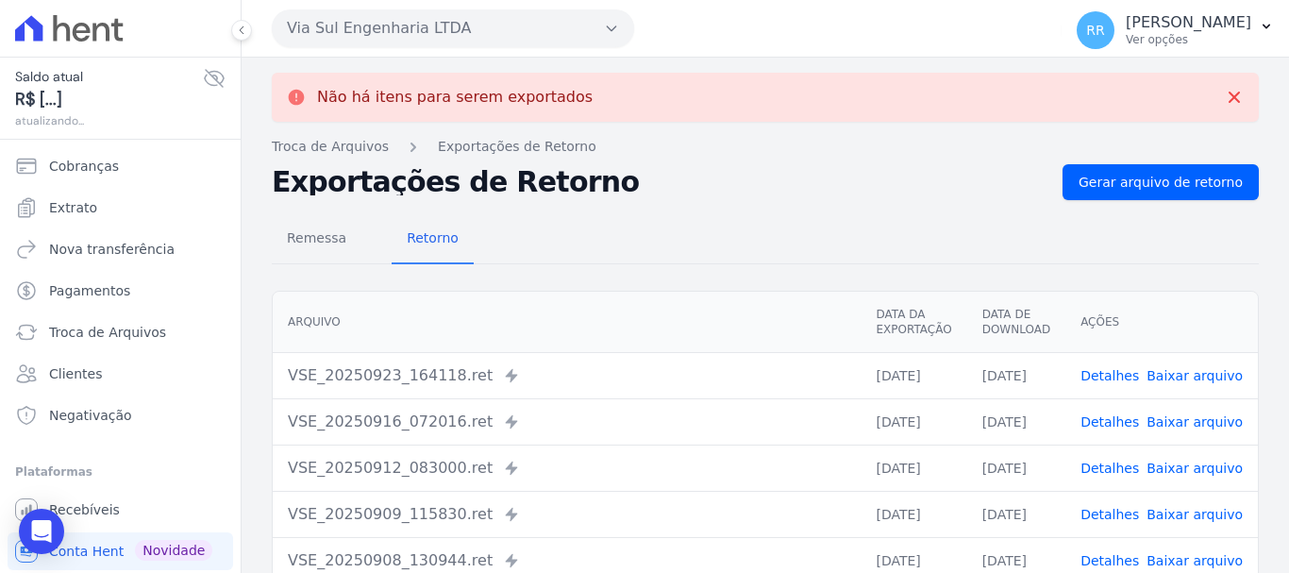
click at [522, 25] on button "Via Sul Engenharia LTDA" at bounding box center [453, 28] width 362 height 38
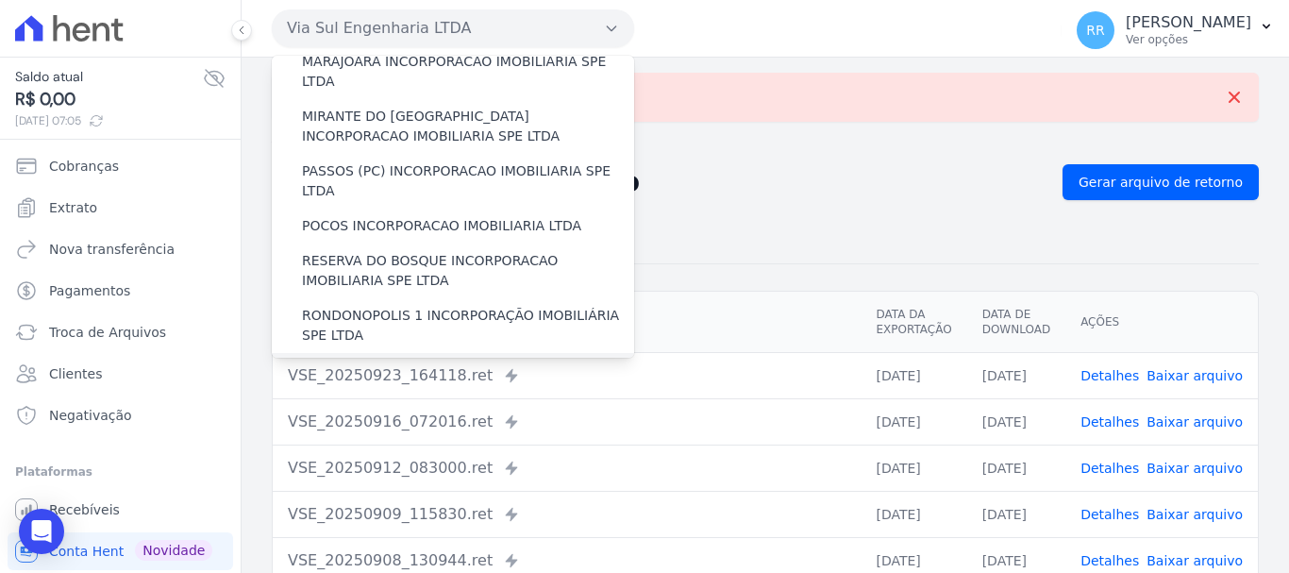
scroll to position [823, 0]
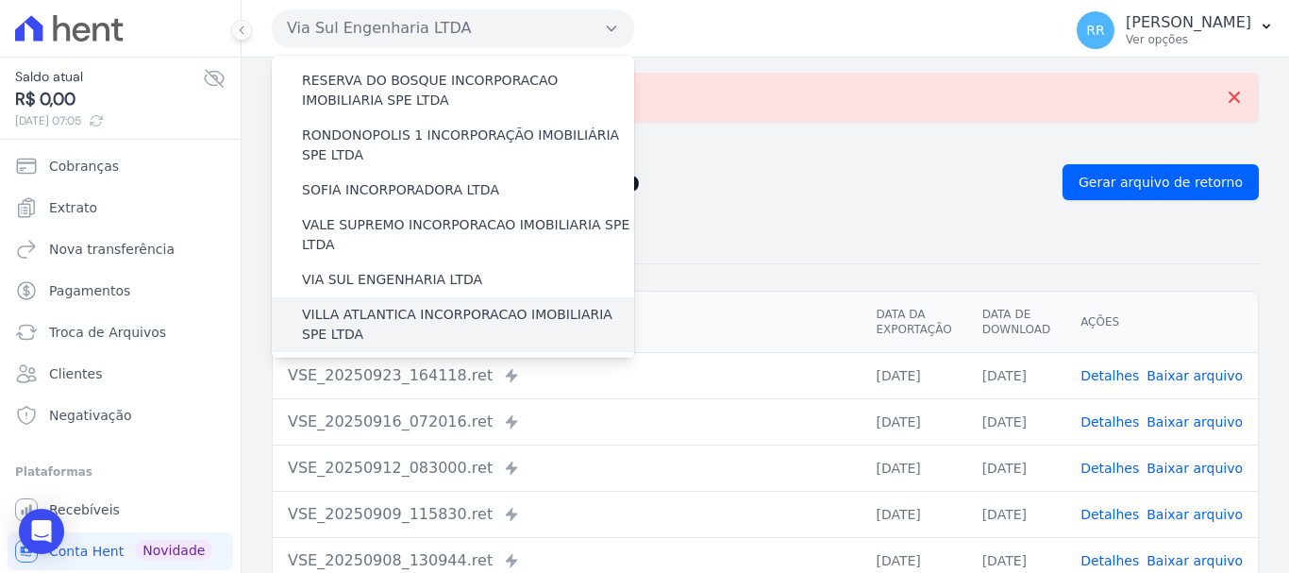
click at [424, 305] on label "VILLA ATLANTICA INCORPORACAO IMOBILIARIA SPE LTDA" at bounding box center [468, 325] width 332 height 40
click at [0, 0] on input "VILLA ATLANTICA INCORPORACAO IMOBILIARIA SPE LTDA" at bounding box center [0, 0] width 0 height 0
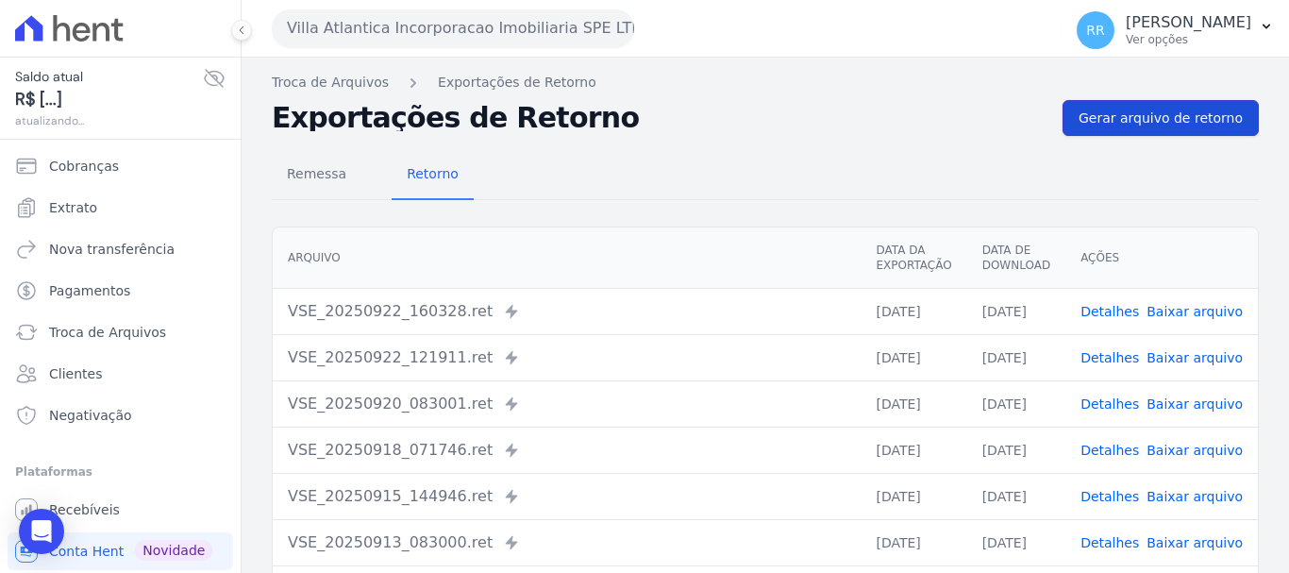
drag, startPoint x: 1152, startPoint y: 116, endPoint x: 1104, endPoint y: 117, distance: 48.1
click at [1152, 116] on span "Gerar arquivo de retorno" at bounding box center [1160, 117] width 164 height 19
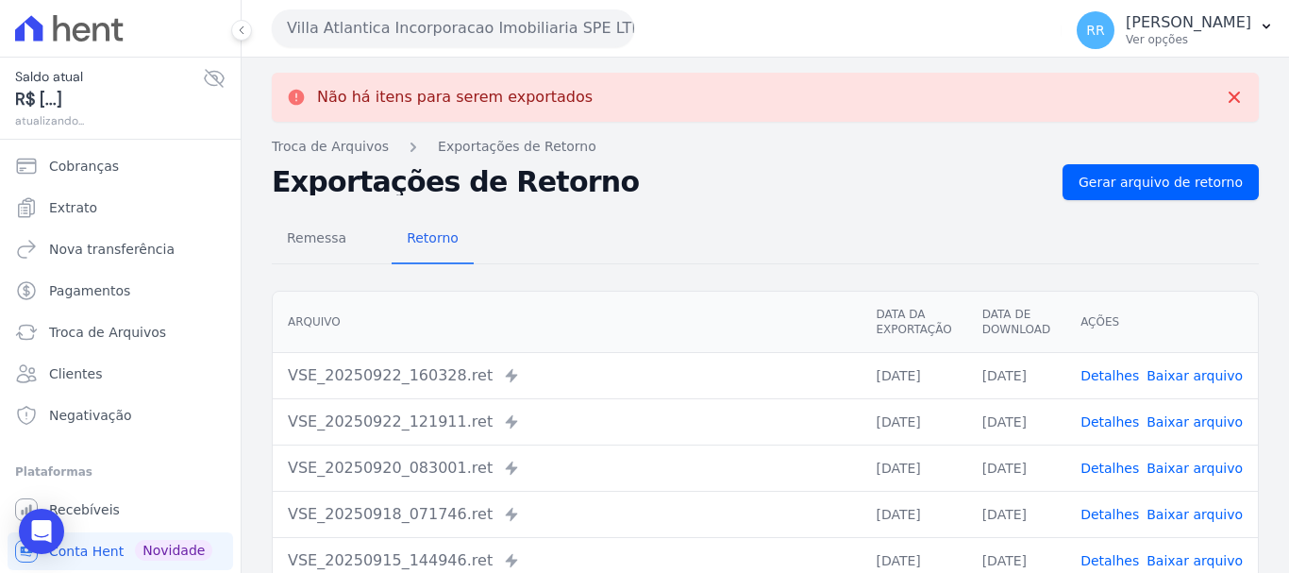
click at [478, 29] on button "Villa Atlantica Incorporacao Imobiliaria SPE LTDA" at bounding box center [453, 28] width 362 height 38
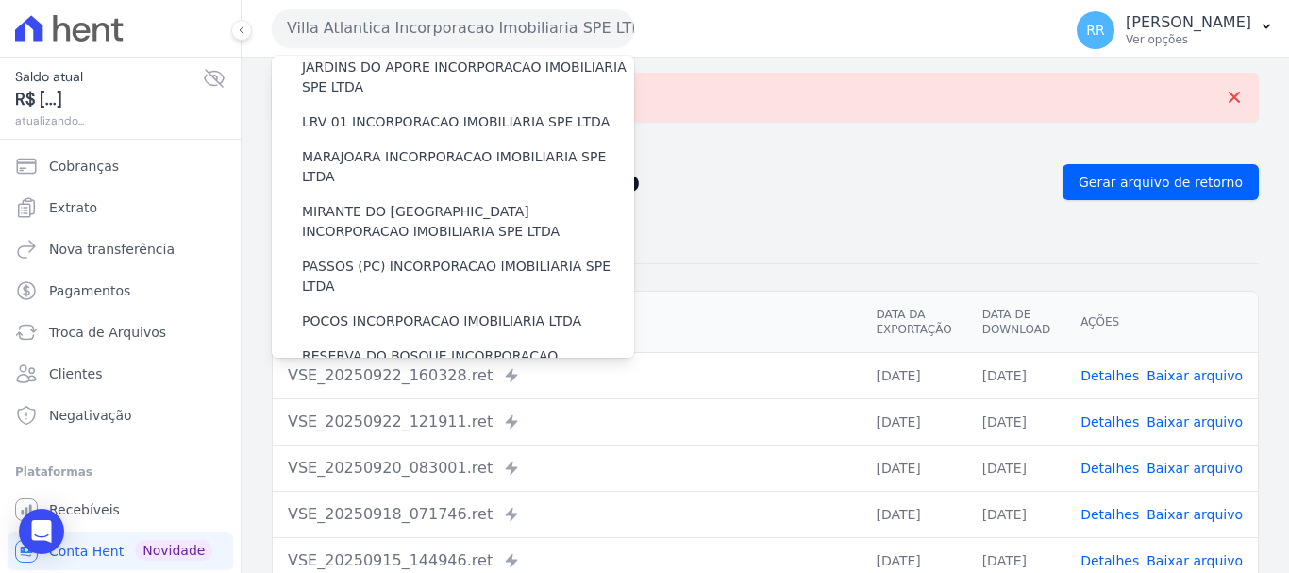
scroll to position [755, 0]
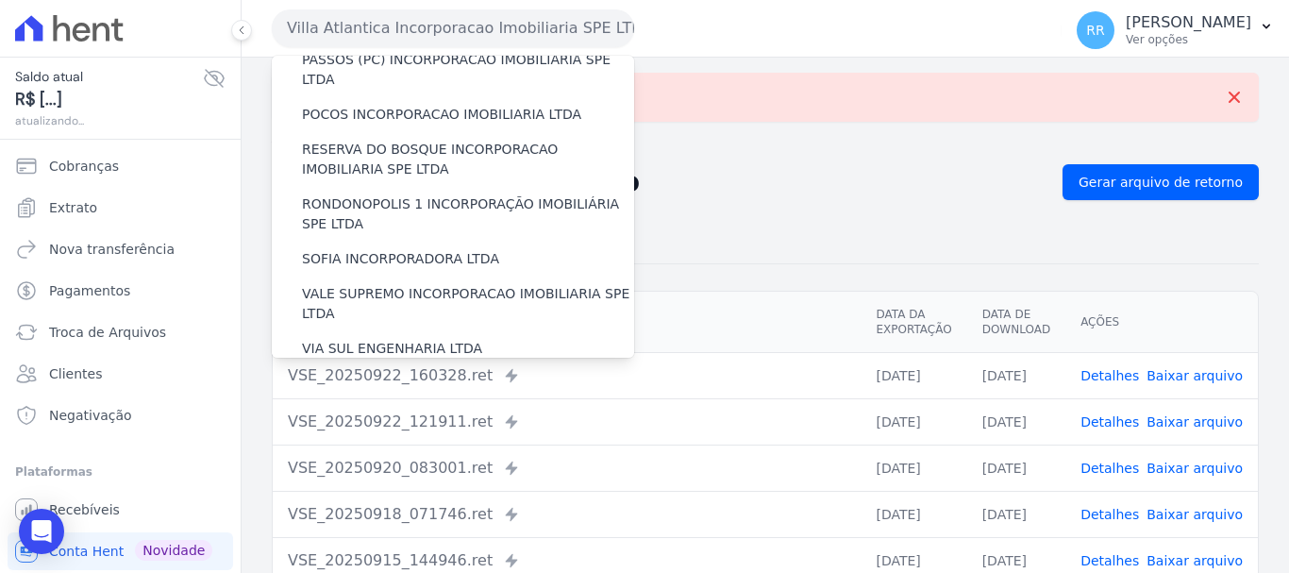
click at [424, 428] on label "[GEOGRAPHIC_DATA] INCORPORACAO IMOBILIARIA SPE LTDA" at bounding box center [468, 448] width 332 height 40
click at [0, 0] on input "[GEOGRAPHIC_DATA] INCORPORACAO IMOBILIARIA SPE LTDA" at bounding box center [0, 0] width 0 height 0
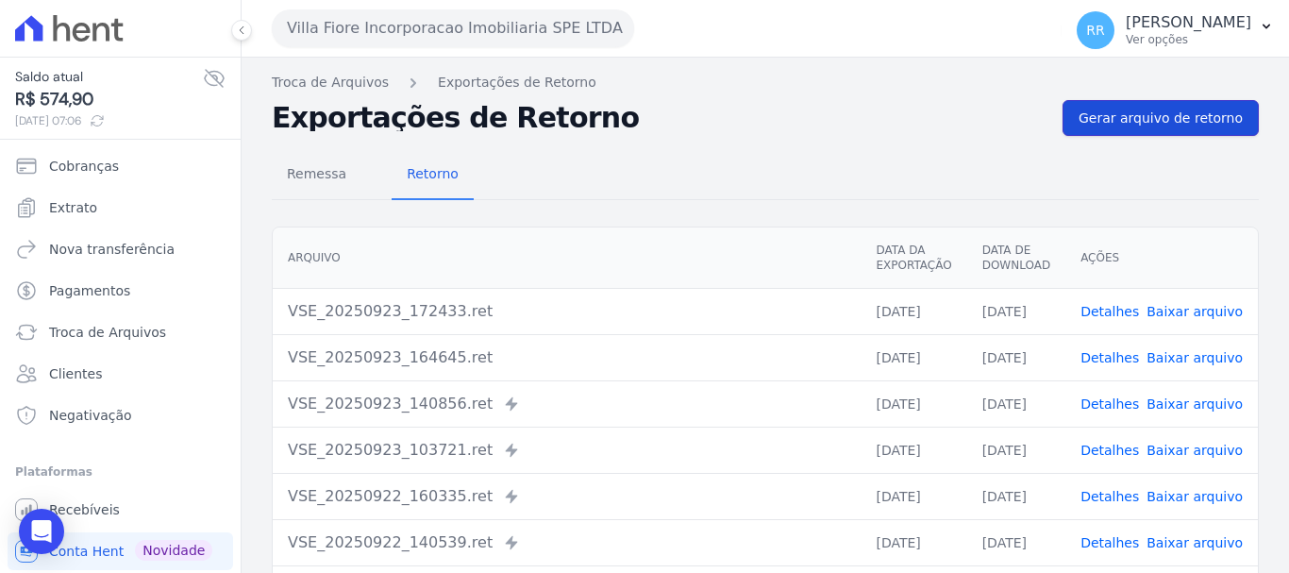
click at [1170, 116] on span "Gerar arquivo de retorno" at bounding box center [1160, 117] width 164 height 19
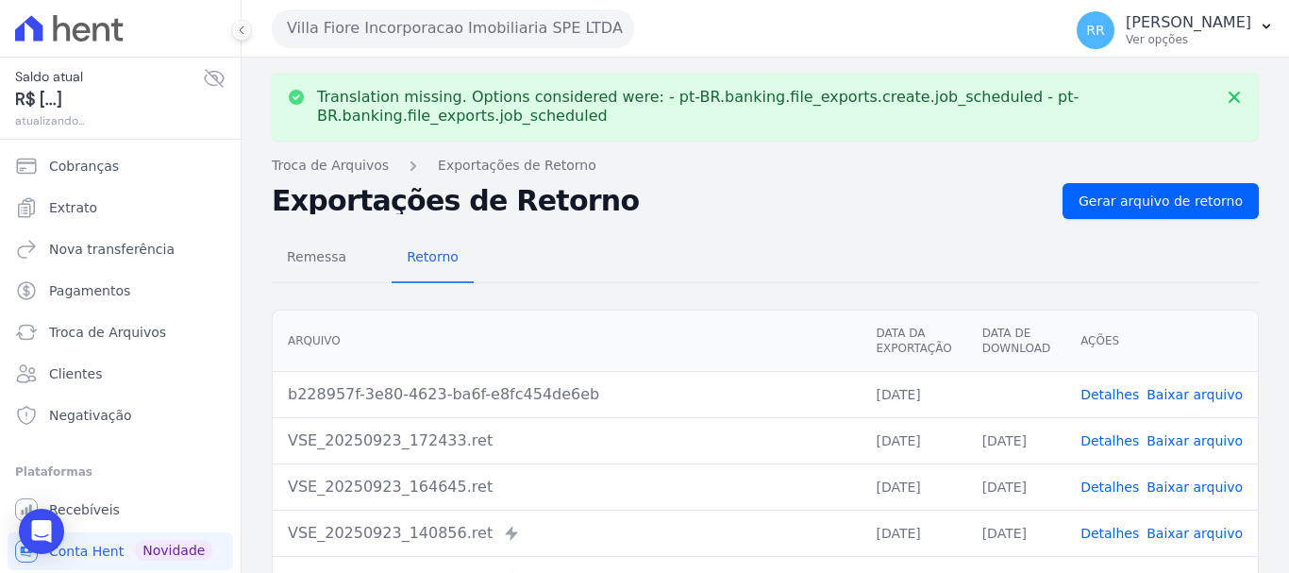
click at [1179, 391] on link "Baixar arquivo" at bounding box center [1194, 394] width 96 height 15
click at [402, 28] on button "Villa Fiore Incorporacao Imobiliaria SPE LTDA" at bounding box center [453, 28] width 362 height 38
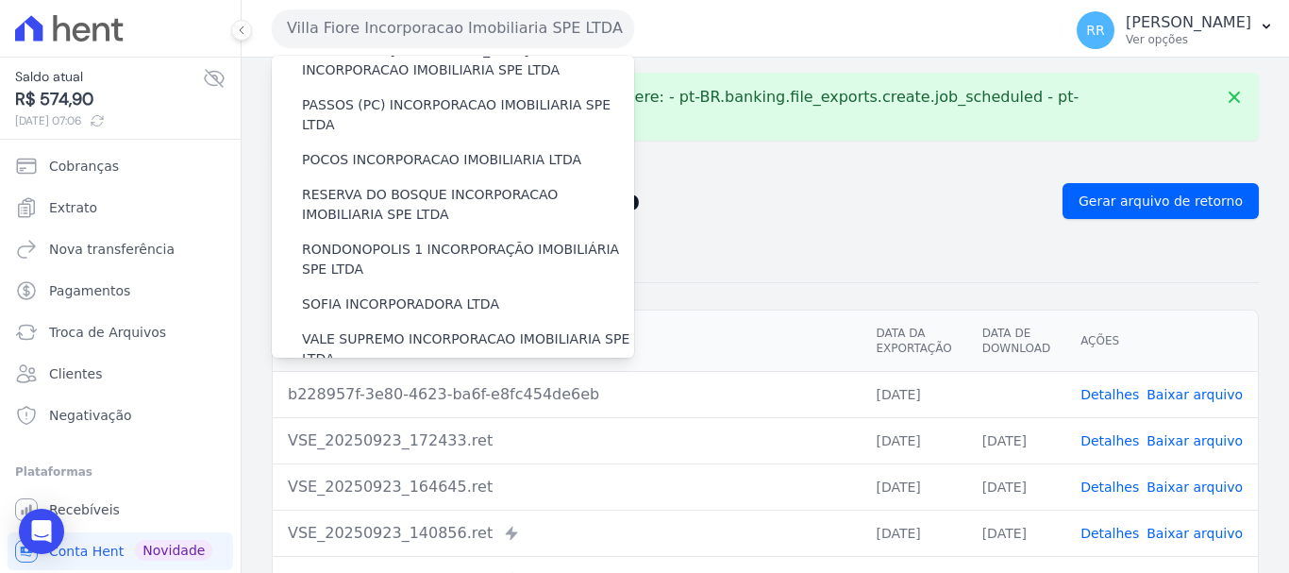
scroll to position [823, 0]
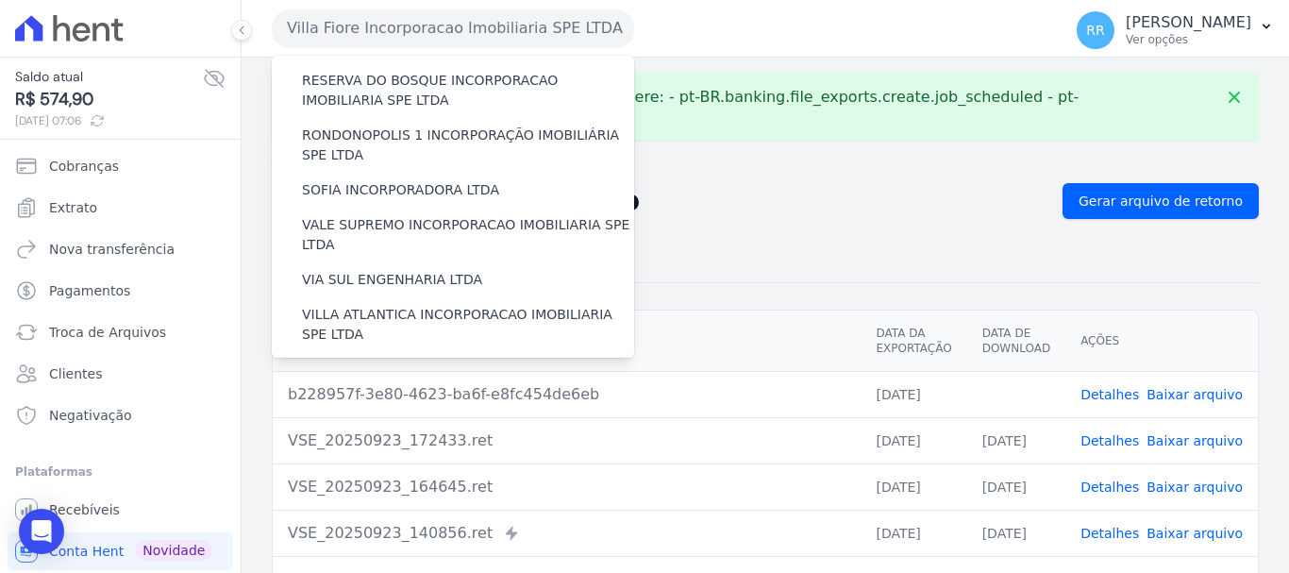
click at [421, 414] on label "VILLA TROPICAL INCORPORAÇÃO IMOBILIÁRIA SPE LTDA" at bounding box center [468, 434] width 332 height 40
click at [0, 0] on input "VILLA TROPICAL INCORPORAÇÃO IMOBILIÁRIA SPE LTDA" at bounding box center [0, 0] width 0 height 0
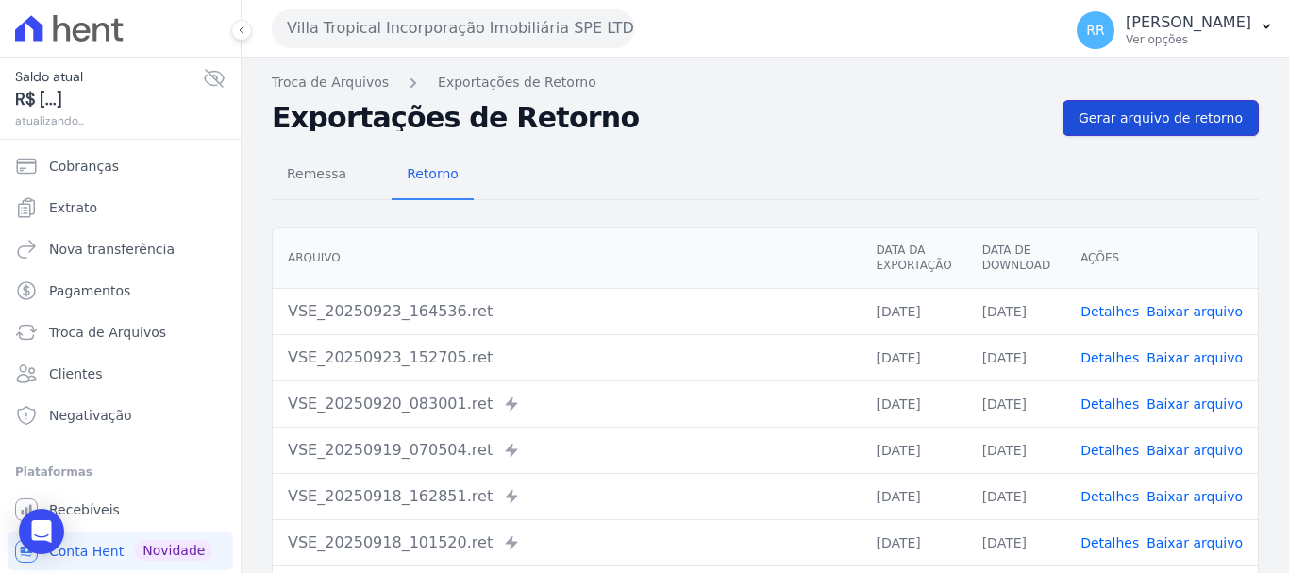
click at [1154, 125] on span "Gerar arquivo de retorno" at bounding box center [1160, 117] width 164 height 19
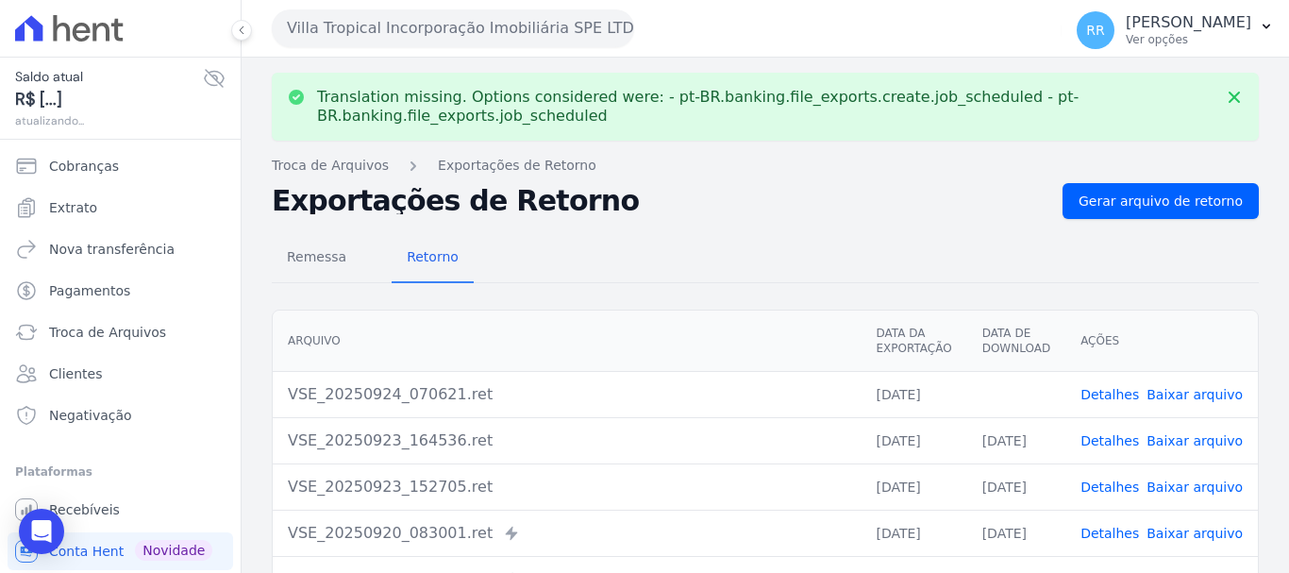
click at [1188, 392] on link "Baixar arquivo" at bounding box center [1194, 394] width 96 height 15
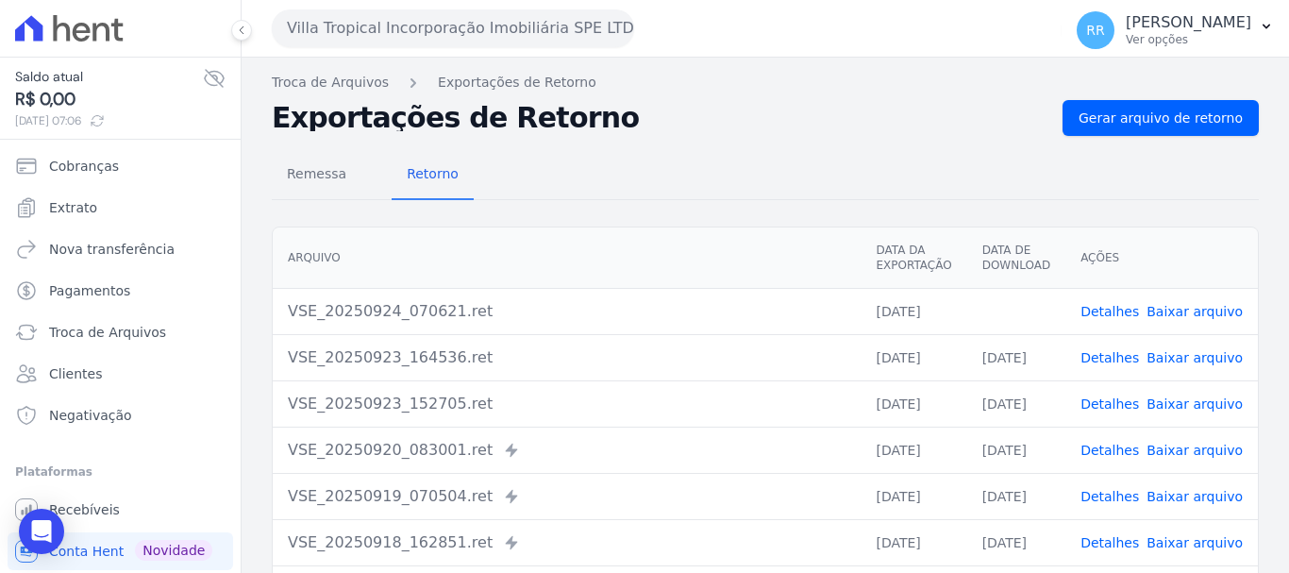
click at [430, 14] on button "Villa Tropical Incorporação Imobiliária SPE LTDA" at bounding box center [453, 28] width 362 height 38
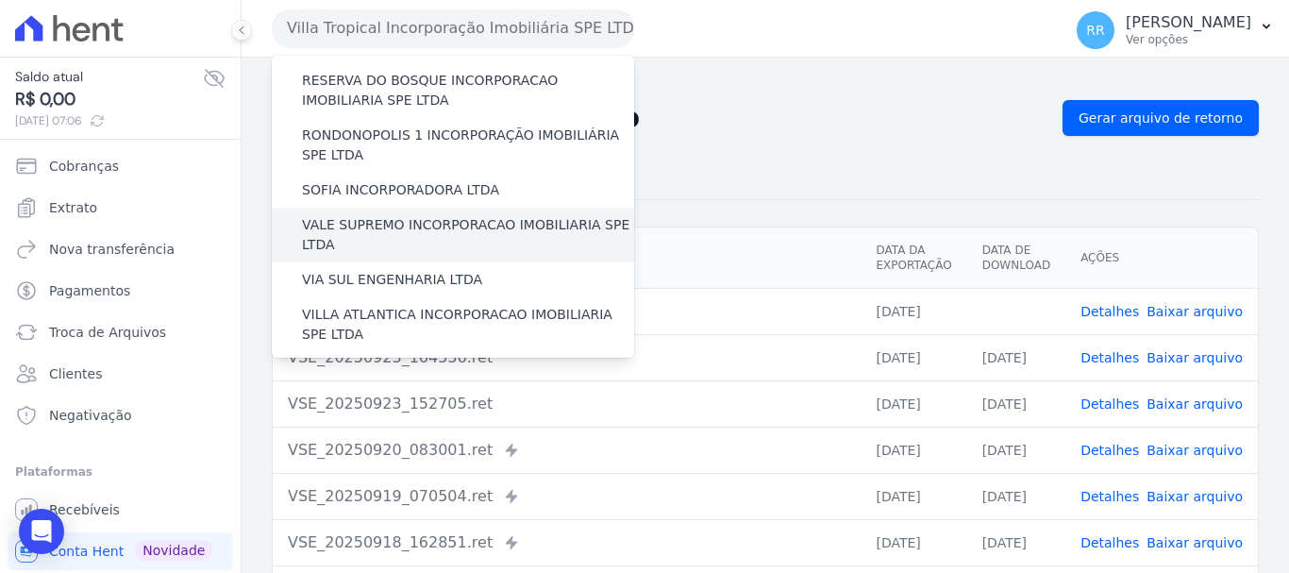
click at [370, 208] on div "VALE SUPREMO INCORPORACAO IMOBILIARIA SPE LTDA" at bounding box center [453, 235] width 362 height 55
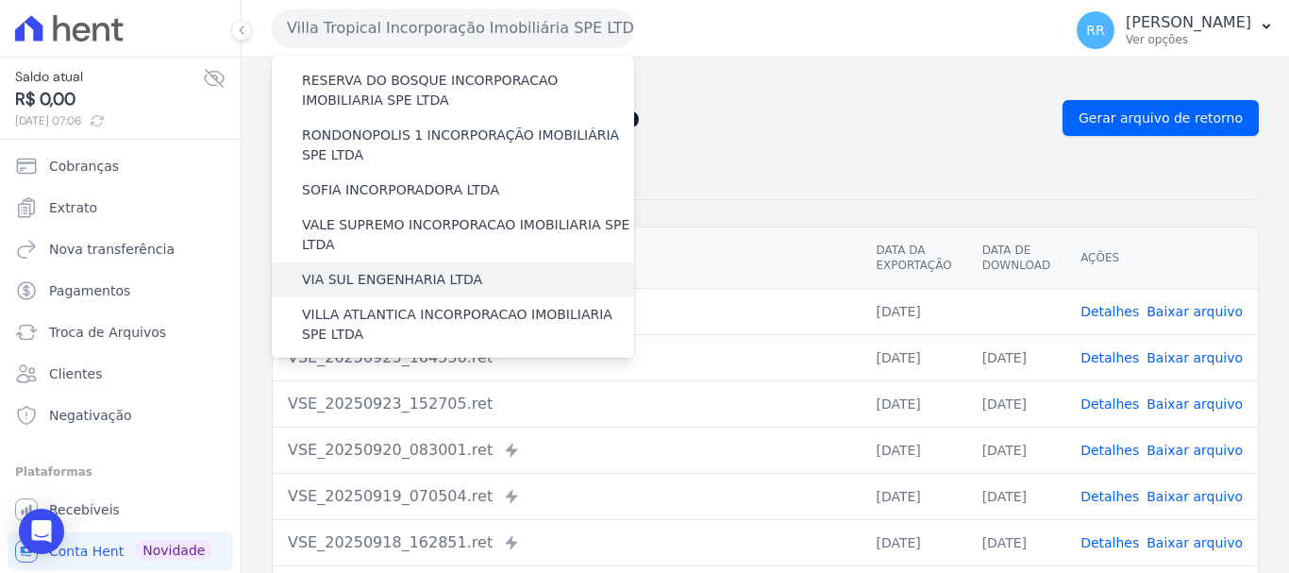
click at [383, 270] on label "VIA SUL ENGENHARIA LTDA" at bounding box center [392, 280] width 180 height 20
click at [0, 0] on input "VIA SUL ENGENHARIA LTDA" at bounding box center [0, 0] width 0 height 0
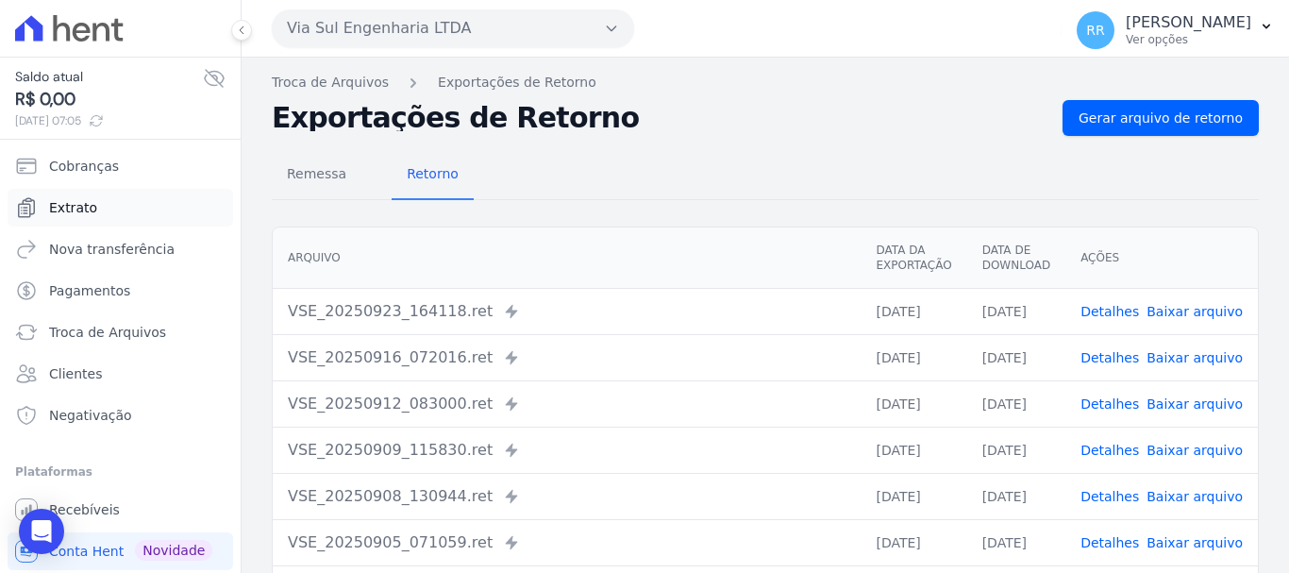
click at [84, 202] on span "Extrato" at bounding box center [73, 207] width 48 height 19
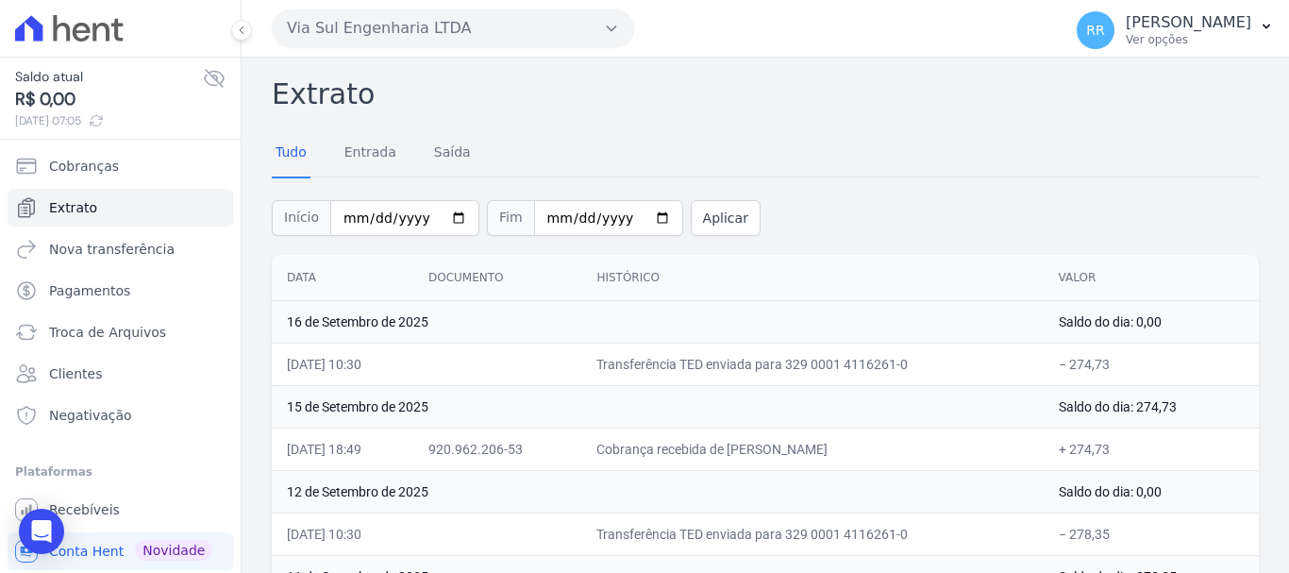
click at [424, 19] on button "Via Sul Engenharia LTDA" at bounding box center [453, 28] width 362 height 38
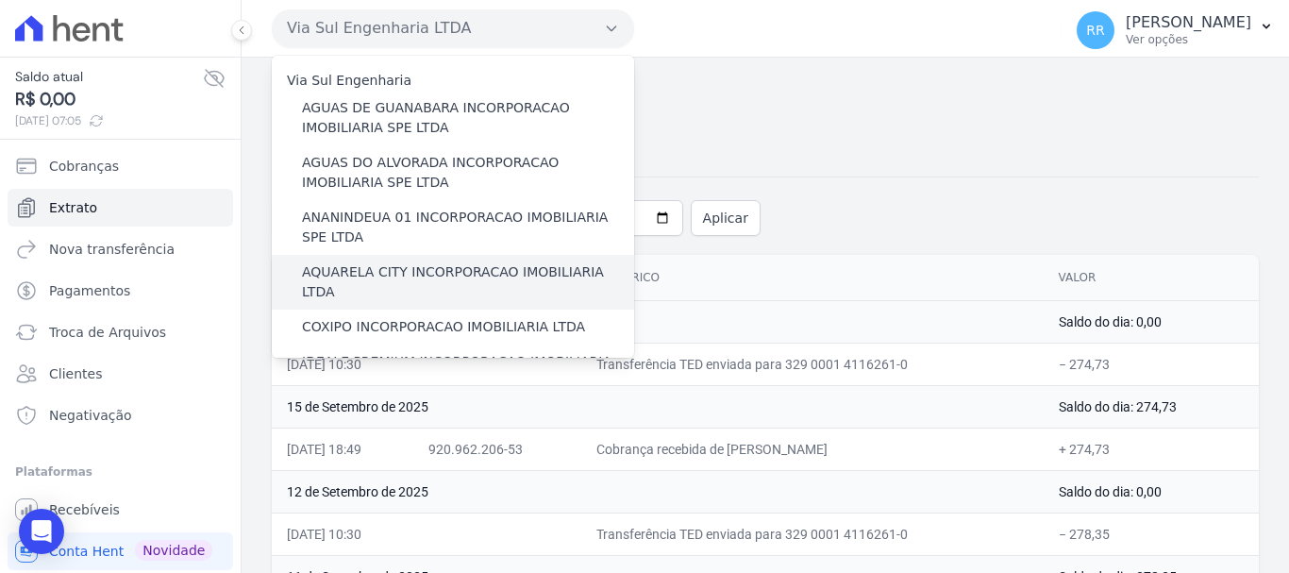
click at [402, 273] on label "AQUARELA CITY INCORPORACAO IMOBILIARIA LTDA" at bounding box center [468, 282] width 332 height 40
click at [0, 0] on input "AQUARELA CITY INCORPORACAO IMOBILIARIA LTDA" at bounding box center [0, 0] width 0 height 0
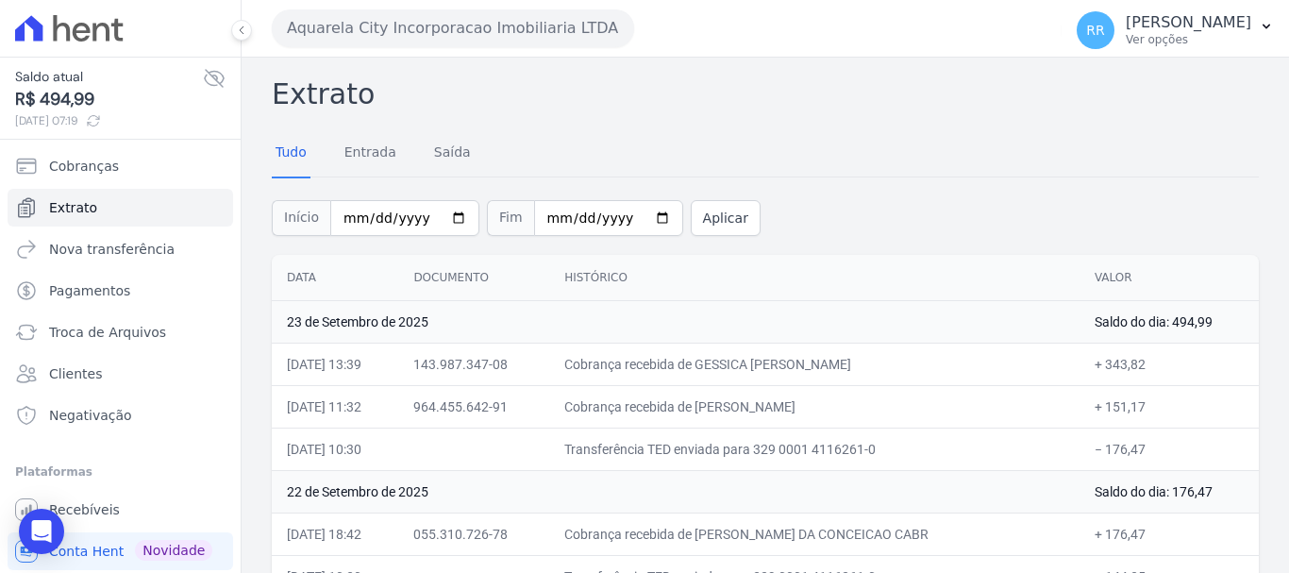
click at [561, 38] on button "Aquarela City Incorporacao Imobiliaria LTDA" at bounding box center [453, 28] width 362 height 38
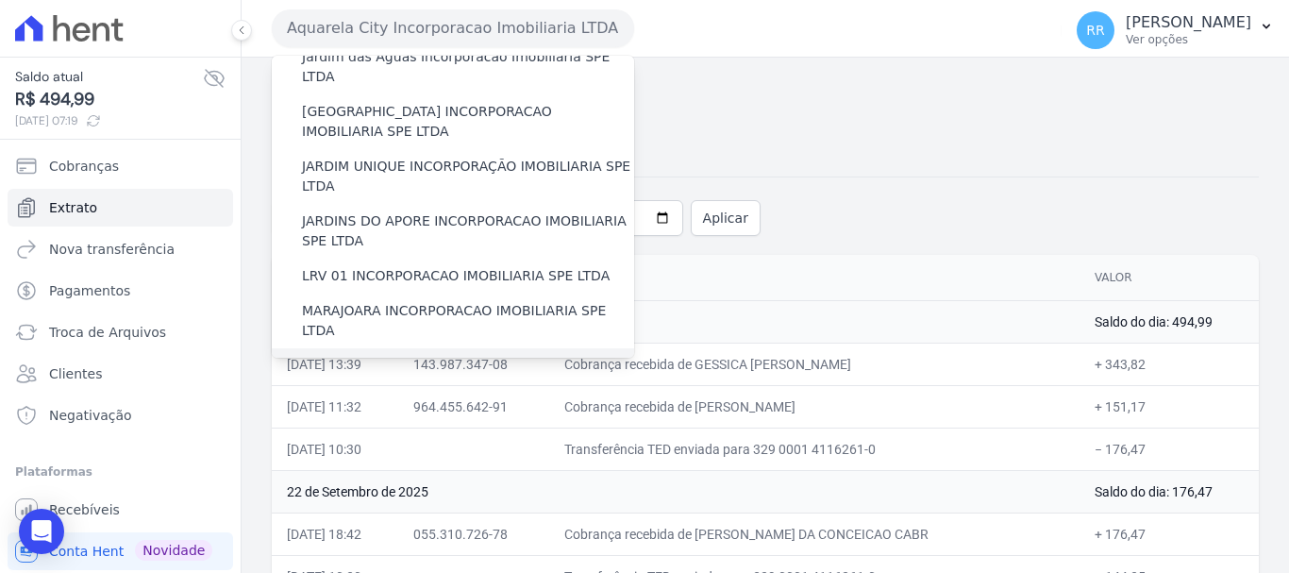
scroll to position [472, 0]
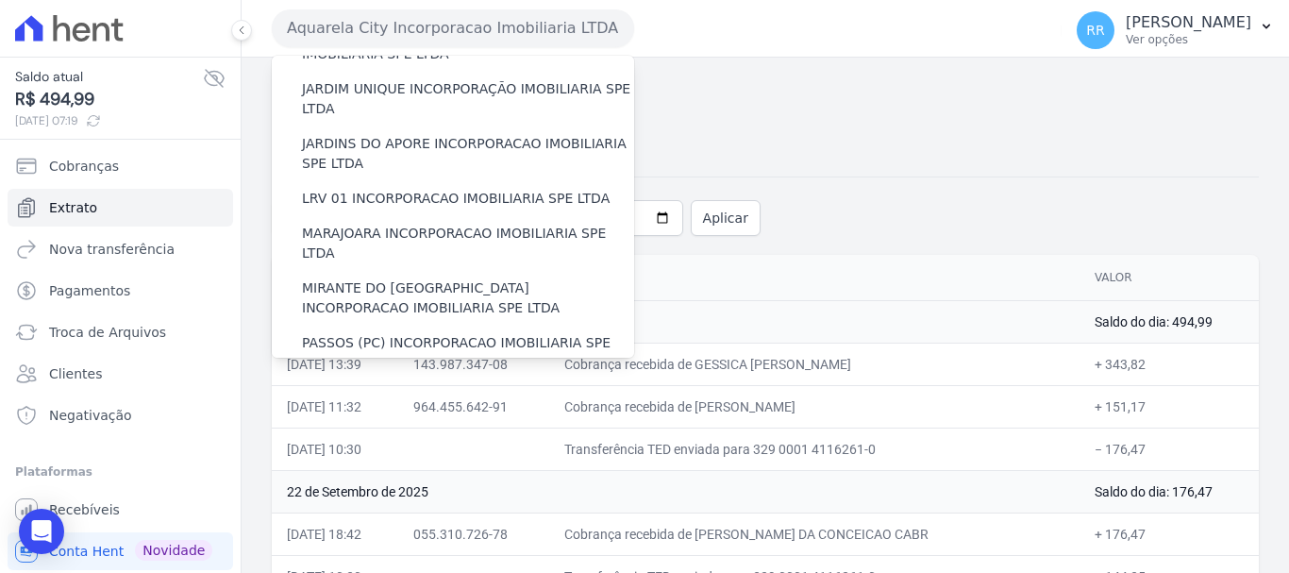
click at [401, 388] on label "POCOS INCORPORACAO IMOBILIARIA LTDA" at bounding box center [441, 398] width 279 height 20
click at [0, 0] on input "POCOS INCORPORACAO IMOBILIARIA LTDA" at bounding box center [0, 0] width 0 height 0
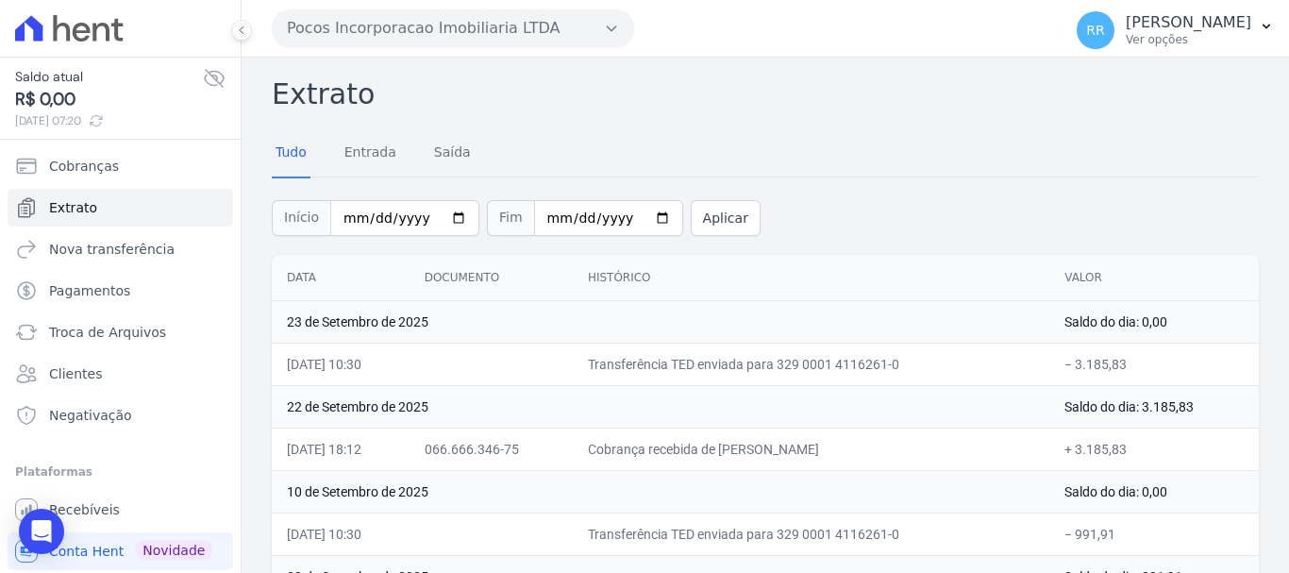
click at [490, 21] on button "Pocos Incorporacao Imobiliaria LTDA" at bounding box center [453, 28] width 362 height 38
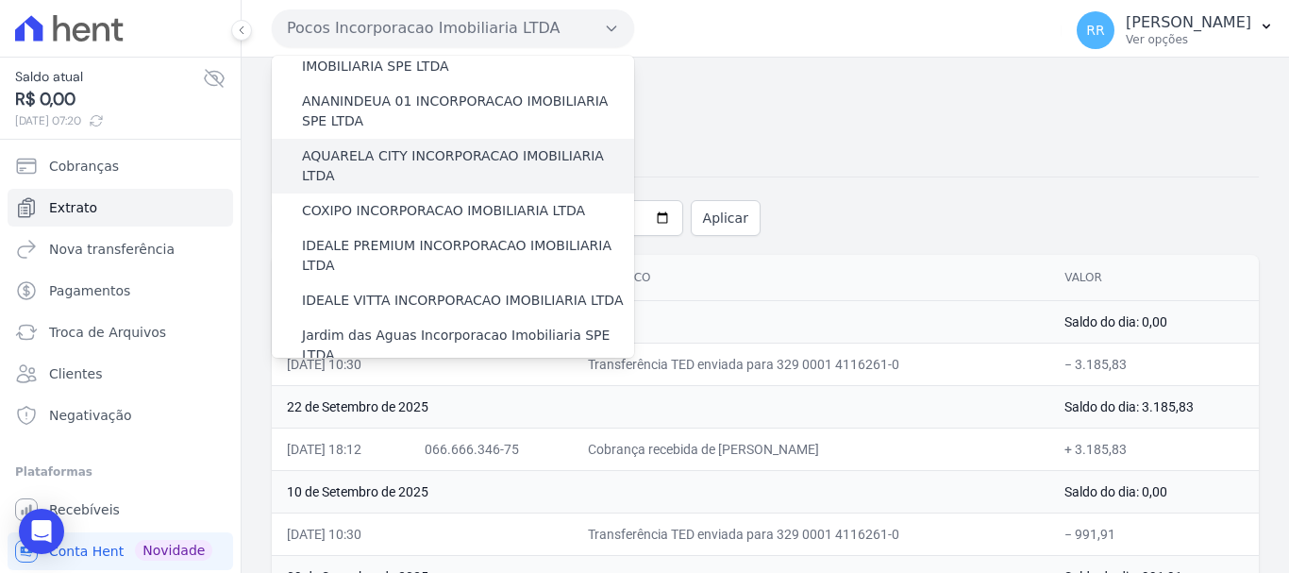
scroll to position [94, 0]
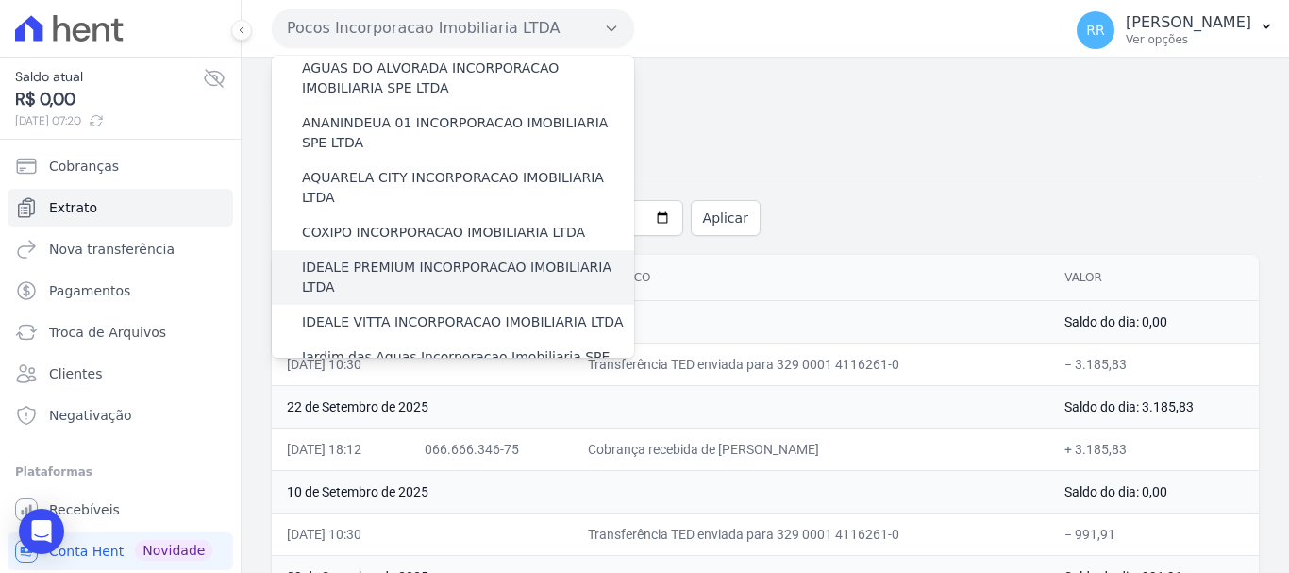
click at [407, 258] on label "IDEALE PREMIUM INCORPORACAO IMOBILIARIA LTDA" at bounding box center [468, 278] width 332 height 40
click at [0, 0] on input "IDEALE PREMIUM INCORPORACAO IMOBILIARIA LTDA" at bounding box center [0, 0] width 0 height 0
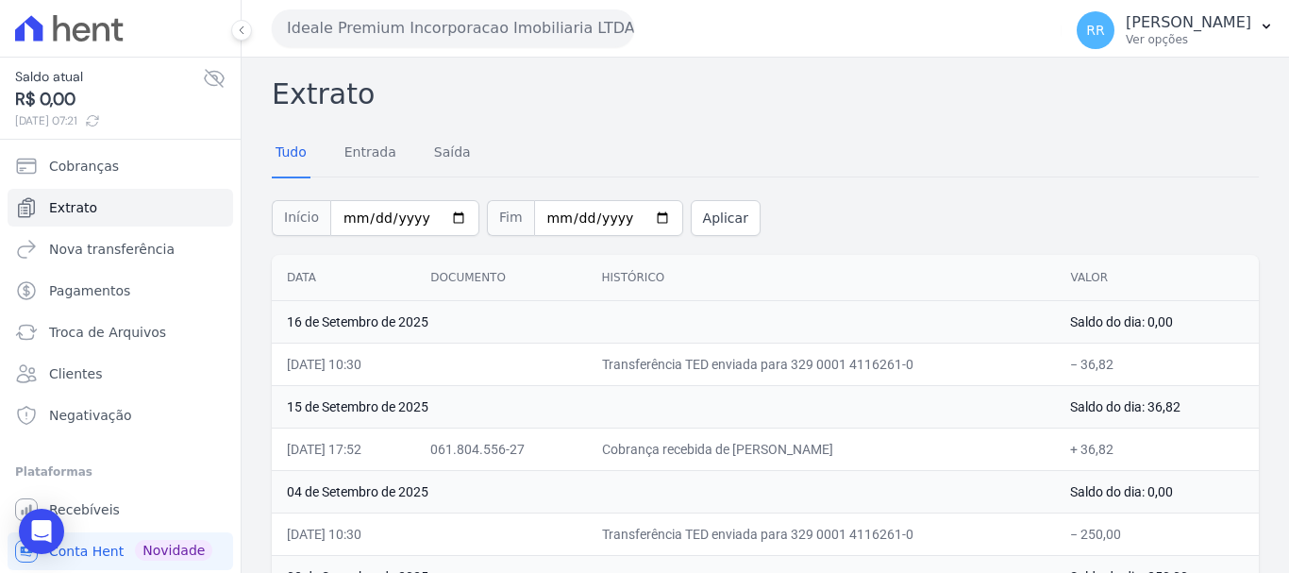
click at [542, 21] on button "Ideale Premium Incorporacao Imobiliaria LTDA" at bounding box center [453, 28] width 362 height 38
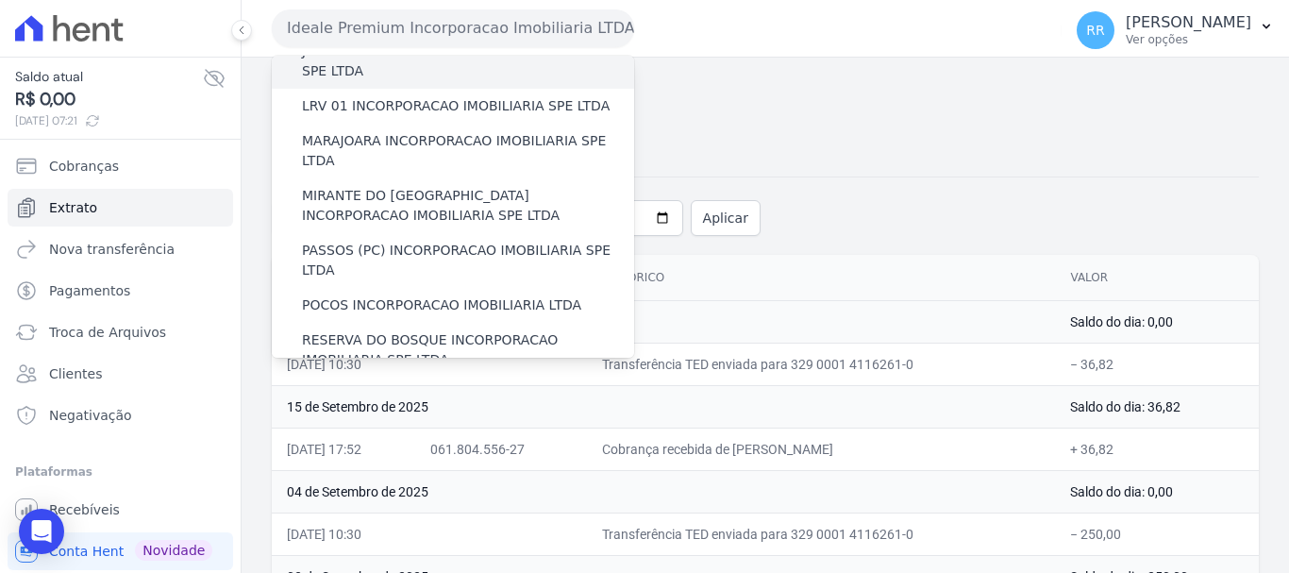
scroll to position [566, 0]
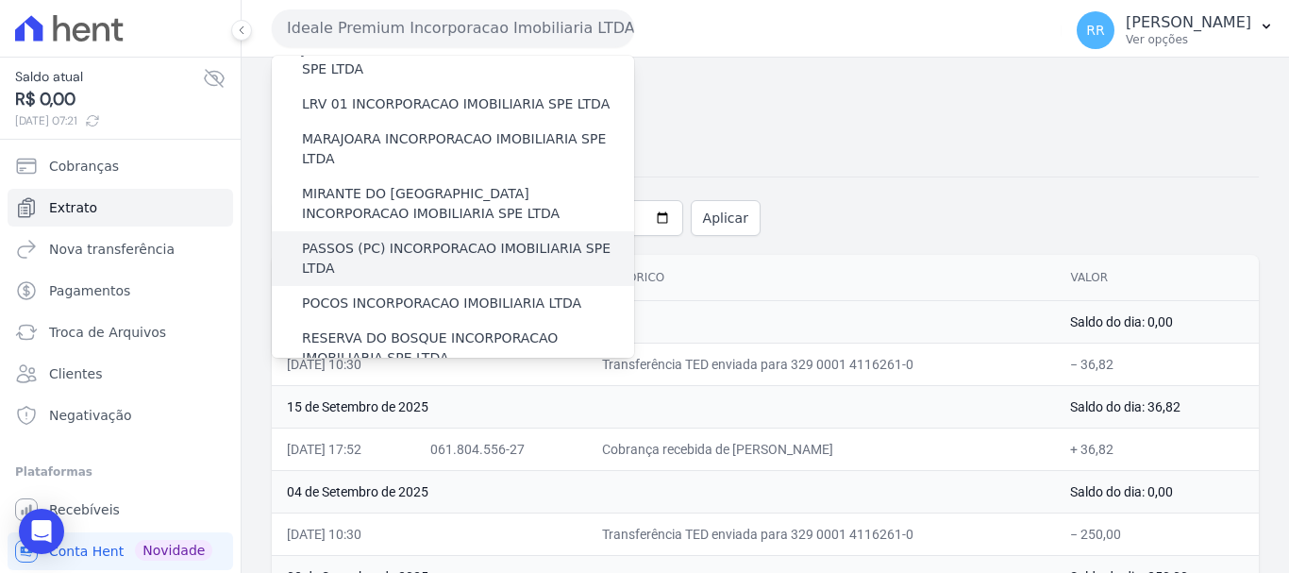
click at [420, 239] on label "PASSOS (PC) INCORPORACAO IMOBILIARIA SPE LTDA" at bounding box center [468, 259] width 332 height 40
click at [0, 0] on input "PASSOS (PC) INCORPORACAO IMOBILIARIA SPE LTDA" at bounding box center [0, 0] width 0 height 0
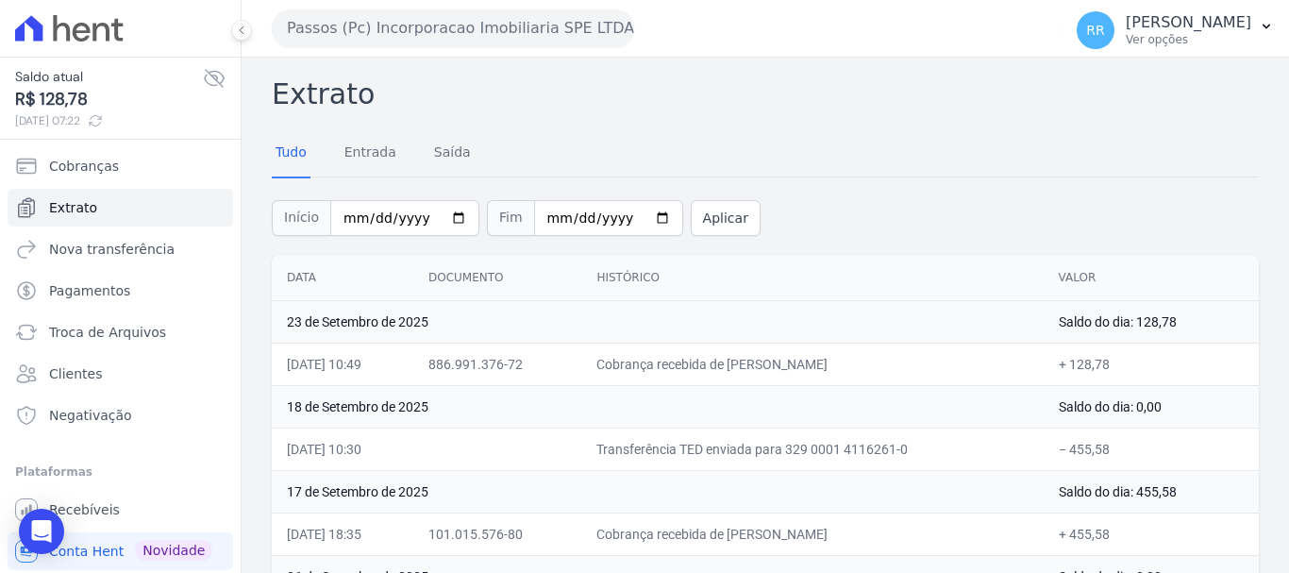
click at [379, 34] on button "Passos (Pc) Incorporacao Imobiliaria SPE LTDA" at bounding box center [453, 28] width 362 height 38
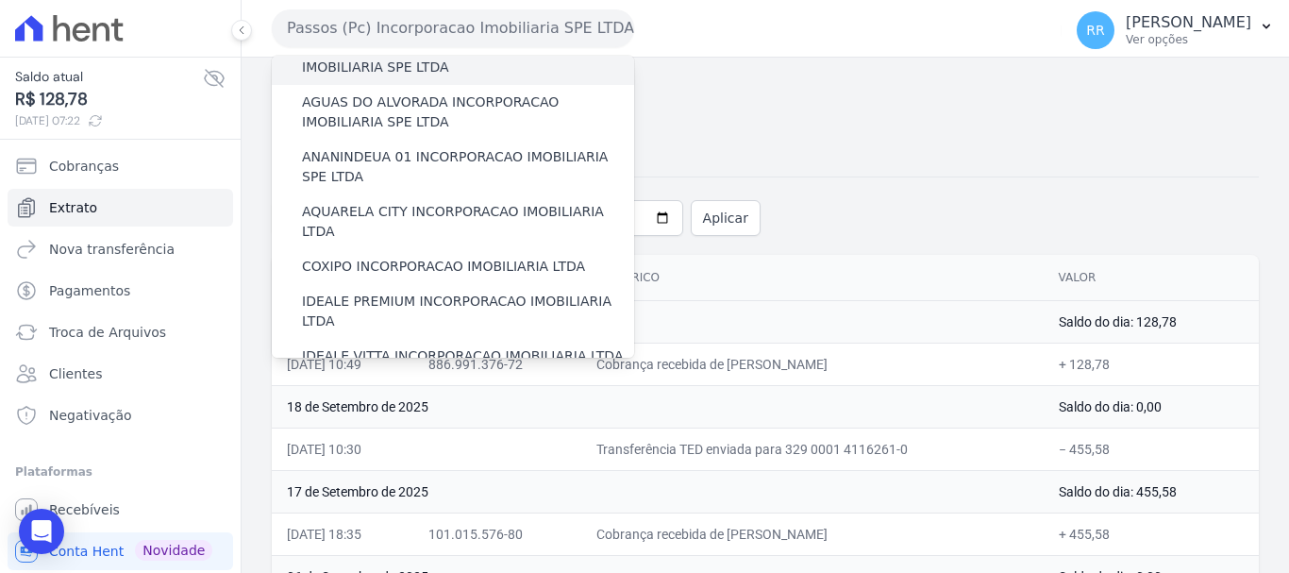
scroll to position [94, 0]
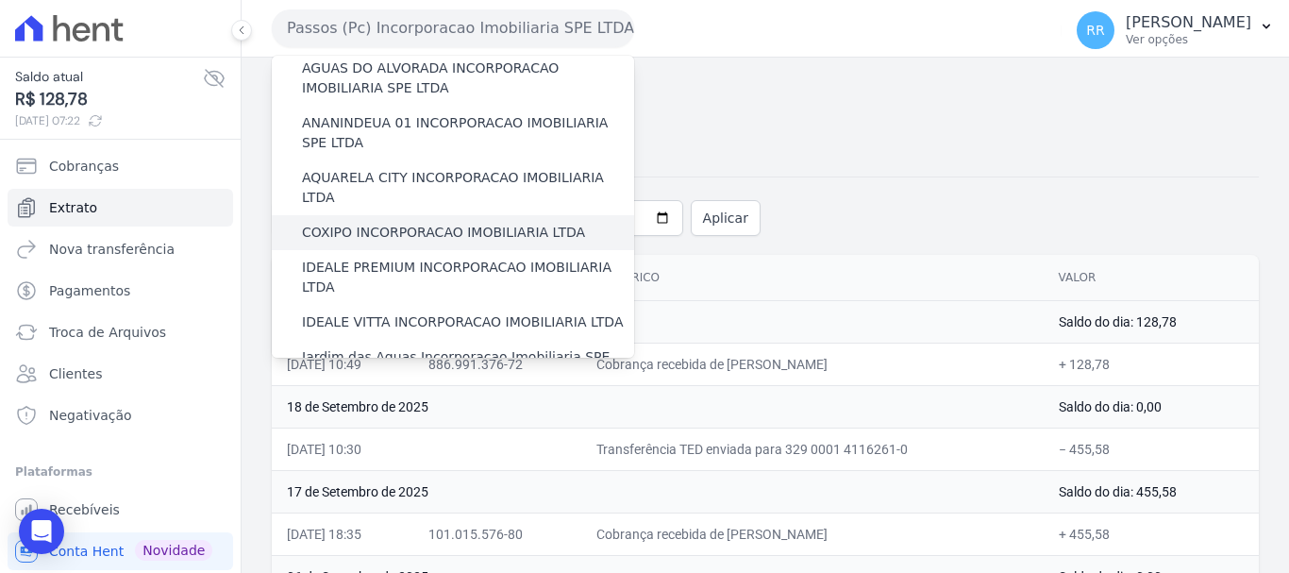
click at [409, 223] on label "COXIPO INCORPORACAO IMOBILIARIA LTDA" at bounding box center [443, 233] width 283 height 20
click at [0, 0] on input "COXIPO INCORPORACAO IMOBILIARIA LTDA" at bounding box center [0, 0] width 0 height 0
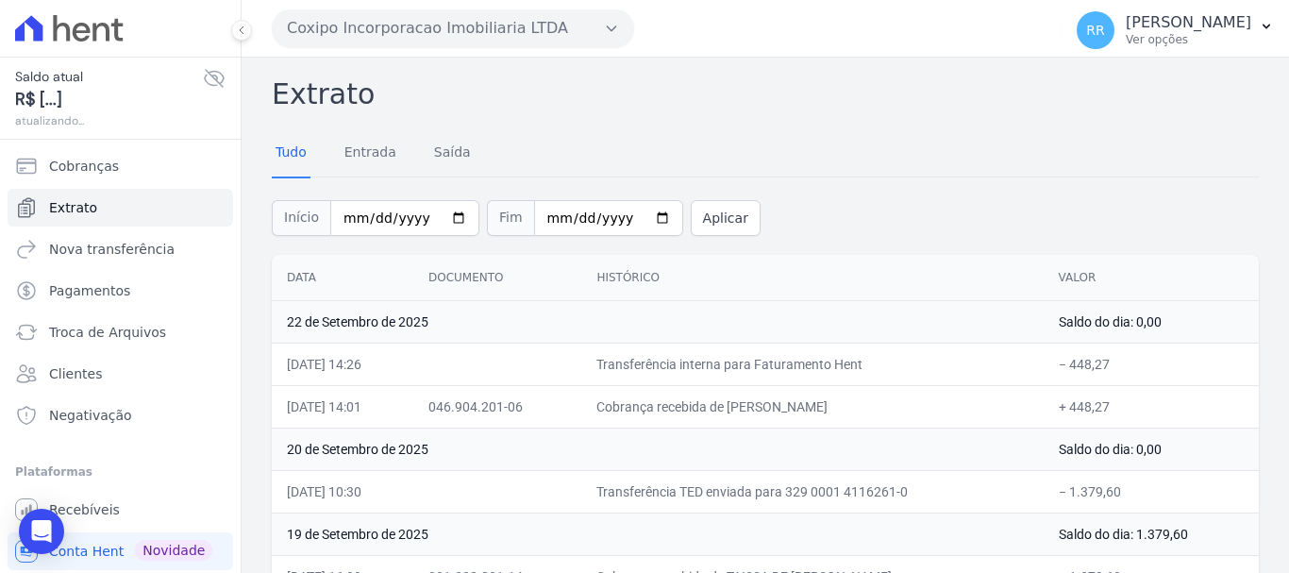
click at [535, 23] on button "Coxipo Incorporacao Imobiliaria LTDA" at bounding box center [453, 28] width 362 height 38
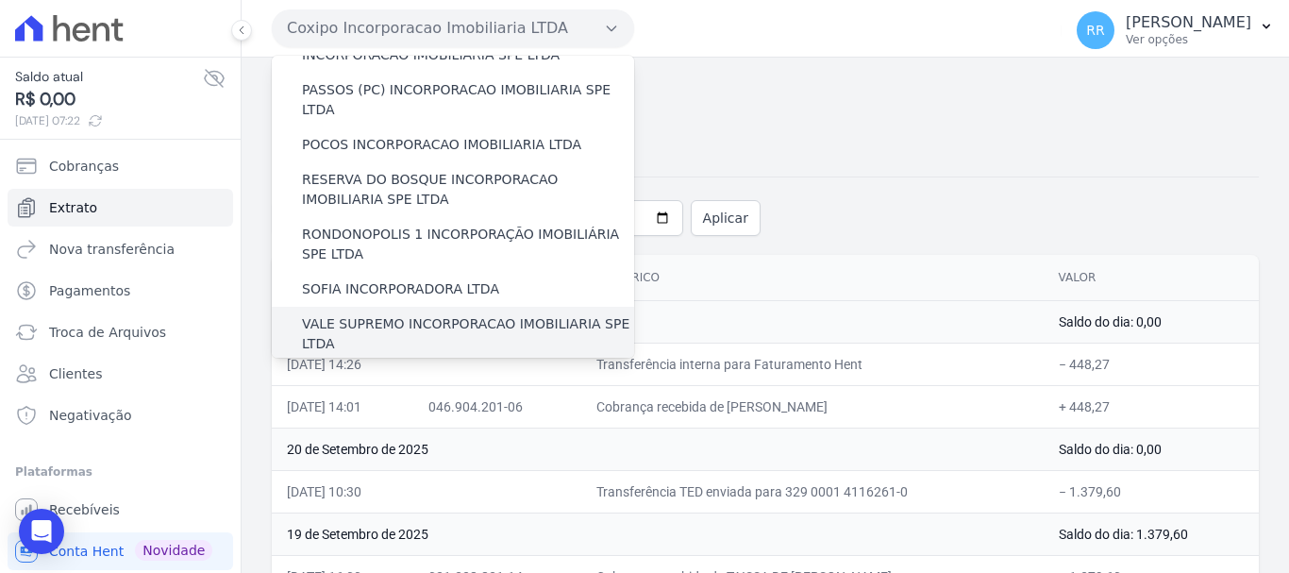
scroll to position [823, 0]
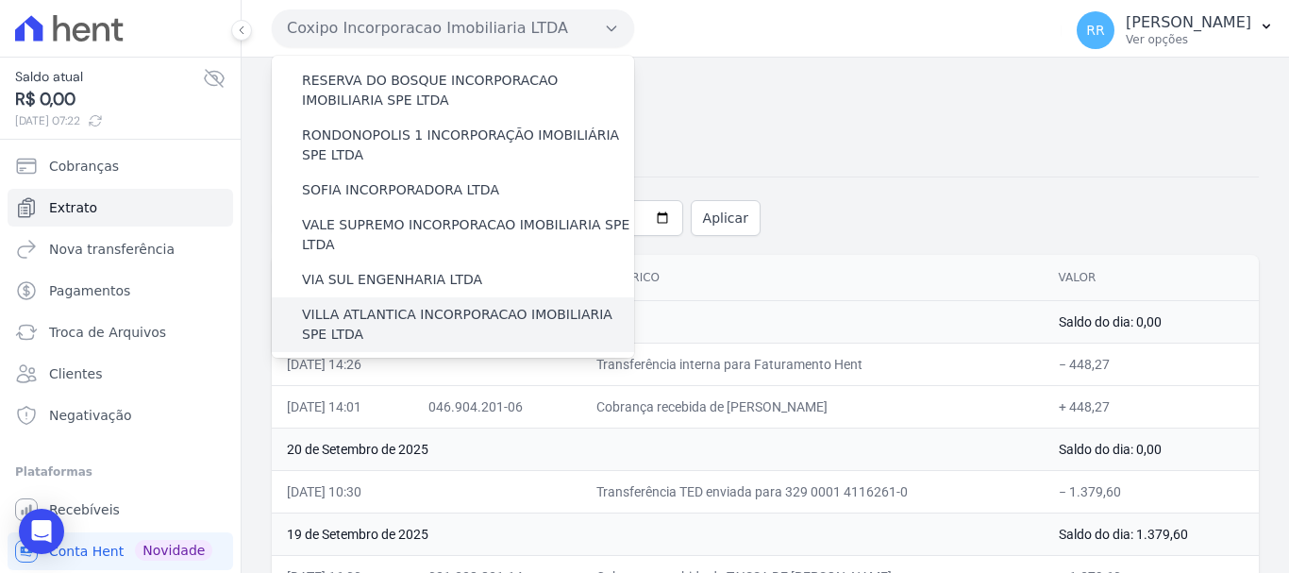
click at [394, 305] on label "VILLA ATLANTICA INCORPORACAO IMOBILIARIA SPE LTDA" at bounding box center [468, 325] width 332 height 40
click at [0, 0] on input "VILLA ATLANTICA INCORPORACAO IMOBILIARIA SPE LTDA" at bounding box center [0, 0] width 0 height 0
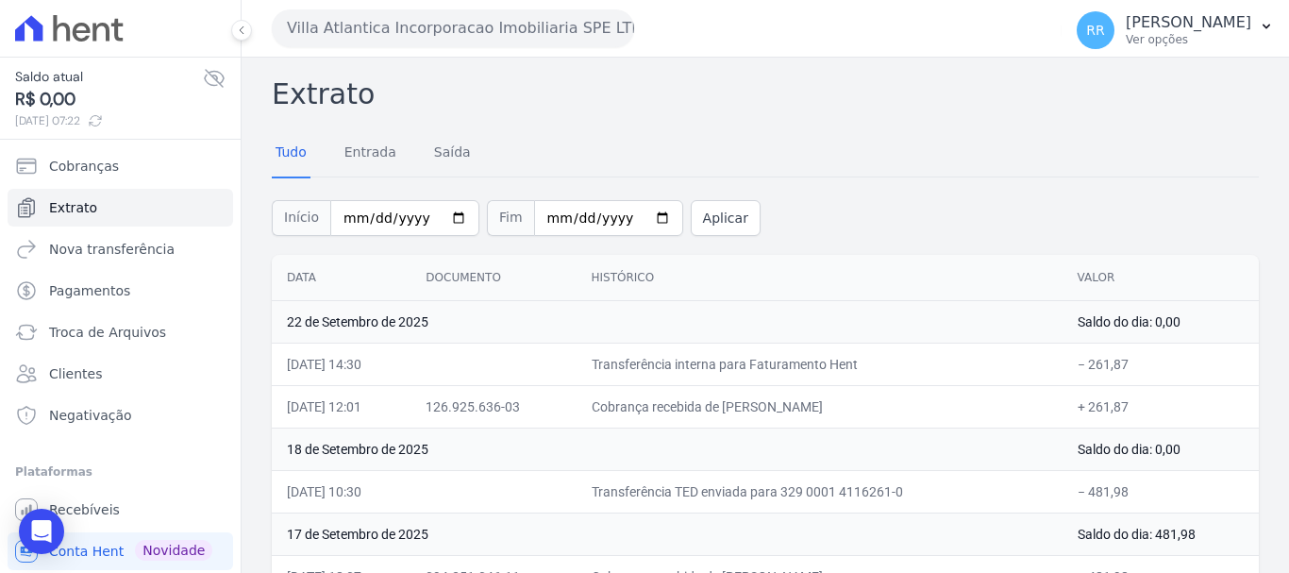
click at [457, 30] on button "Villa Atlantica Incorporacao Imobiliaria SPE LTDA" at bounding box center [453, 28] width 362 height 38
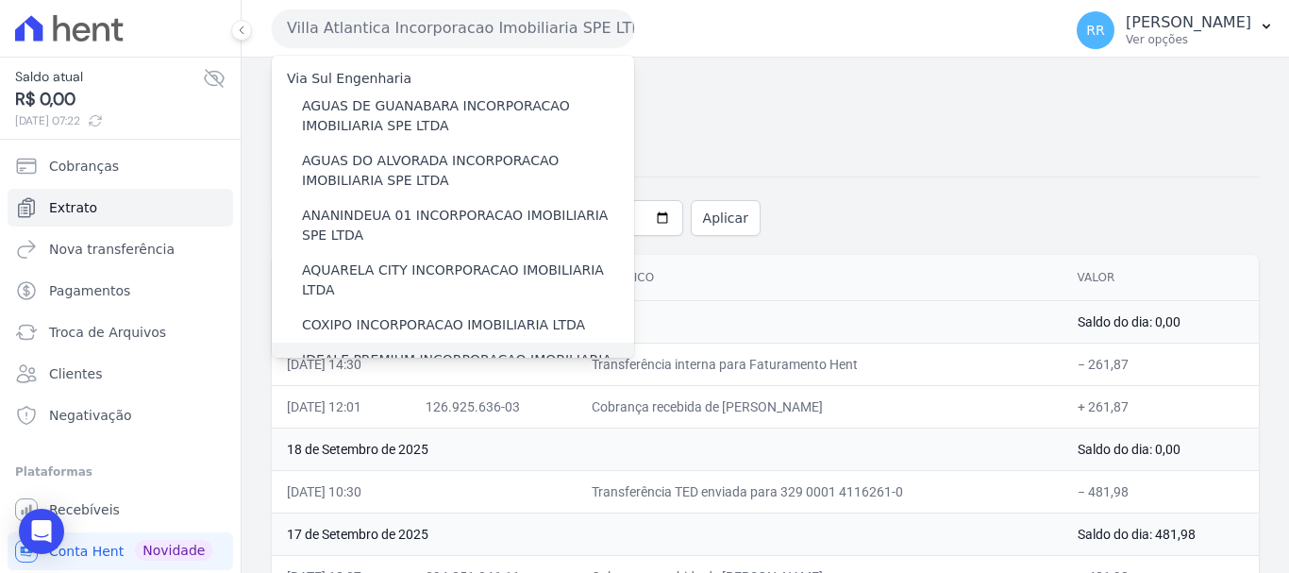
scroll to position [0, 0]
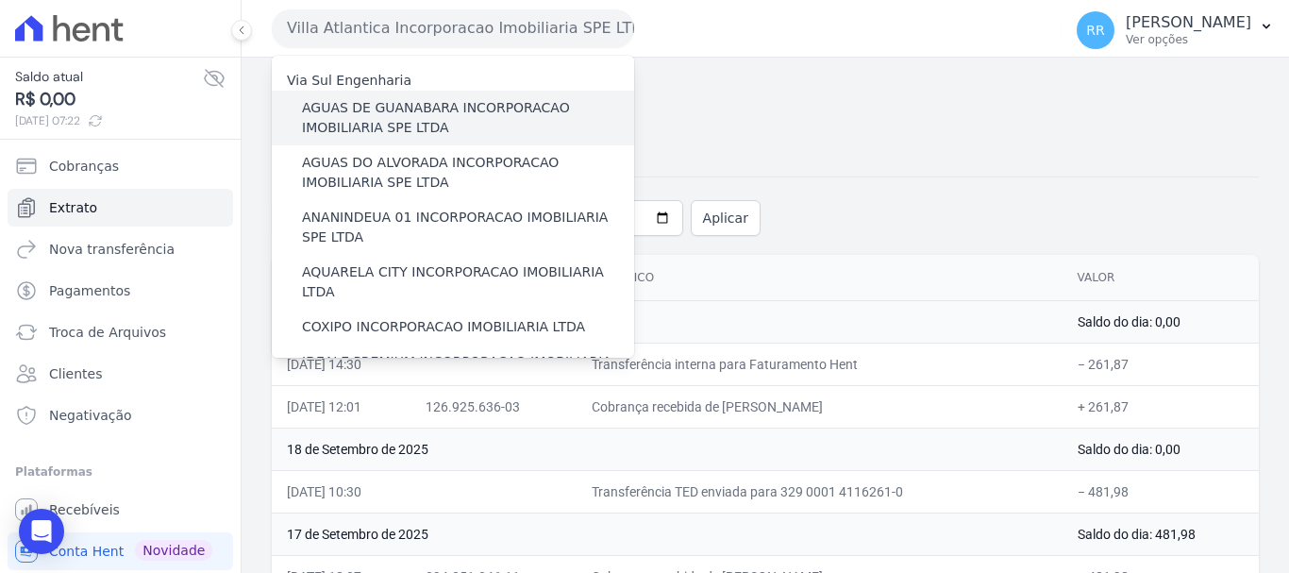
click at [457, 113] on label "AGUAS DE GUANABARA INCORPORACAO IMOBILIARIA SPE LTDA" at bounding box center [468, 118] width 332 height 40
click at [0, 0] on input "AGUAS DE GUANABARA INCORPORACAO IMOBILIARIA SPE LTDA" at bounding box center [0, 0] width 0 height 0
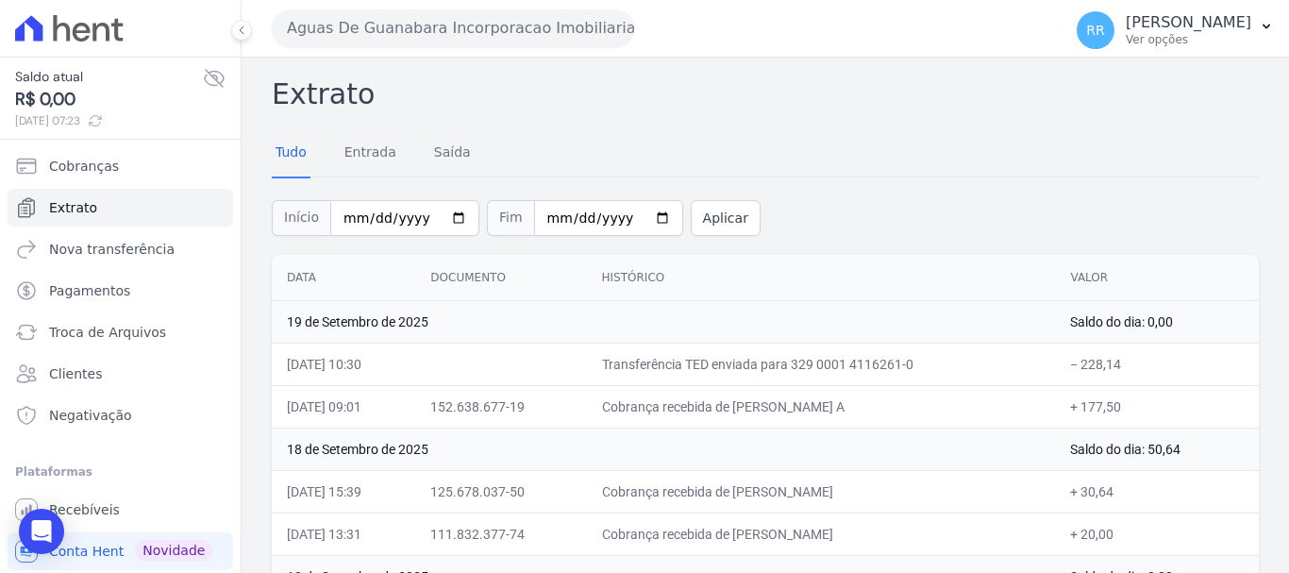
click at [397, 51] on div "Aguas De Guanabara Incorporacao Imobiliaria SPE LTDA Via Sul Engenharia AGUAS D…" at bounding box center [663, 28] width 782 height 58
click at [419, 26] on button "Aguas De Guanabara Incorporacao Imobiliaria SPE LTDA" at bounding box center [453, 28] width 362 height 38
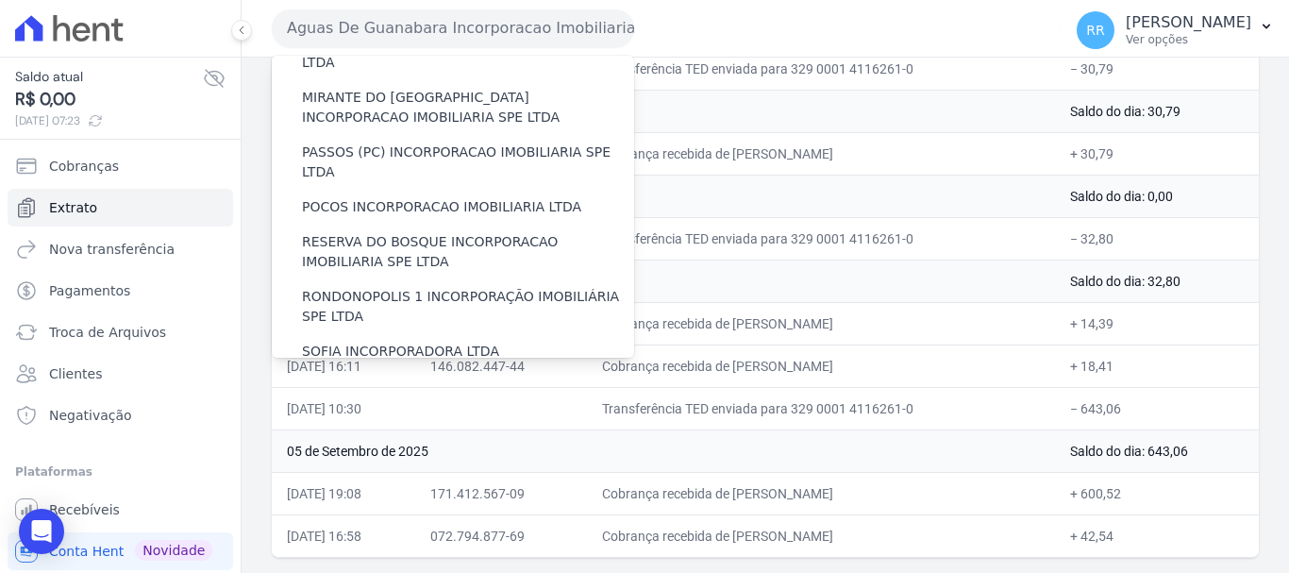
scroll to position [823, 0]
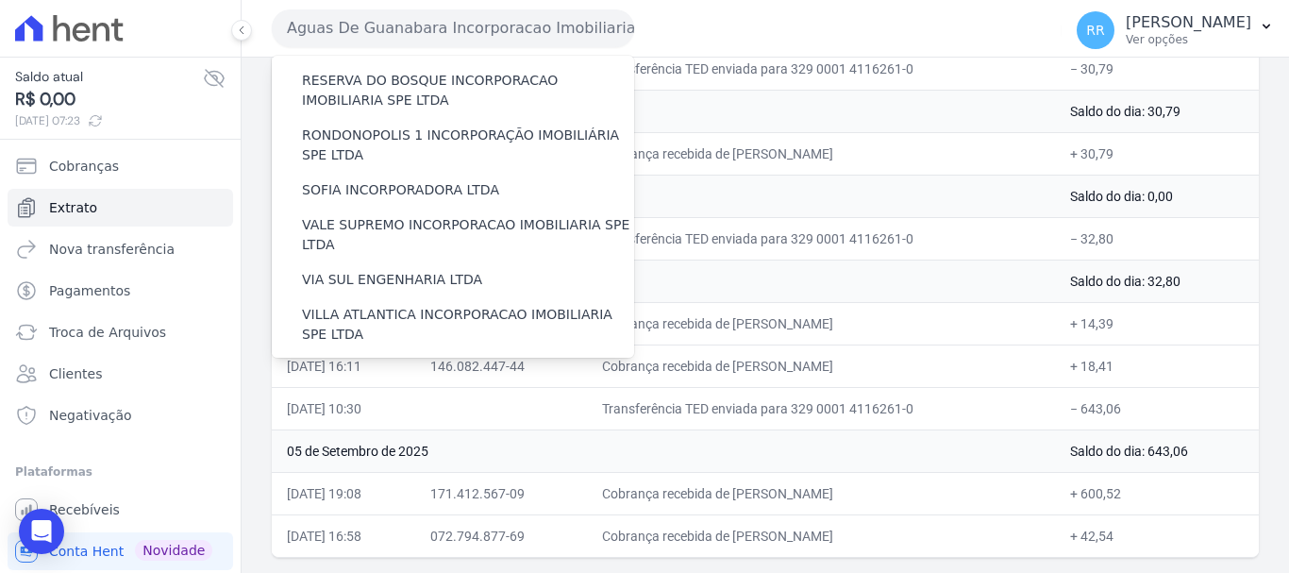
click at [407, 414] on label "VILLA TROPICAL INCORPORAÇÃO IMOBILIÁRIA SPE LTDA" at bounding box center [468, 434] width 332 height 40
click at [0, 0] on input "VILLA TROPICAL INCORPORAÇÃO IMOBILIÁRIA SPE LTDA" at bounding box center [0, 0] width 0 height 0
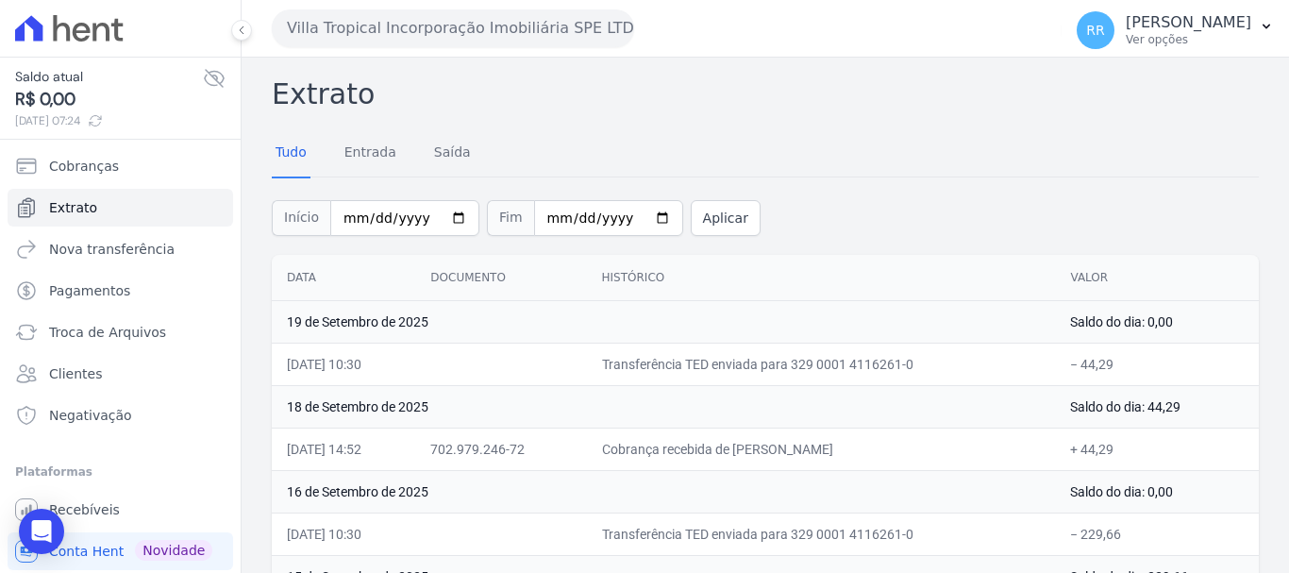
click at [548, 28] on button "Villa Tropical Incorporação Imobiliária SPE LTDA" at bounding box center [453, 28] width 362 height 38
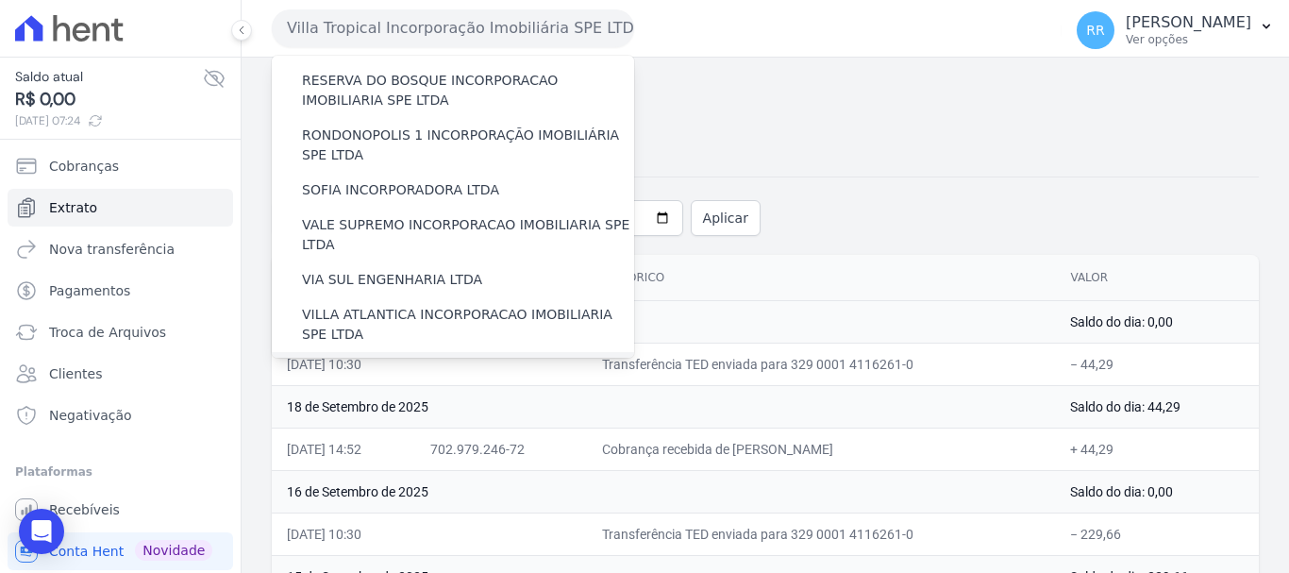
click at [436, 359] on label "[GEOGRAPHIC_DATA] INCORPORACAO IMOBILIARIA SPE LTDA" at bounding box center [468, 379] width 332 height 40
click at [0, 0] on input "[GEOGRAPHIC_DATA] INCORPORACAO IMOBILIARIA SPE LTDA" at bounding box center [0, 0] width 0 height 0
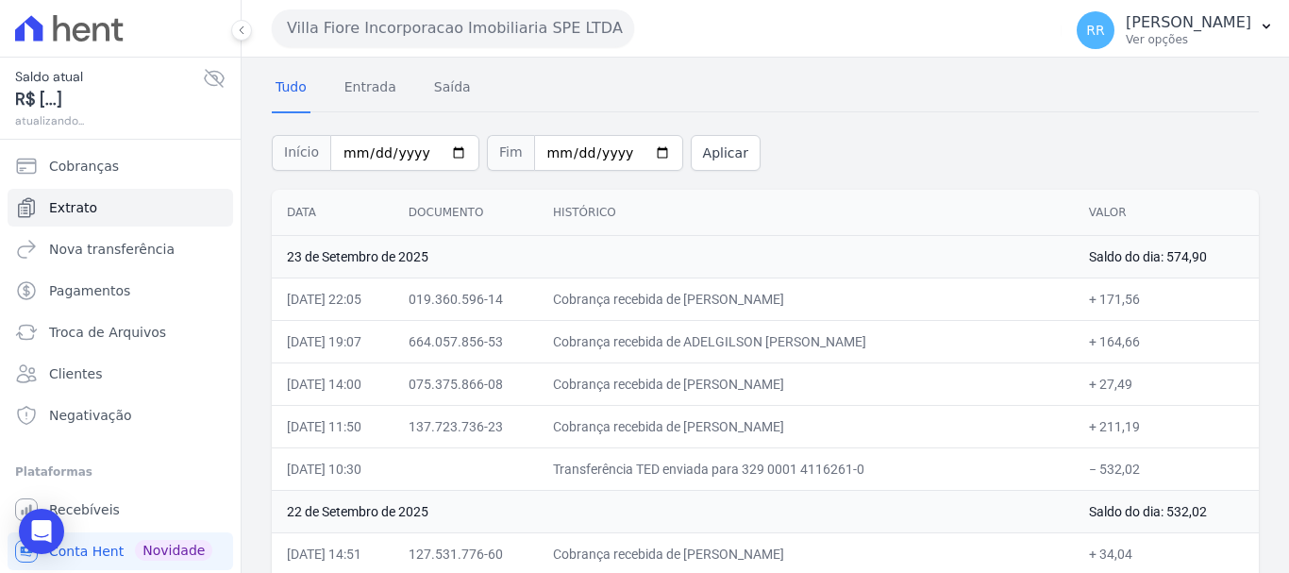
scroll to position [94, 0]
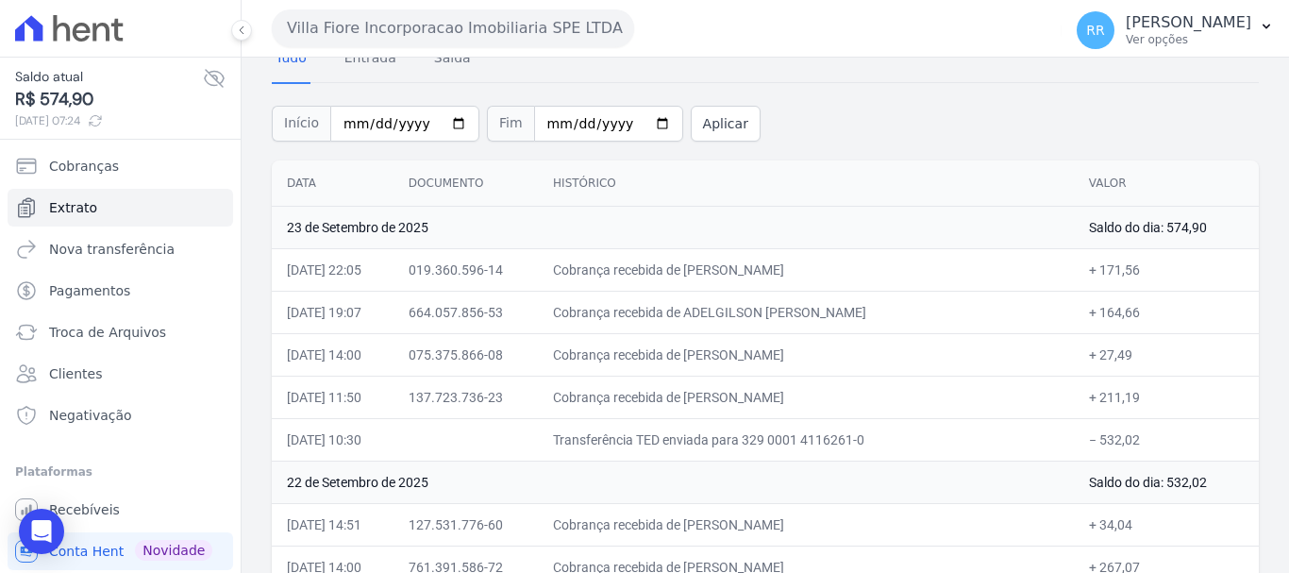
click at [358, 34] on button "Villa Fiore Incorporacao Imobiliaria SPE LTDA" at bounding box center [453, 28] width 362 height 38
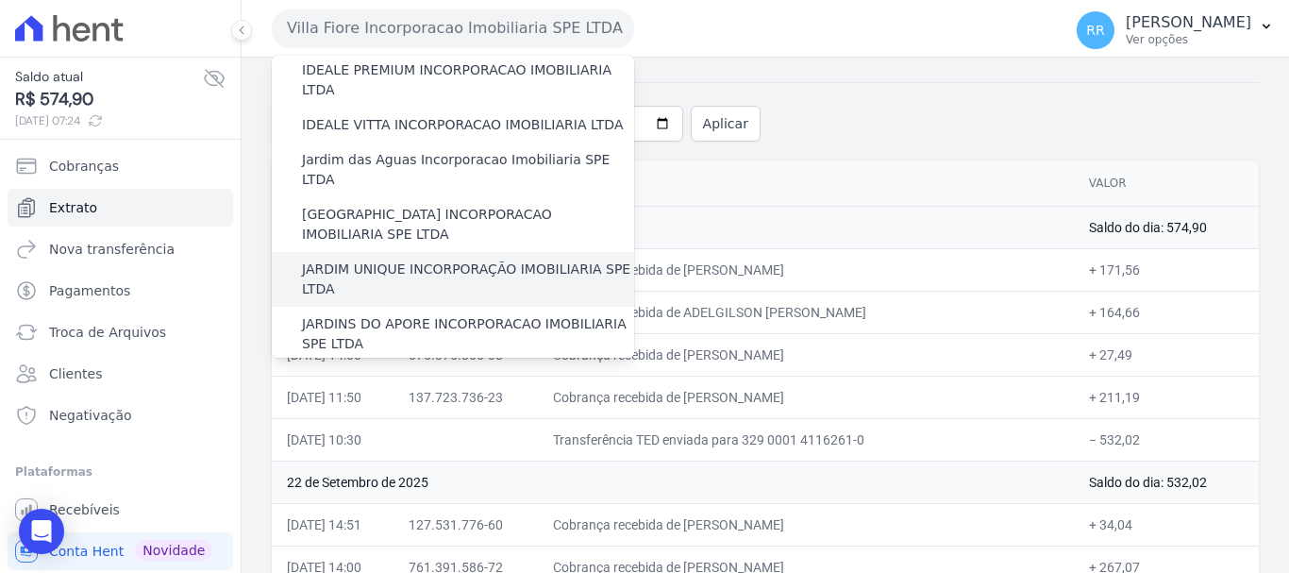
scroll to position [283, 0]
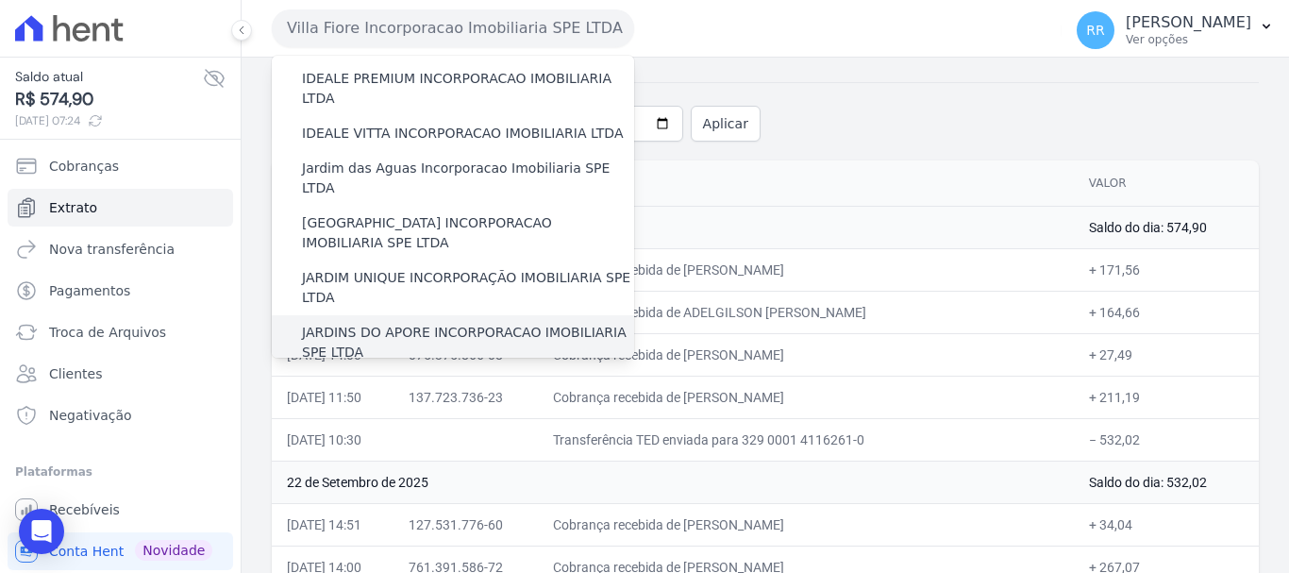
click at [392, 323] on label "JARDINS DO APORE INCORPORACAO IMOBILIARIA SPE LTDA" at bounding box center [468, 343] width 332 height 40
click at [0, 0] on input "JARDINS DO APORE INCORPORACAO IMOBILIARIA SPE LTDA" at bounding box center [0, 0] width 0 height 0
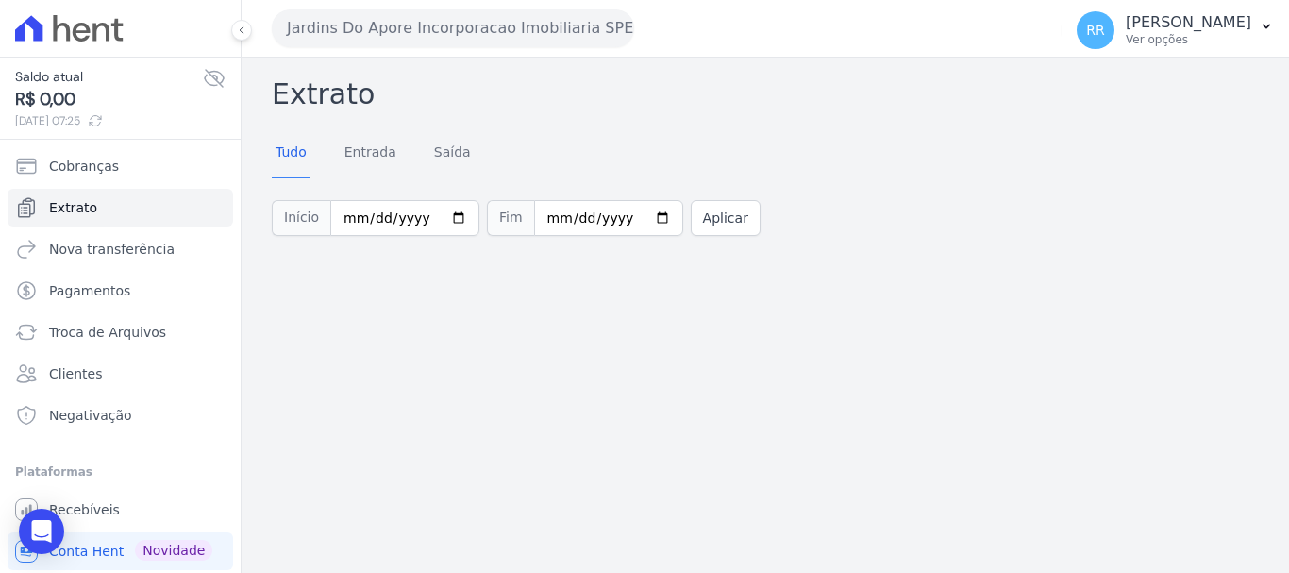
click at [428, 26] on button "Jardins Do Apore Incorporacao Imobiliaria SPE LTDA" at bounding box center [453, 28] width 362 height 38
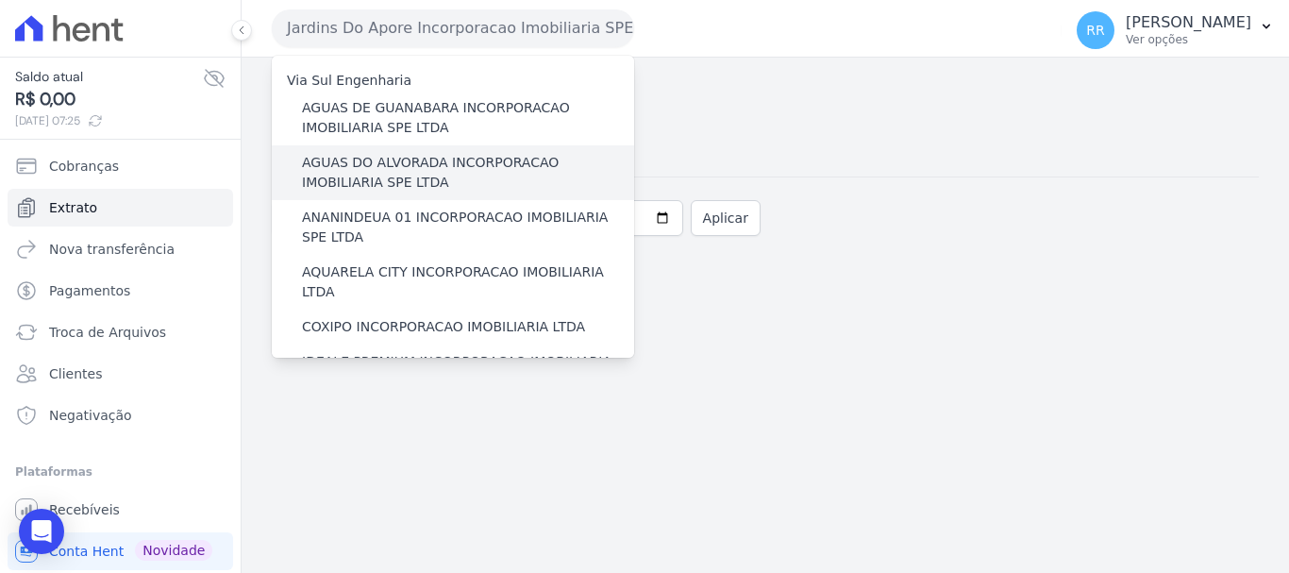
click at [427, 180] on label "AGUAS DO ALVORADA INCORPORACAO IMOBILIARIA SPE LTDA" at bounding box center [468, 173] width 332 height 40
click at [0, 0] on input "AGUAS DO ALVORADA INCORPORACAO IMOBILIARIA SPE LTDA" at bounding box center [0, 0] width 0 height 0
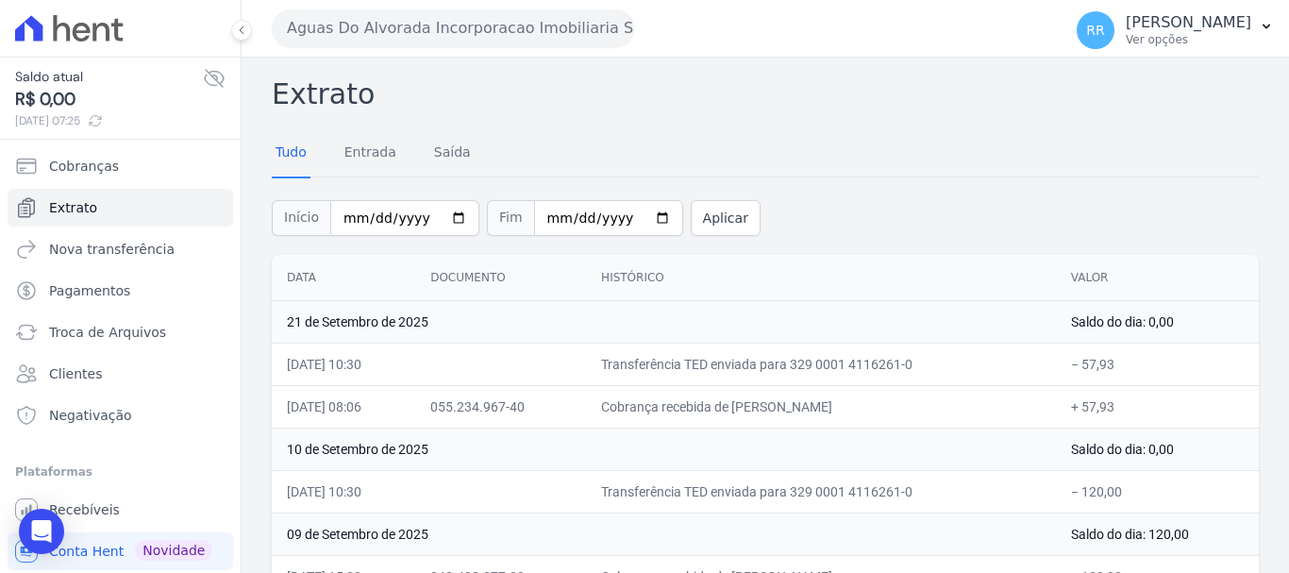
click at [453, 17] on button "Aguas Do Alvorada Incorporacao Imobiliaria SPE LTDA" at bounding box center [453, 28] width 362 height 38
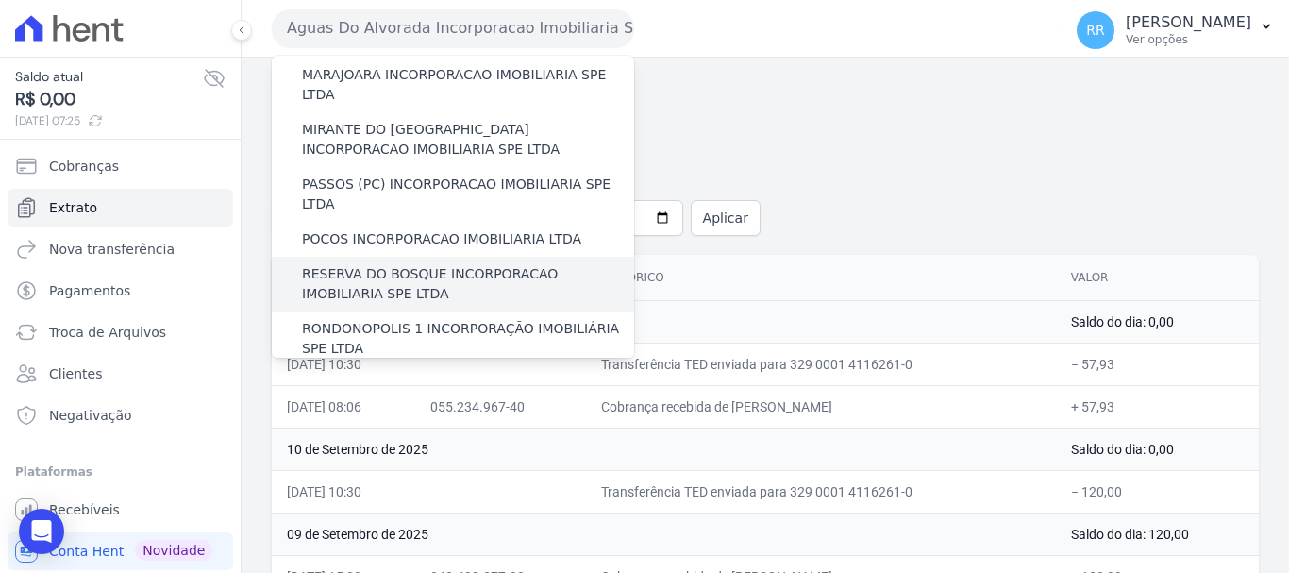
scroll to position [660, 0]
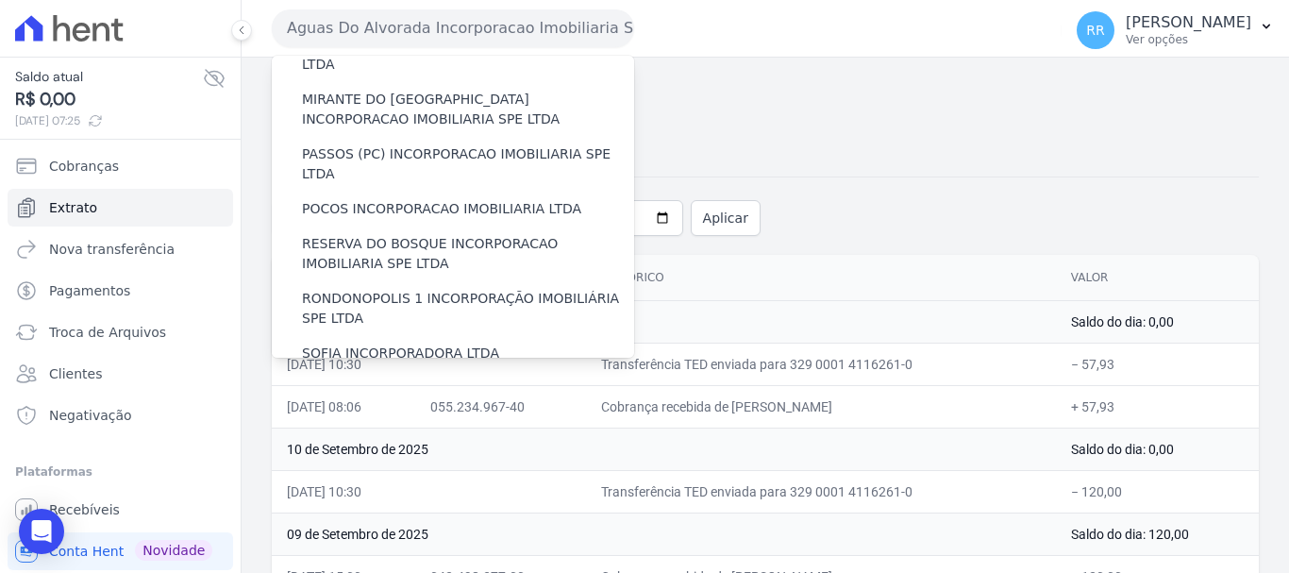
click at [384, 378] on label "VALE SUPREMO INCORPORACAO IMOBILIARIA SPE LTDA" at bounding box center [468, 398] width 332 height 40
click at [0, 0] on input "VALE SUPREMO INCORPORACAO IMOBILIARIA SPE LTDA" at bounding box center [0, 0] width 0 height 0
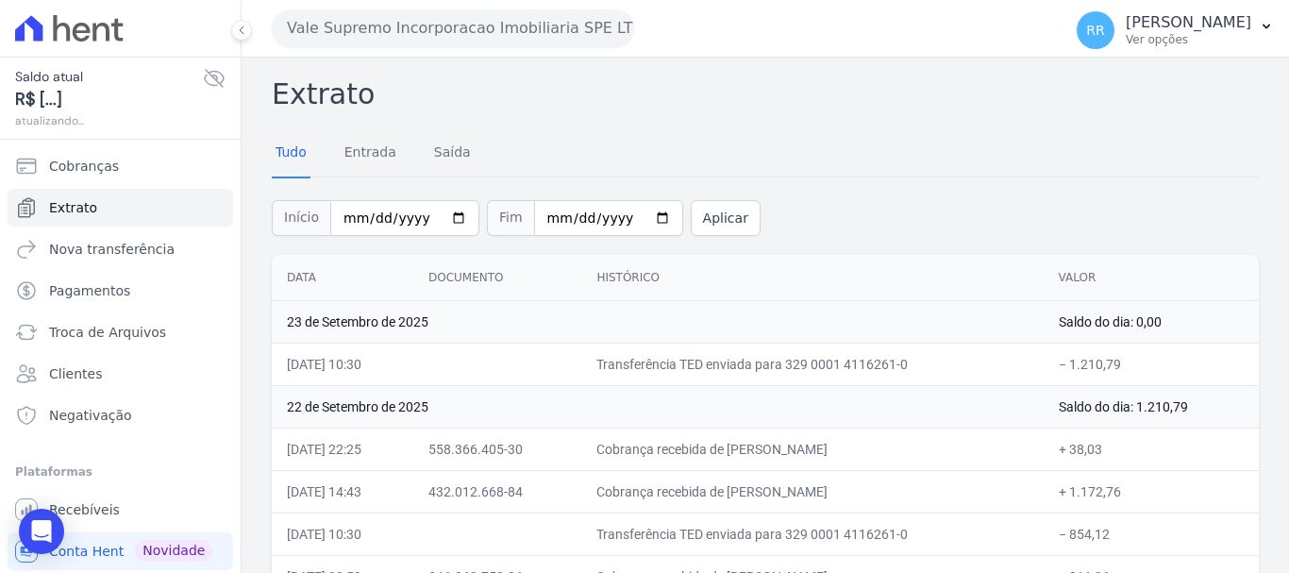
click at [508, 27] on button "Vale Supremo Incorporacao Imobiliaria SPE LTDA" at bounding box center [453, 28] width 362 height 38
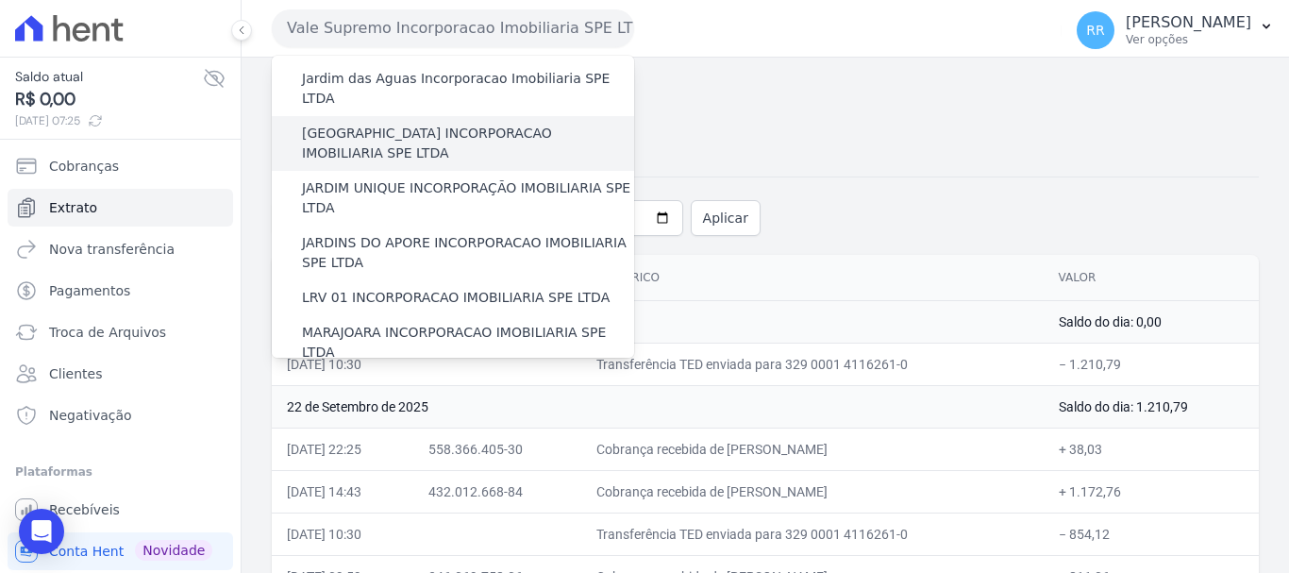
scroll to position [377, 0]
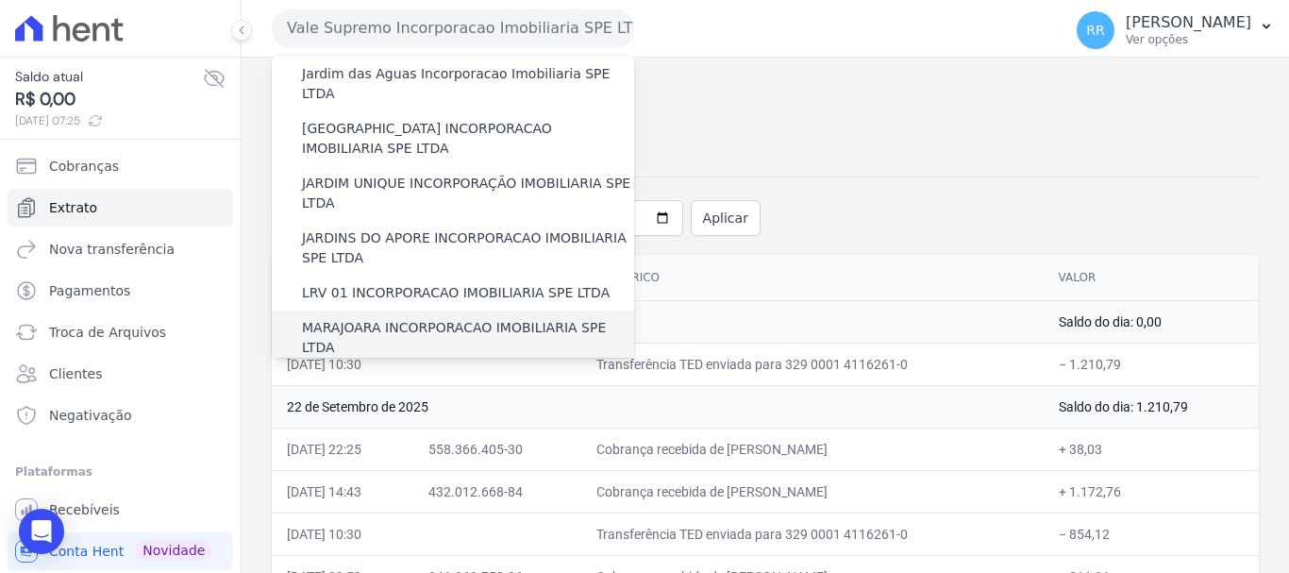
click at [361, 318] on label "MARAJOARA INCORPORACAO IMOBILIARIA SPE LTDA" at bounding box center [468, 338] width 332 height 40
click at [0, 0] on input "MARAJOARA INCORPORACAO IMOBILIARIA SPE LTDA" at bounding box center [0, 0] width 0 height 0
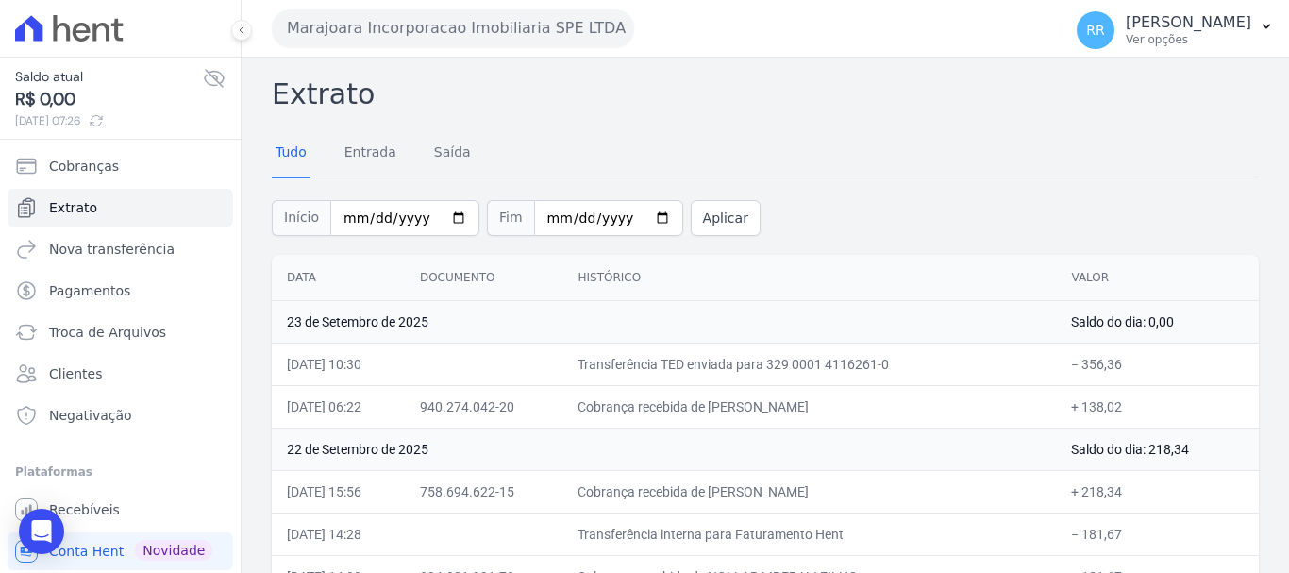
click at [417, 29] on button "Marajoara Incorporacao Imobiliaria SPE LTDA" at bounding box center [453, 28] width 362 height 38
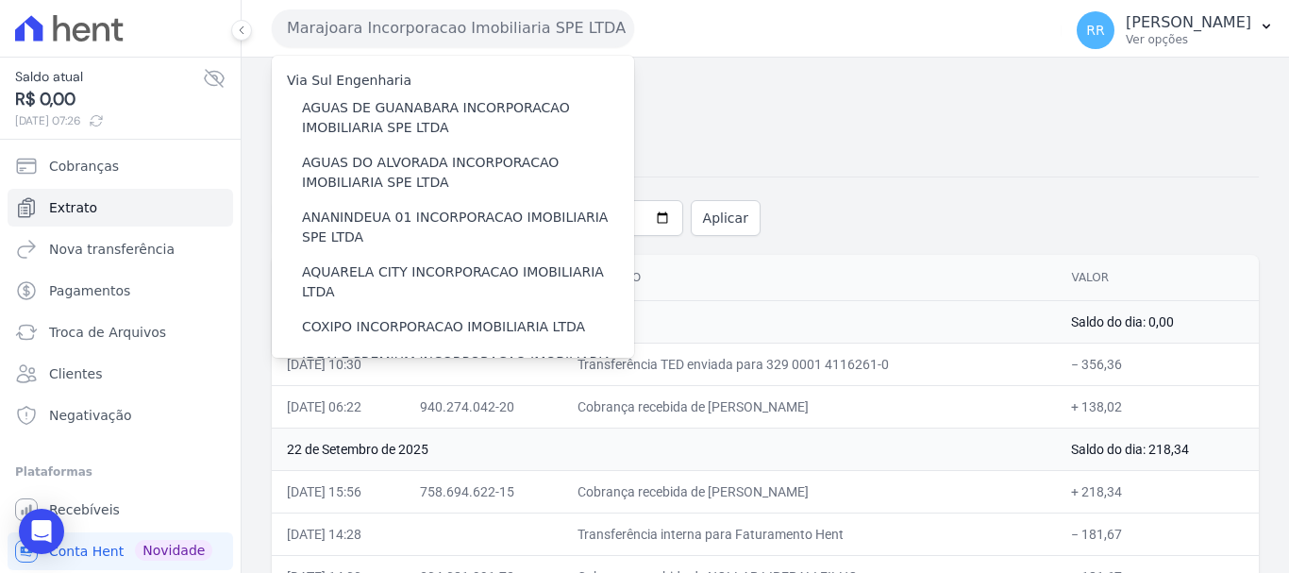
click at [995, 304] on td "23 de Setembro de 2025" at bounding box center [664, 321] width 784 height 42
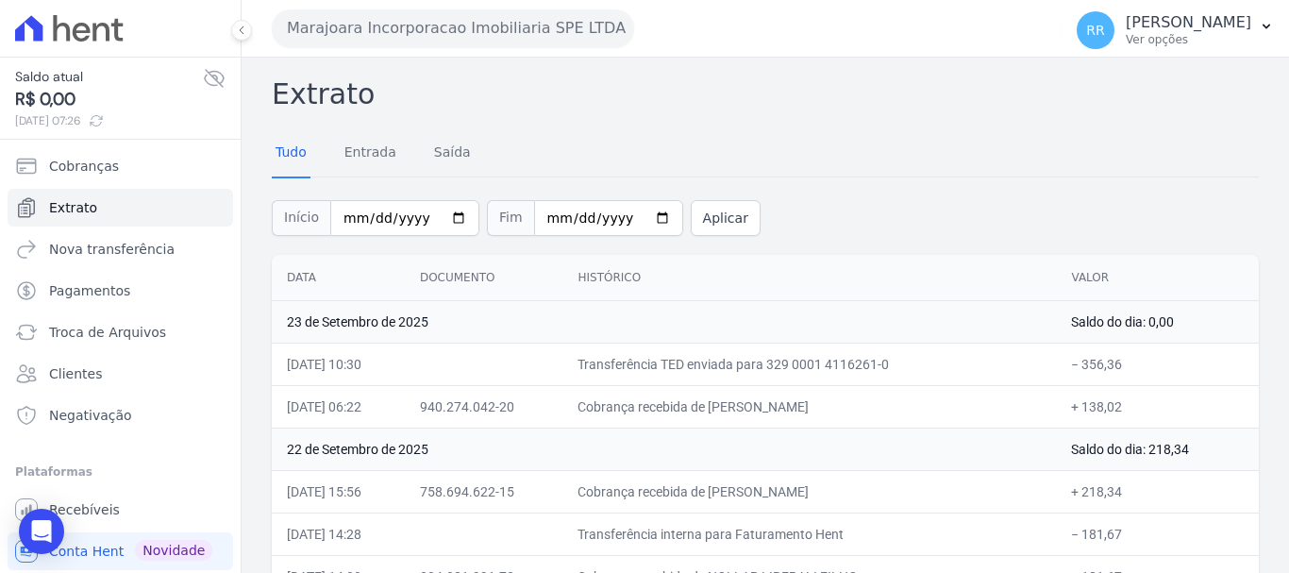
click at [442, 24] on button "Marajoara Incorporacao Imobiliaria SPE LTDA" at bounding box center [453, 28] width 362 height 38
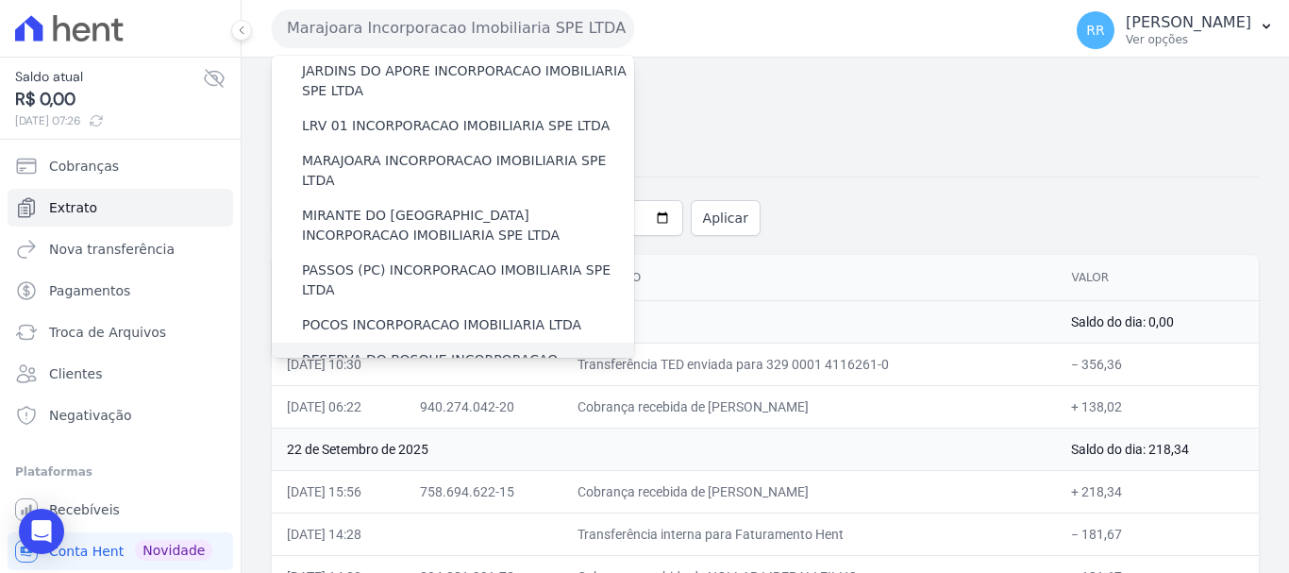
scroll to position [566, 0]
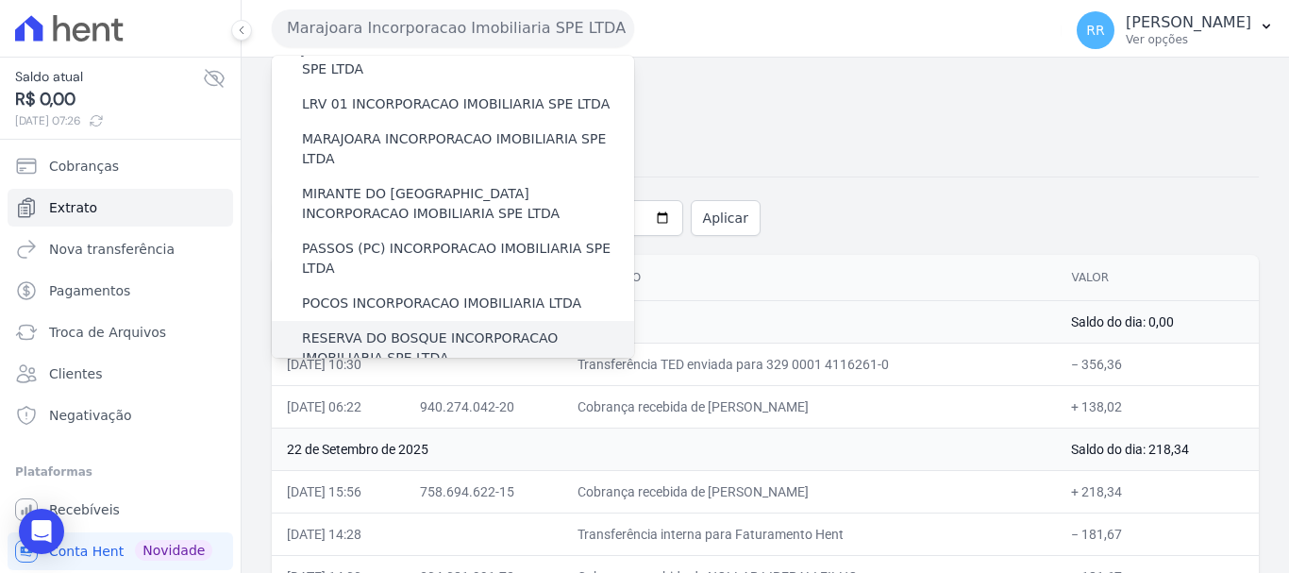
click at [398, 328] on label "RESERVA DO BOSQUE INCORPORACAO IMOBILIARIA SPE LTDA" at bounding box center [468, 348] width 332 height 40
click at [0, 0] on input "RESERVA DO BOSQUE INCORPORACAO IMOBILIARIA SPE LTDA" at bounding box center [0, 0] width 0 height 0
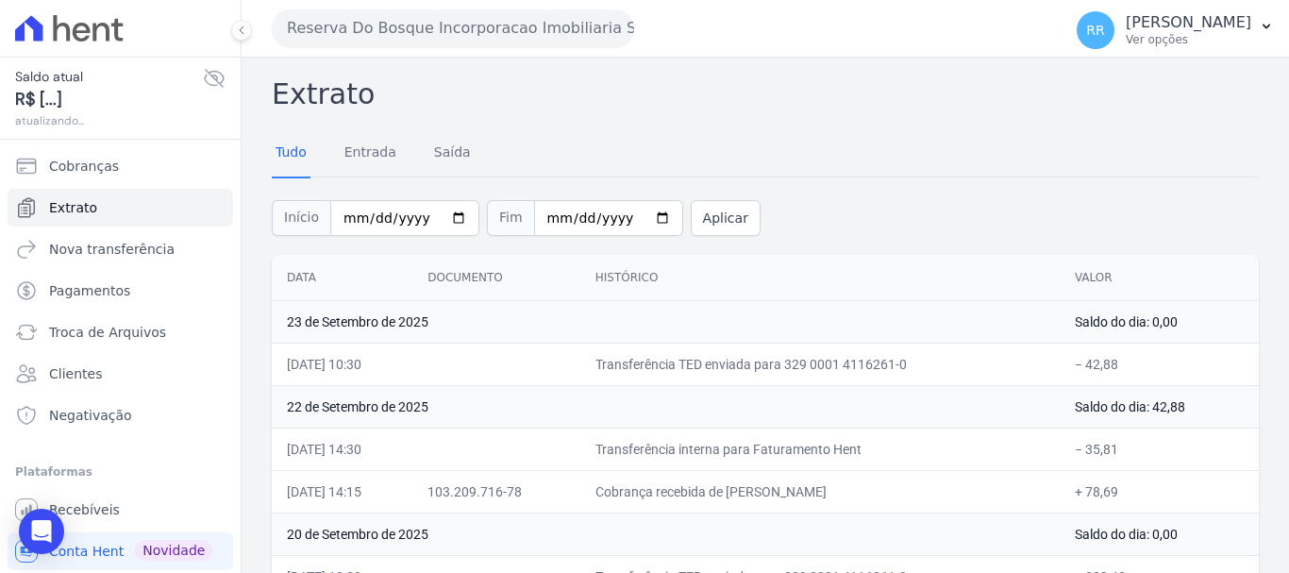
click at [435, 28] on button "Reserva Do Bosque Incorporacao Imobiliaria SPE LTDA" at bounding box center [453, 28] width 362 height 38
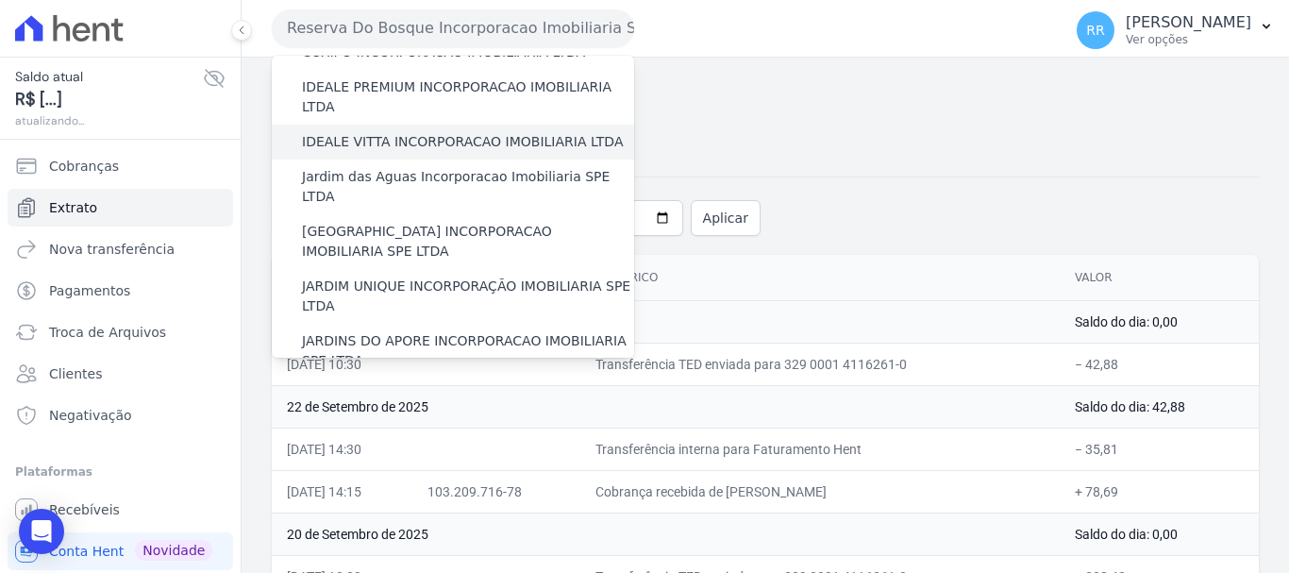
scroll to position [283, 0]
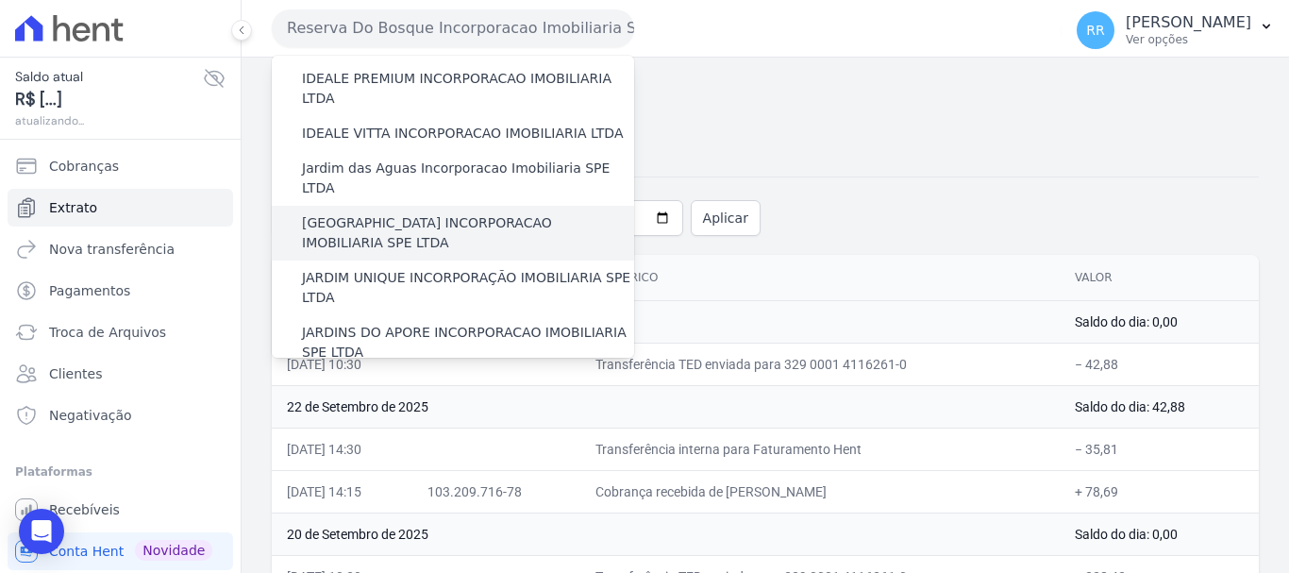
click at [464, 213] on label "[GEOGRAPHIC_DATA] INCORPORACAO IMOBILIARIA SPE LTDA" at bounding box center [468, 233] width 332 height 40
click at [0, 0] on input "[GEOGRAPHIC_DATA] INCORPORACAO IMOBILIARIA SPE LTDA" at bounding box center [0, 0] width 0 height 0
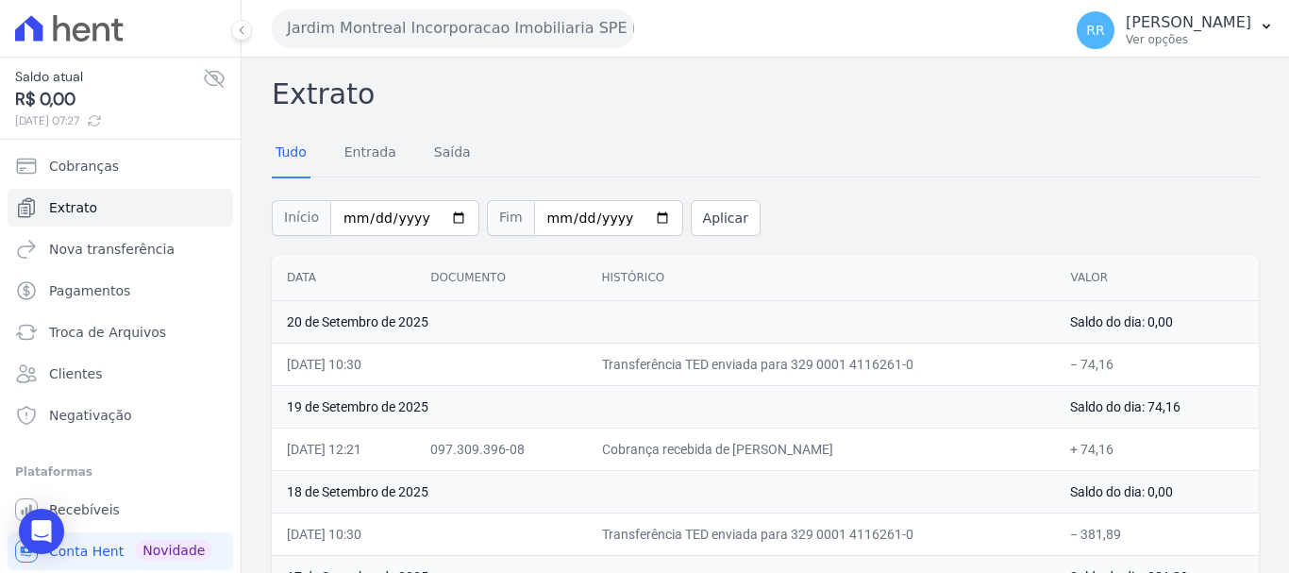
click at [448, 35] on button "Jardim Montreal Incorporacao Imobiliaria SPE LTDA" at bounding box center [453, 28] width 362 height 38
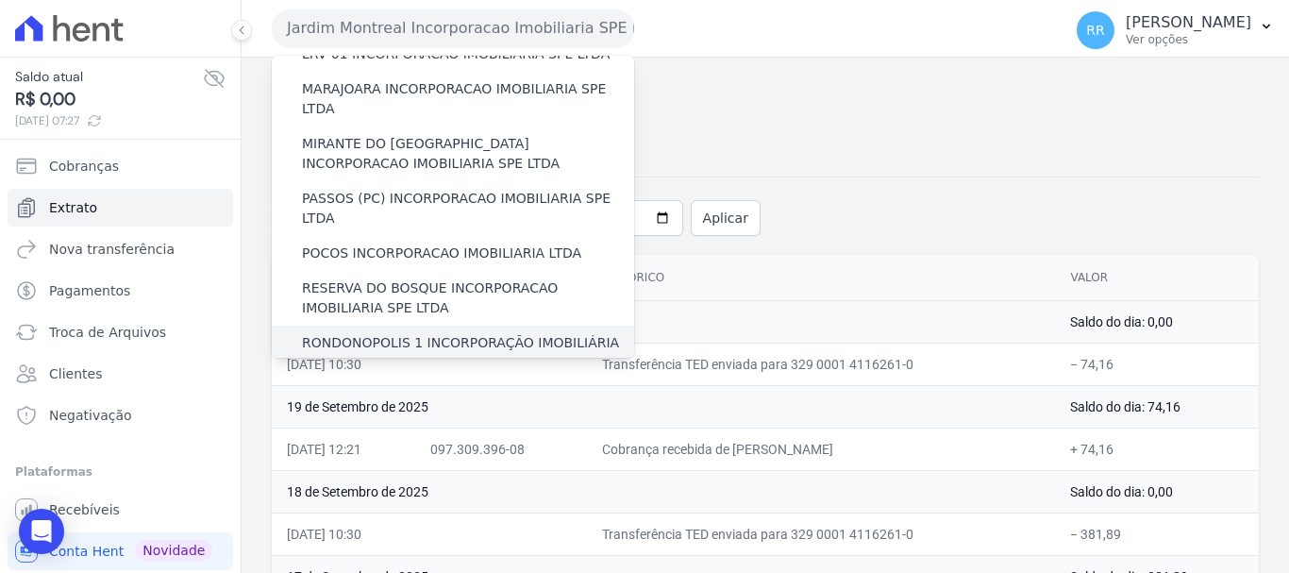
scroll to position [660, 0]
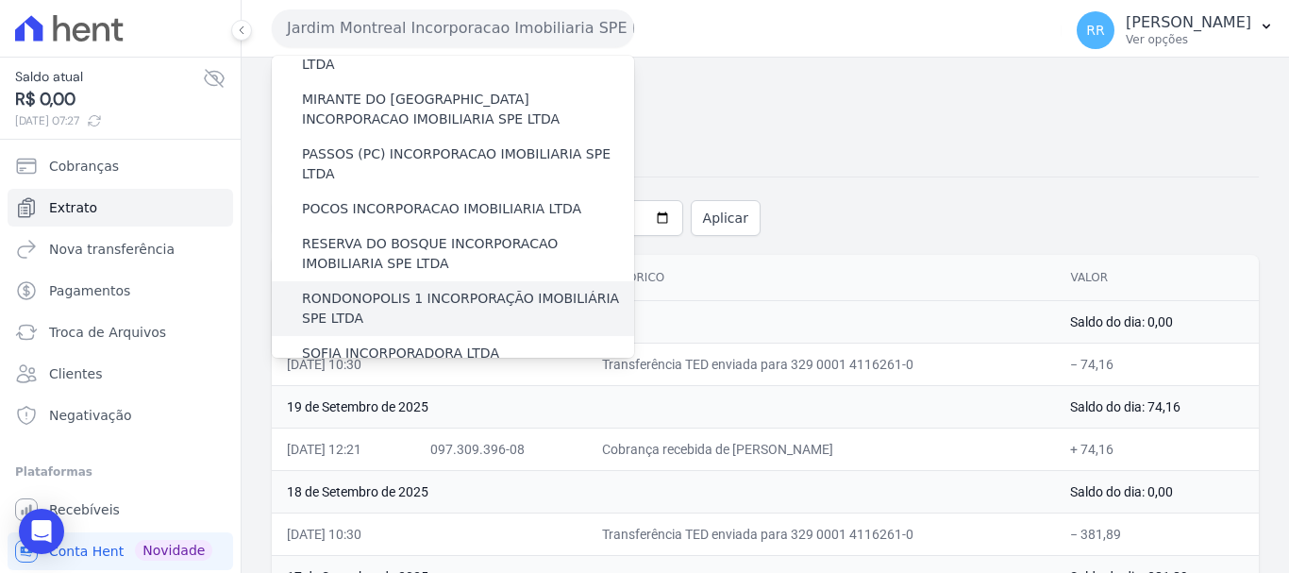
click at [397, 289] on label "RONDONOPOLIS 1 INCORPORAÇÃO IMOBILIÁRIA SPE LTDA" at bounding box center [468, 309] width 332 height 40
click at [0, 0] on input "RONDONOPOLIS 1 INCORPORAÇÃO IMOBILIÁRIA SPE LTDA" at bounding box center [0, 0] width 0 height 0
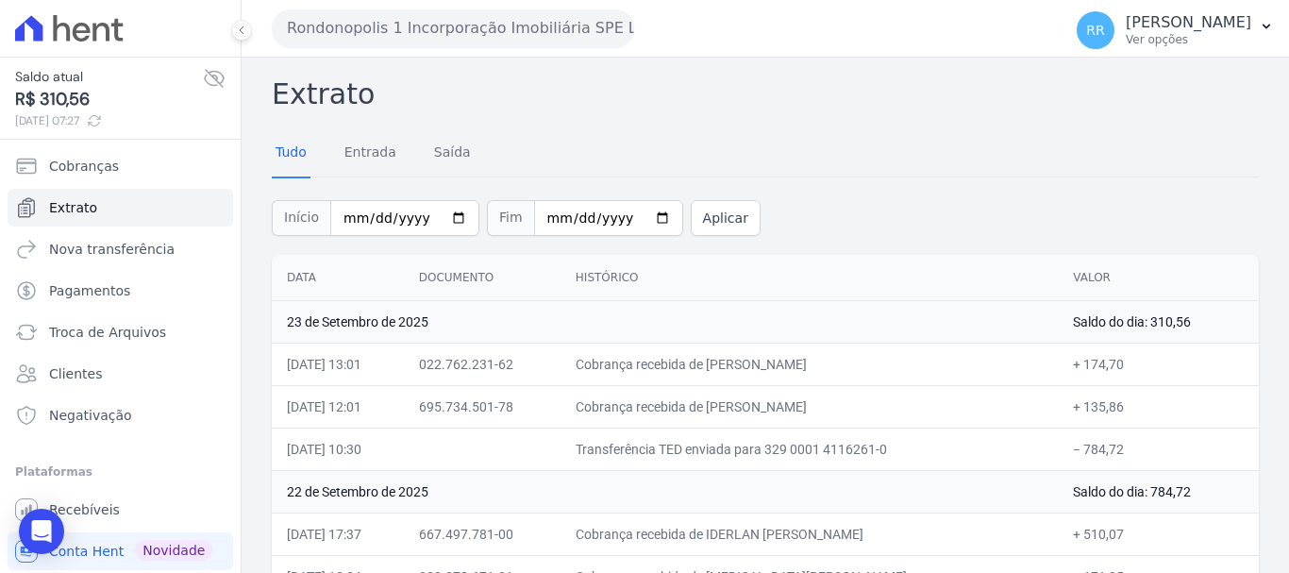
click at [551, 17] on button "Rondonopolis 1 Incorporação Imobiliária SPE LTDA" at bounding box center [453, 28] width 362 height 38
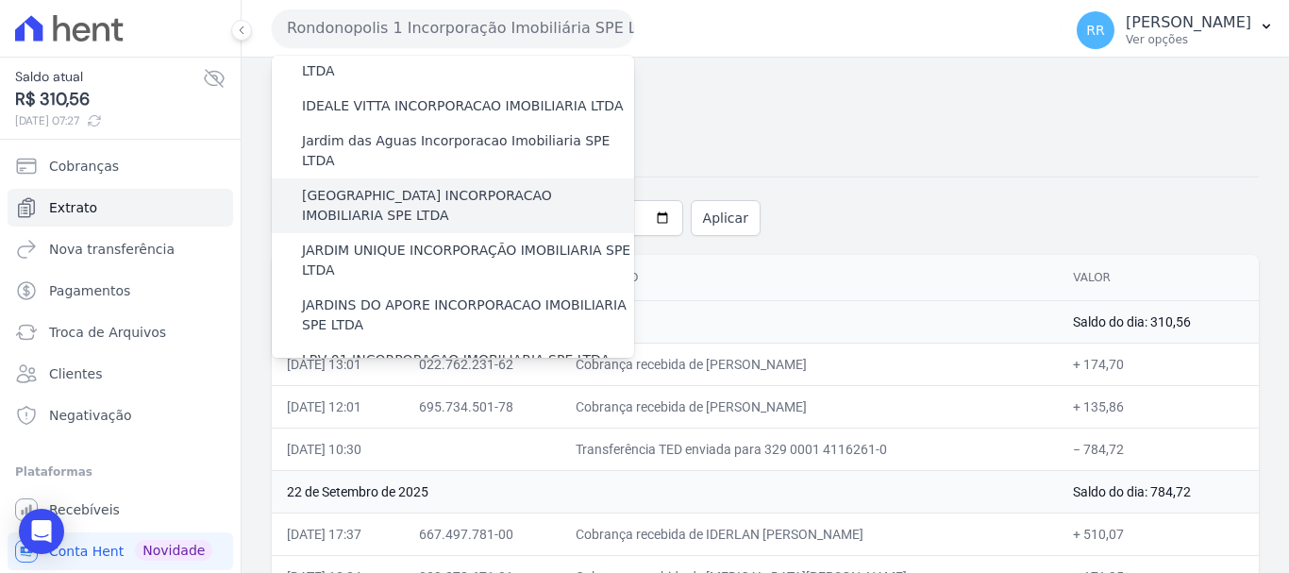
scroll to position [283, 0]
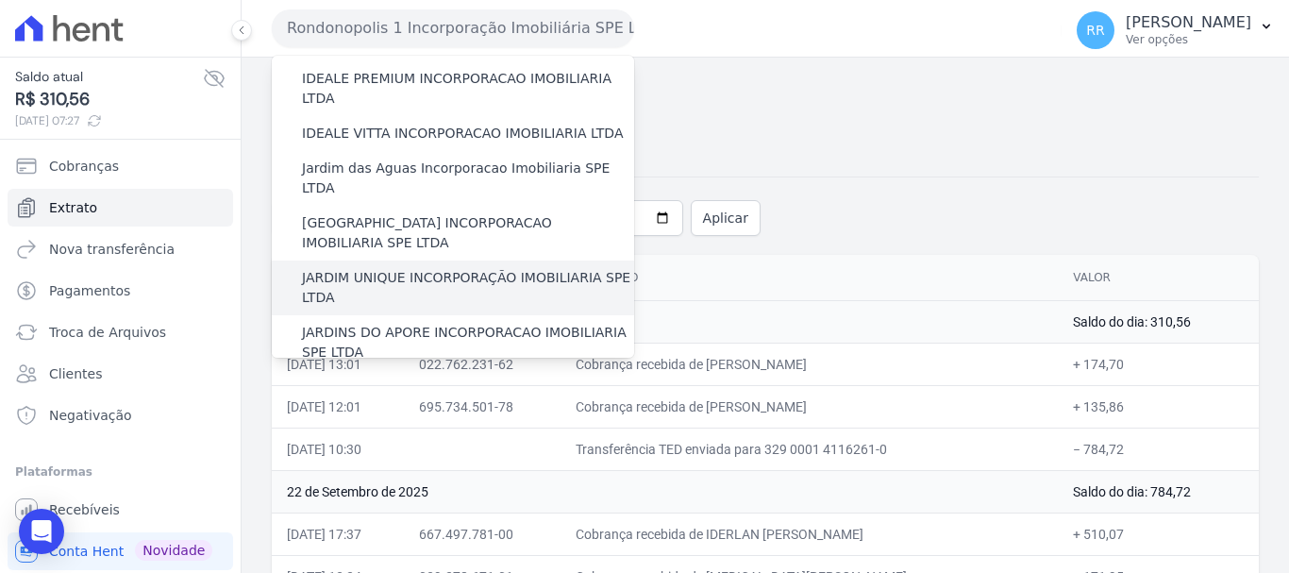
click at [420, 268] on label "JARDIM UNIQUE INCORPORAÇÃO IMOBILIARIA SPE LTDA" at bounding box center [468, 288] width 332 height 40
click at [0, 0] on input "JARDIM UNIQUE INCORPORAÇÃO IMOBILIARIA SPE LTDA" at bounding box center [0, 0] width 0 height 0
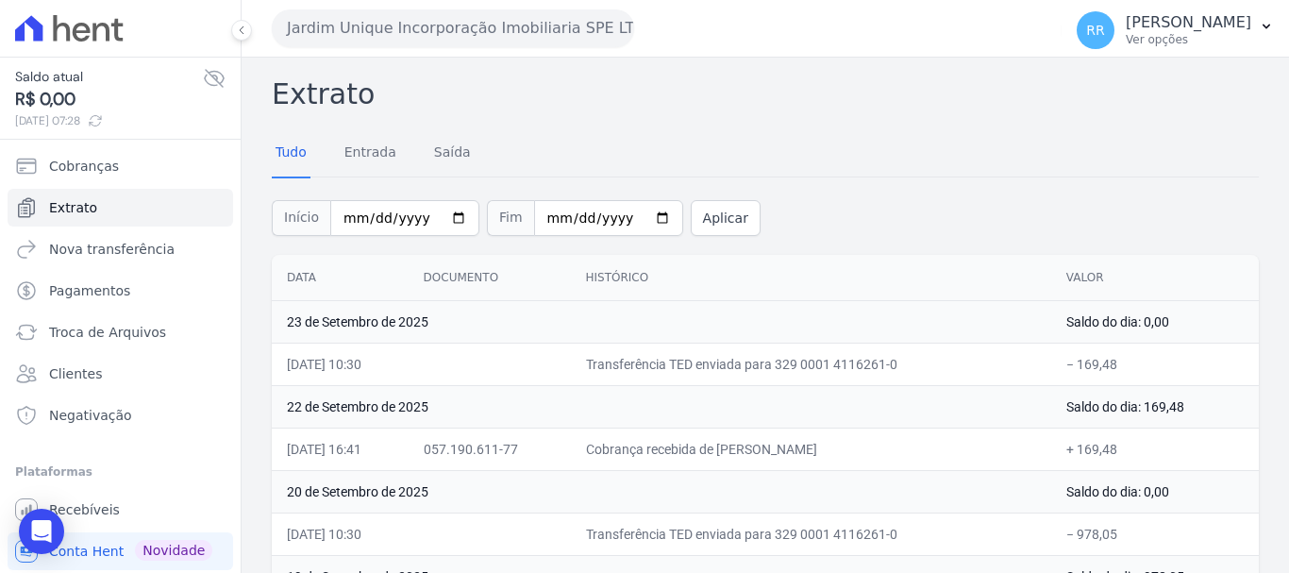
click at [385, 27] on button "Jardim Unique Incorporação Imobiliaria SPE LTDA" at bounding box center [453, 28] width 362 height 38
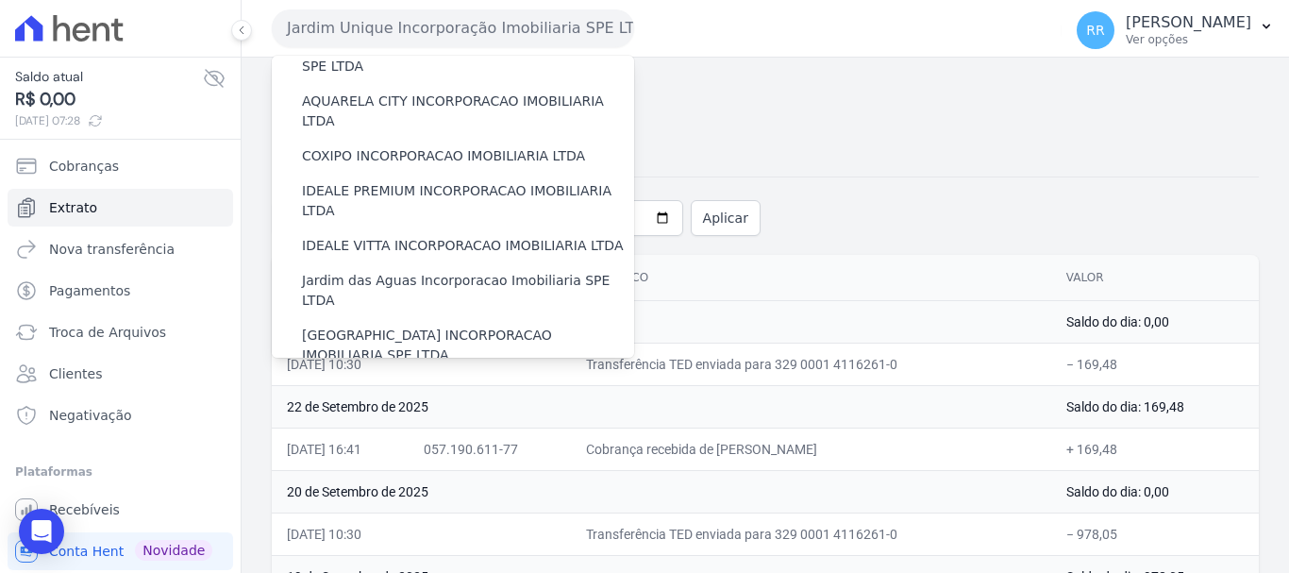
scroll to position [377, 0]
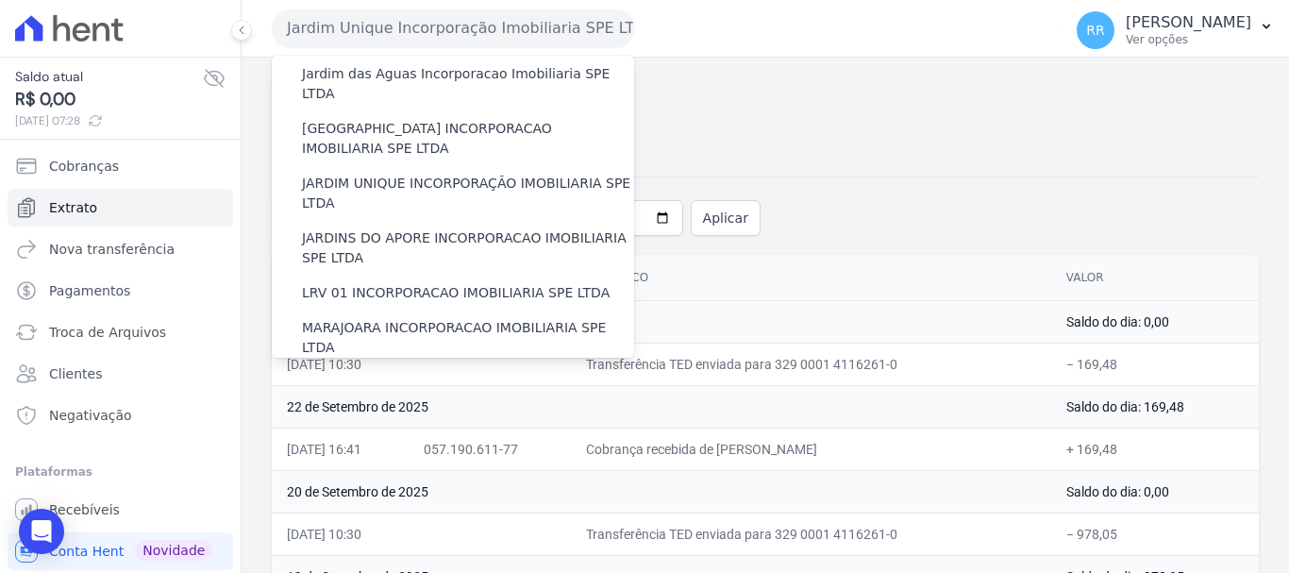
click at [424, 373] on label "MIRANTE DO [GEOGRAPHIC_DATA] INCORPORACAO IMOBILIARIA SPE LTDA" at bounding box center [468, 393] width 332 height 40
click at [0, 0] on input "MIRANTE DO [GEOGRAPHIC_DATA] INCORPORACAO IMOBILIARIA SPE LTDA" at bounding box center [0, 0] width 0 height 0
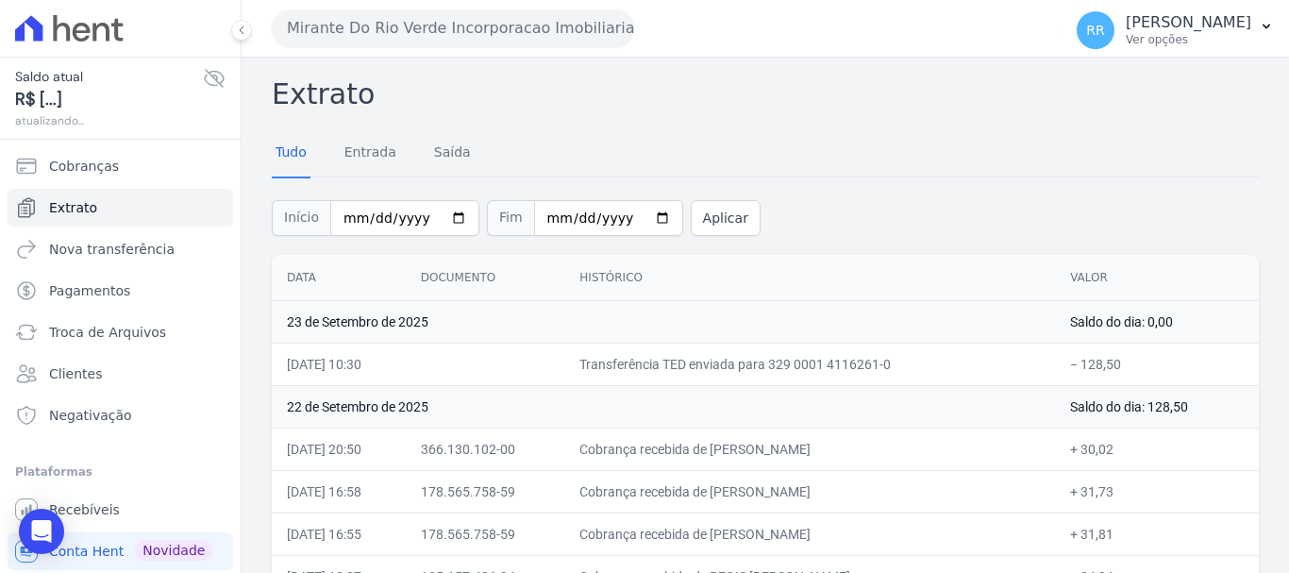
click at [557, 34] on button "Mirante Do Rio Verde Incorporacao Imobiliaria SPE LTDA" at bounding box center [453, 28] width 362 height 38
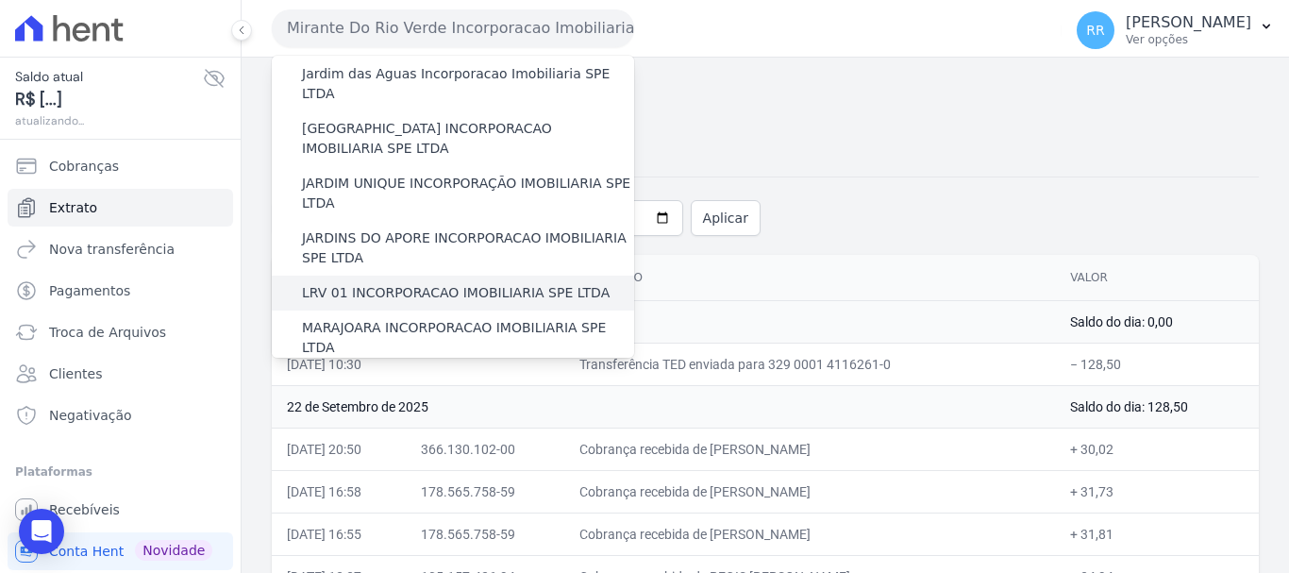
click at [362, 275] on div "LRV 01 INCORPORACAO IMOBILIARIA SPE LTDA" at bounding box center [453, 292] width 362 height 35
click at [372, 283] on label "LRV 01 INCORPORACAO IMOBILIARIA SPE LTDA" at bounding box center [456, 293] width 308 height 20
click at [0, 0] on input "LRV 01 INCORPORACAO IMOBILIARIA SPE LTDA" at bounding box center [0, 0] width 0 height 0
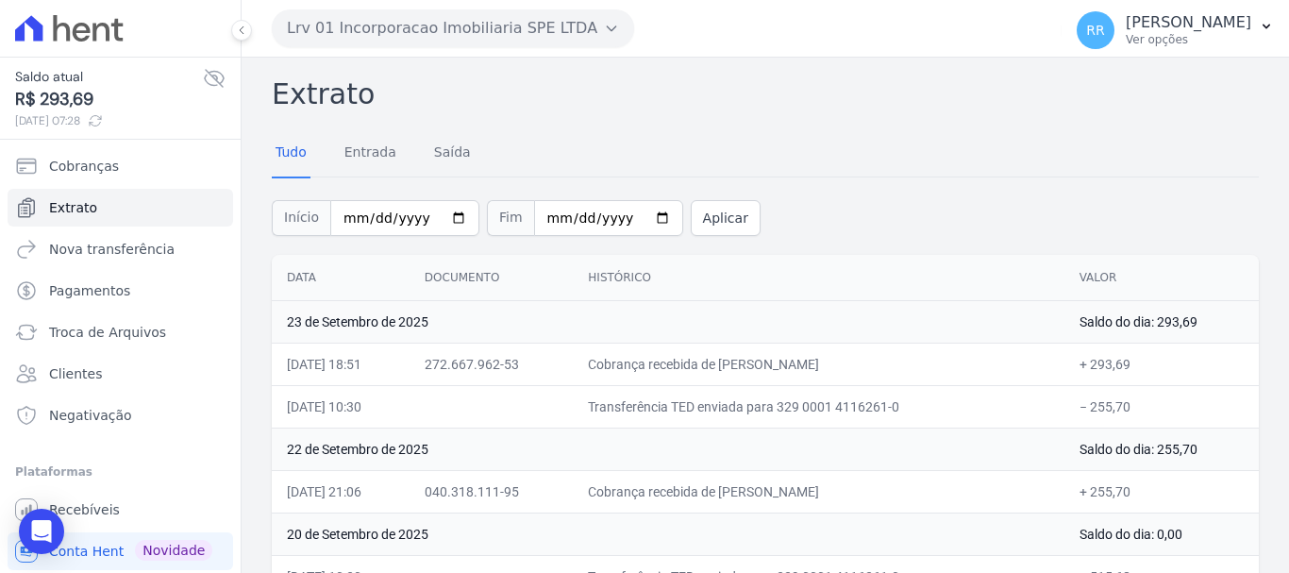
click at [370, 39] on button "Lrv 01 Incorporacao Imobiliaria SPE LTDA" at bounding box center [453, 28] width 362 height 38
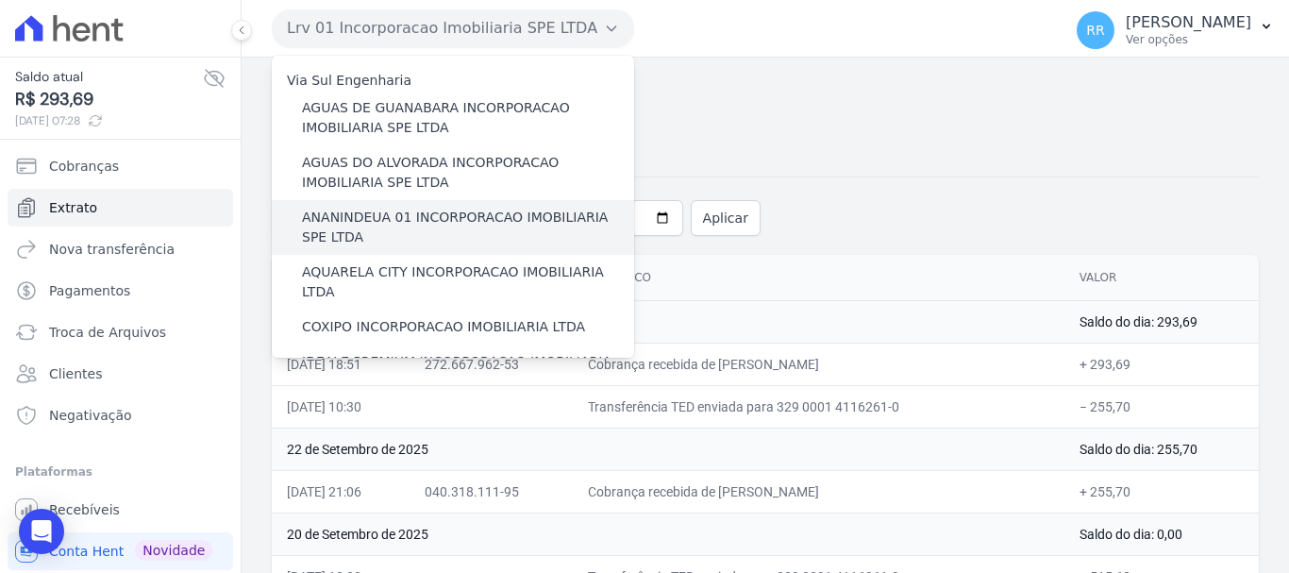
click at [410, 208] on label "ANANINDEUA 01 INCORPORACAO IMOBILIARIA SPE LTDA" at bounding box center [468, 228] width 332 height 40
click at [0, 0] on input "ANANINDEUA 01 INCORPORACAO IMOBILIARIA SPE LTDA" at bounding box center [0, 0] width 0 height 0
click at [412, 221] on label "ANANINDEUA 01 INCORPORACAO IMOBILIARIA SPE LTDA" at bounding box center [468, 228] width 332 height 40
click at [0, 0] on input "ANANINDEUA 01 INCORPORACAO IMOBILIARIA SPE LTDA" at bounding box center [0, 0] width 0 height 0
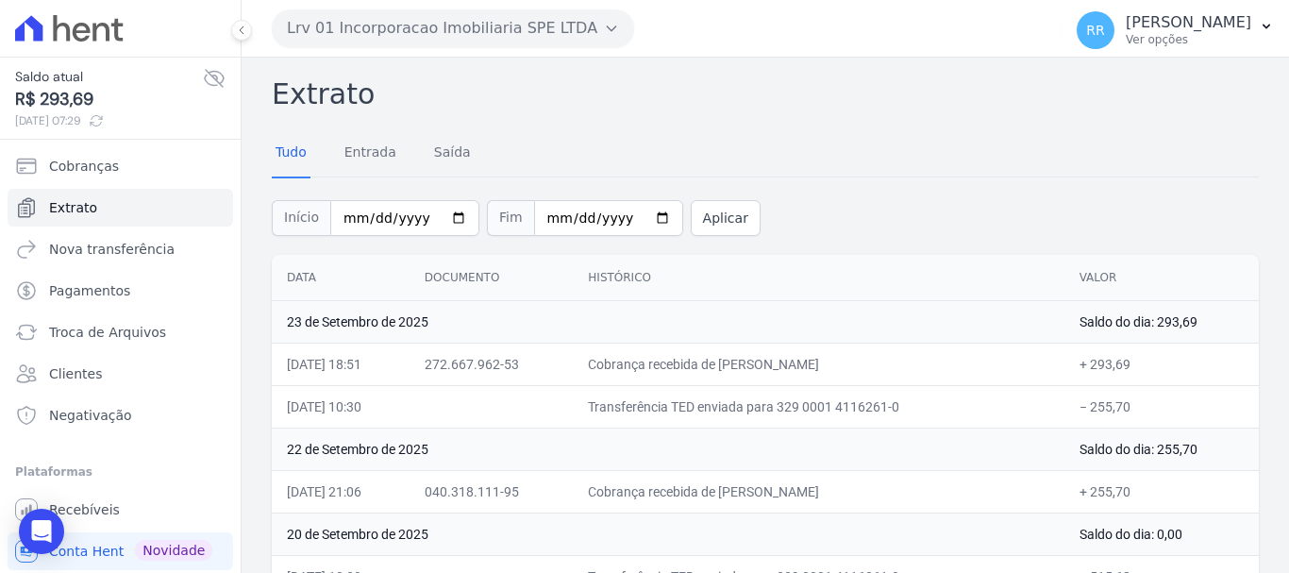
click at [477, 40] on button "Lrv 01 Incorporacao Imobiliaria SPE LTDA" at bounding box center [453, 28] width 362 height 38
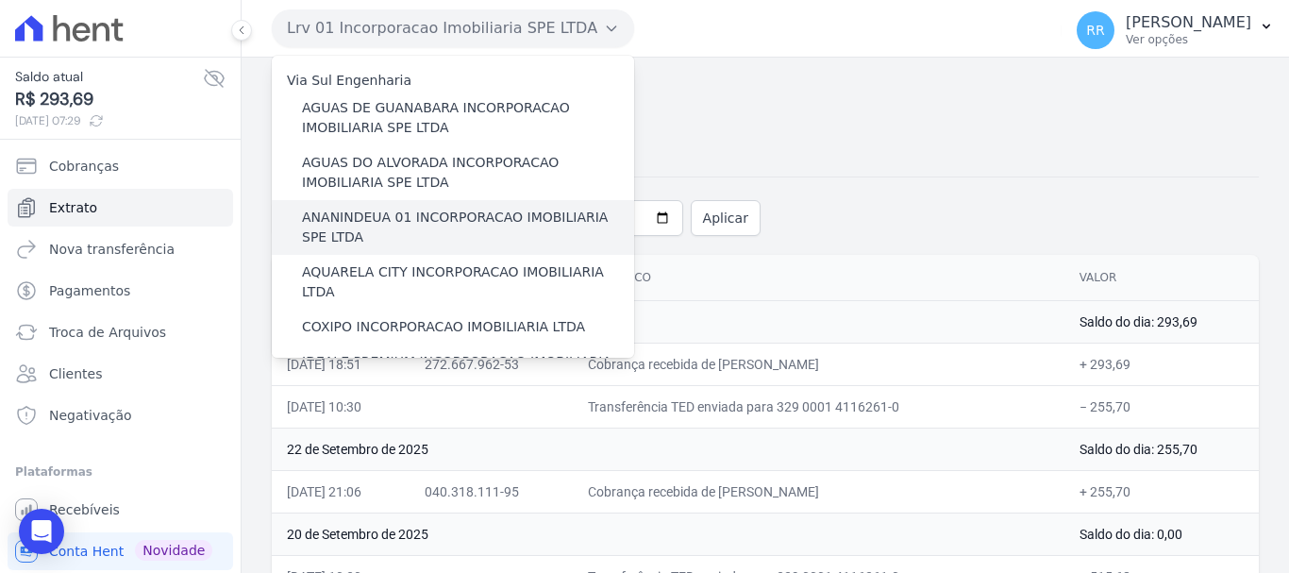
click at [411, 225] on label "ANANINDEUA 01 INCORPORACAO IMOBILIARIA SPE LTDA" at bounding box center [468, 228] width 332 height 40
click at [0, 0] on input "ANANINDEUA 01 INCORPORACAO IMOBILIARIA SPE LTDA" at bounding box center [0, 0] width 0 height 0
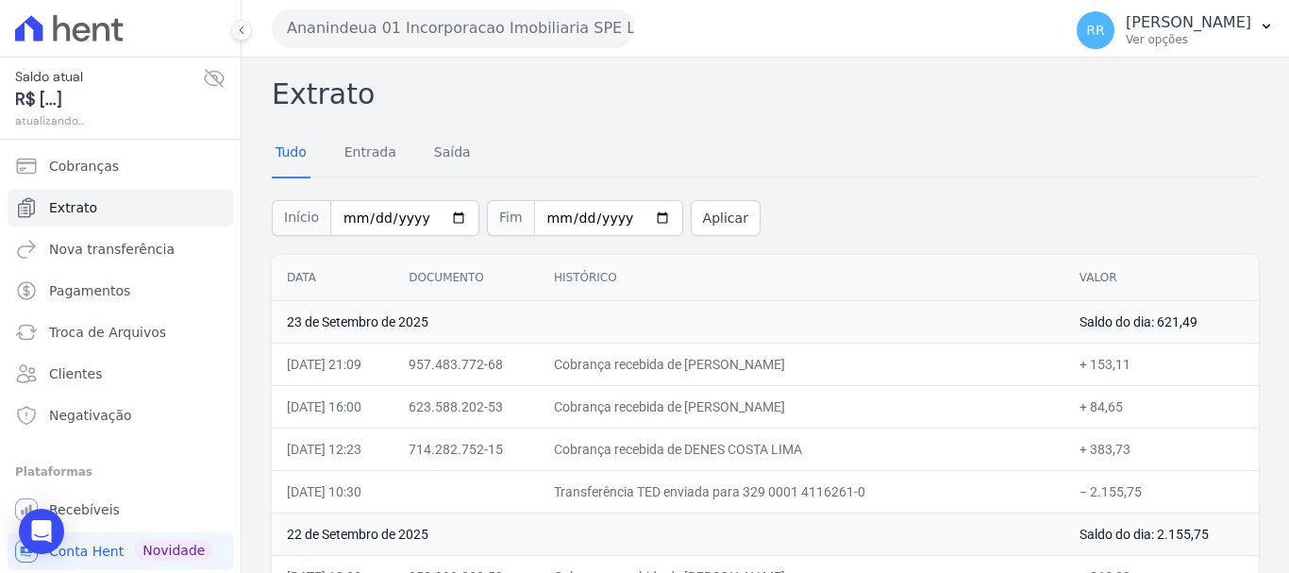
click at [203, 70] on icon at bounding box center [214, 78] width 23 height 23
click at [203, 72] on icon at bounding box center [214, 78] width 23 height 23
click at [558, 25] on button "Ananindeua 01 Incorporacao Imobiliaria SPE LTDA" at bounding box center [453, 28] width 362 height 38
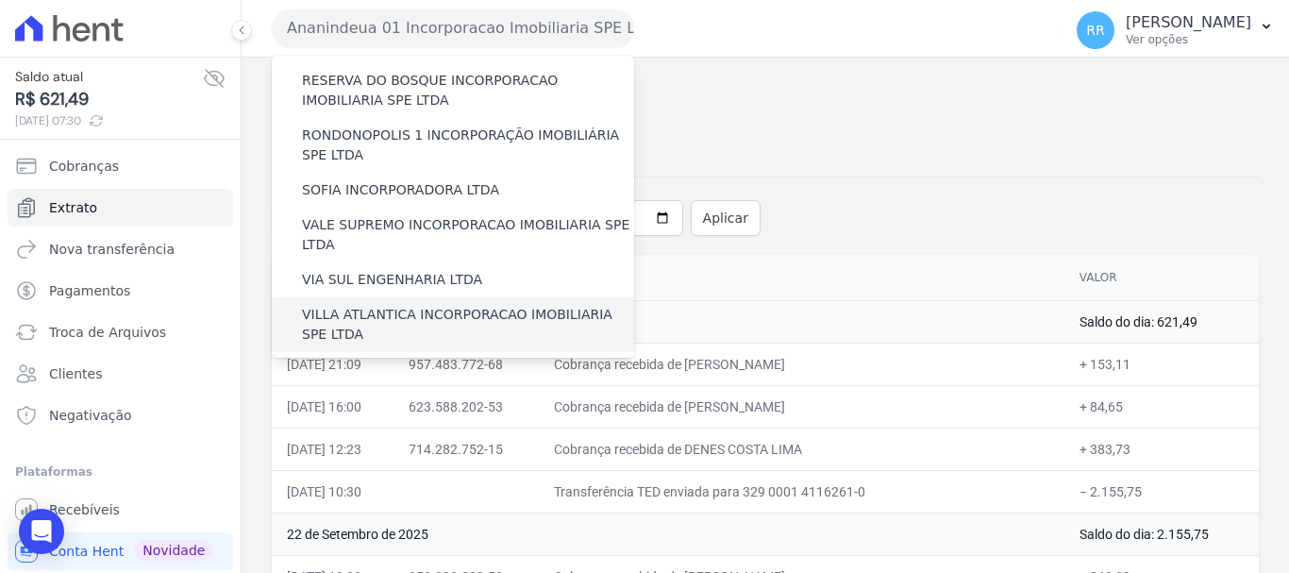
scroll to position [729, 0]
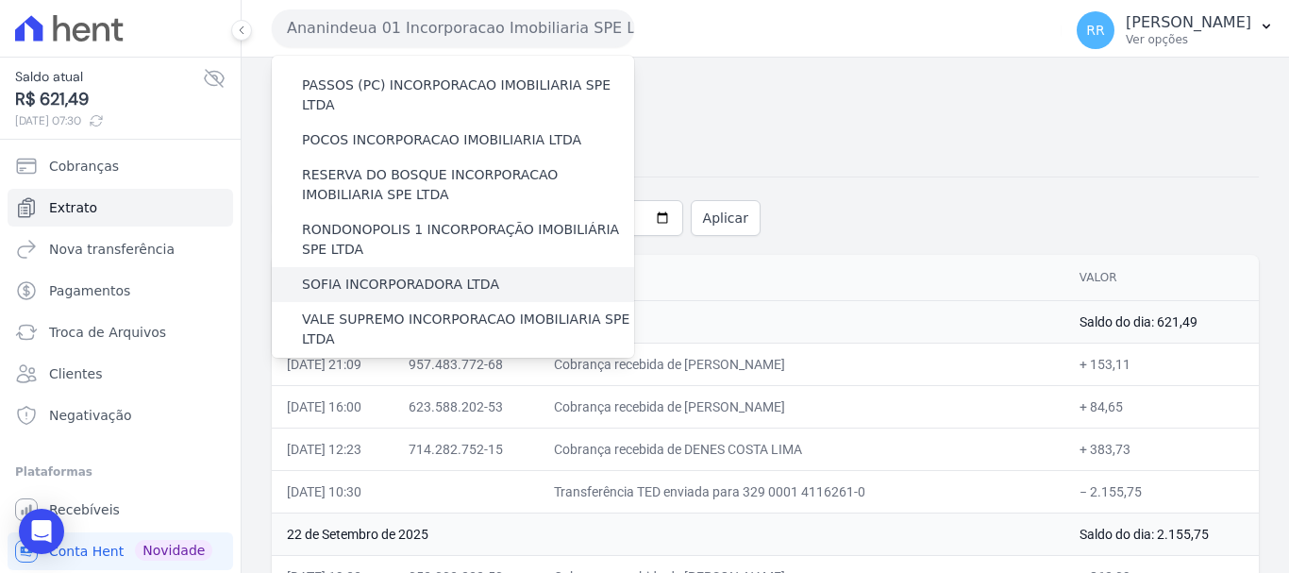
click at [374, 274] on label "SOFIA INCORPORADORA LTDA" at bounding box center [400, 284] width 197 height 20
click at [0, 0] on input "SOFIA INCORPORADORA LTDA" at bounding box center [0, 0] width 0 height 0
